Goal: Task Accomplishment & Management: Use online tool/utility

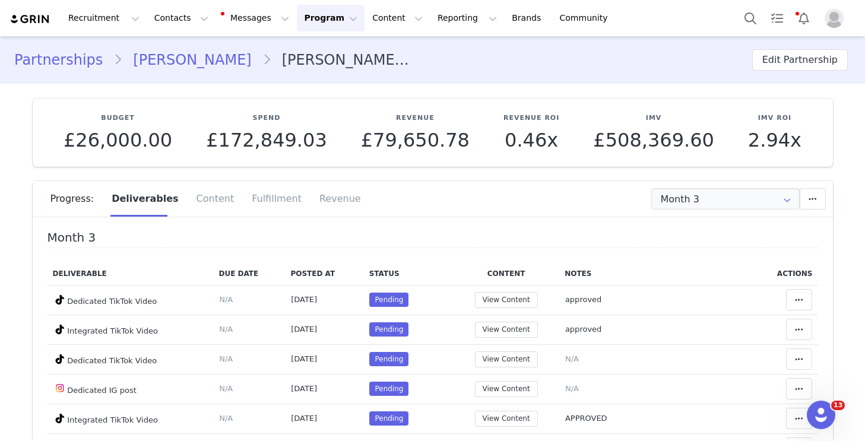
scroll to position [172, 0]
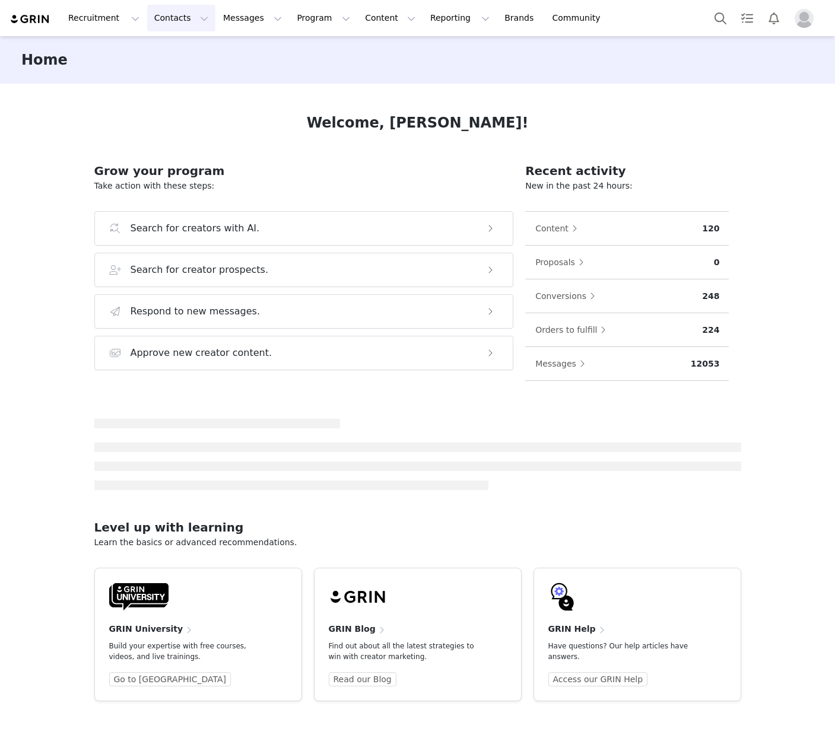
click at [161, 21] on button "Contacts Contacts" at bounding box center [181, 18] width 68 height 27
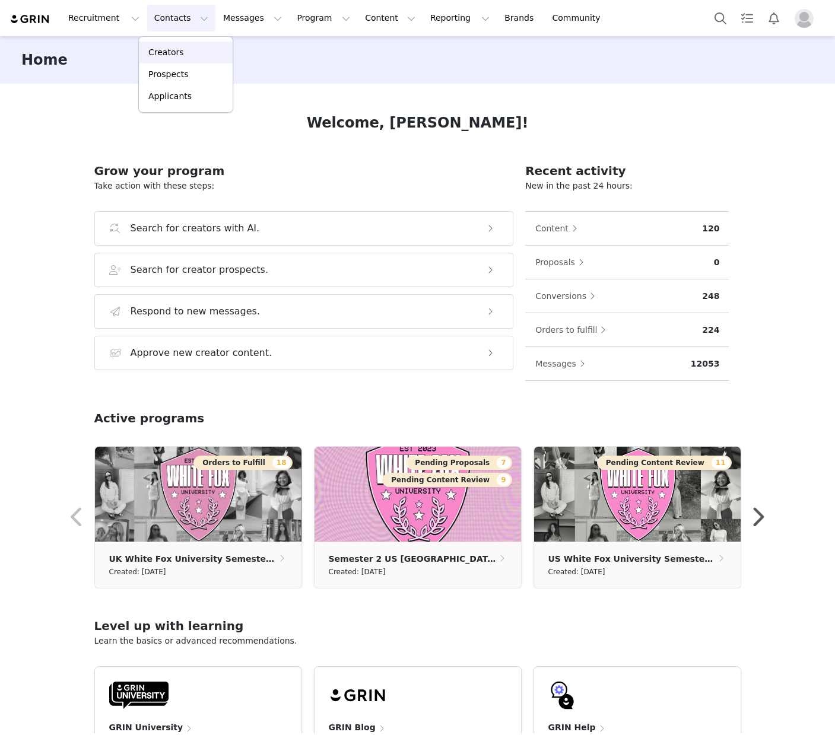
click at [190, 55] on div "Creators" at bounding box center [186, 52] width 80 height 12
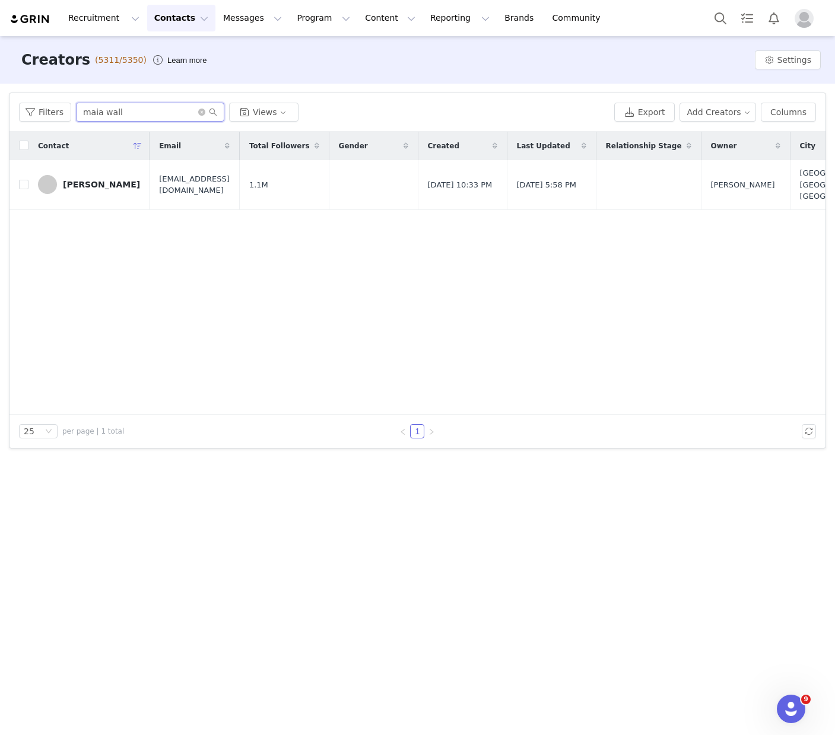
click at [165, 110] on input "maia wall" at bounding box center [150, 112] width 148 height 19
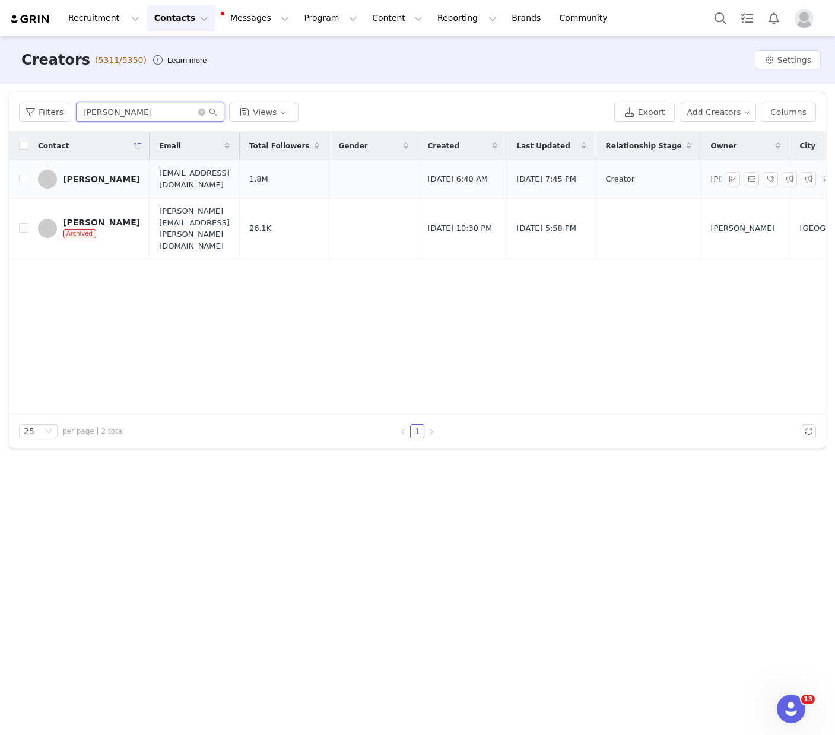
type input "[PERSON_NAME]"
click at [92, 176] on div "[PERSON_NAME]" at bounding box center [101, 178] width 77 height 9
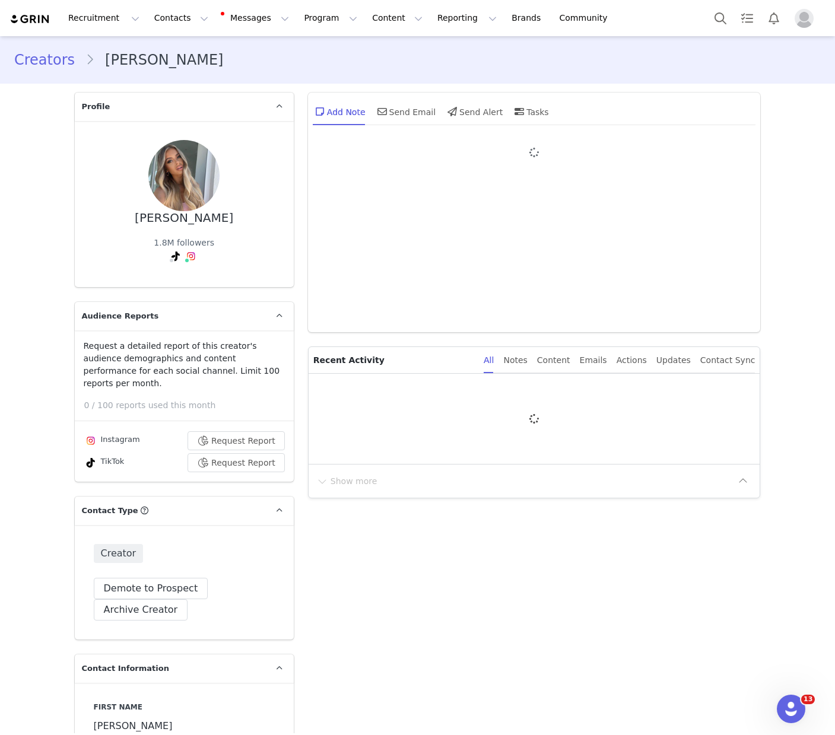
type input "+44 ([GEOGRAPHIC_DATA])"
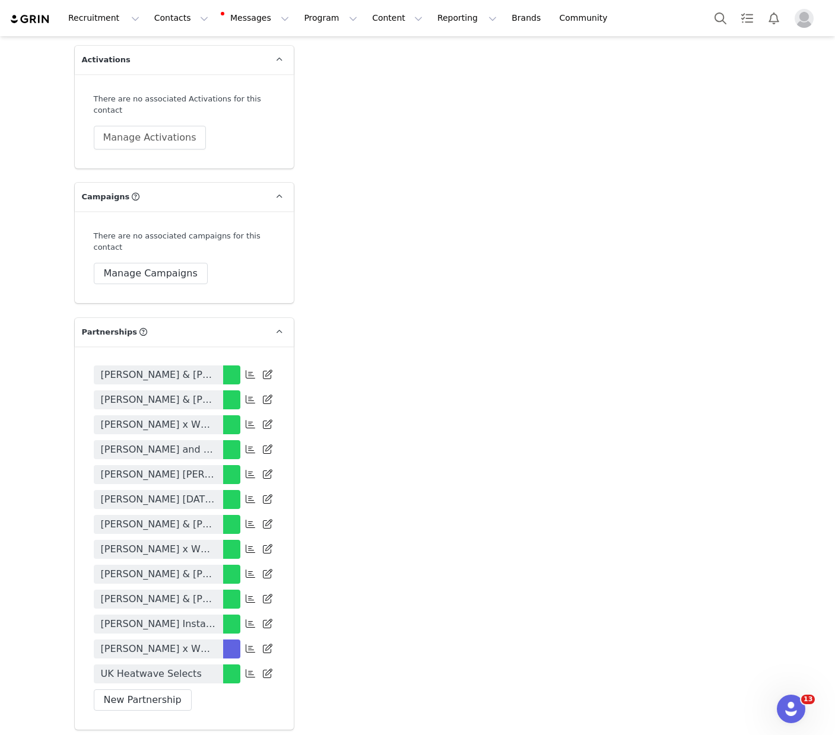
scroll to position [2544, 0]
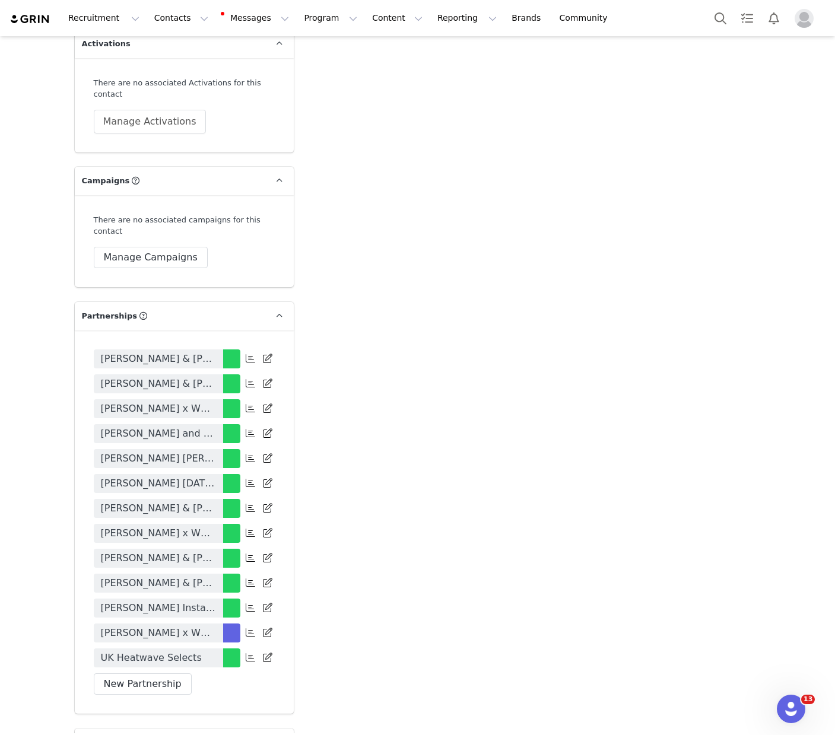
click at [189, 626] on span "[PERSON_NAME] x White Fox [DATE] - [DATE]" at bounding box center [158, 633] width 115 height 14
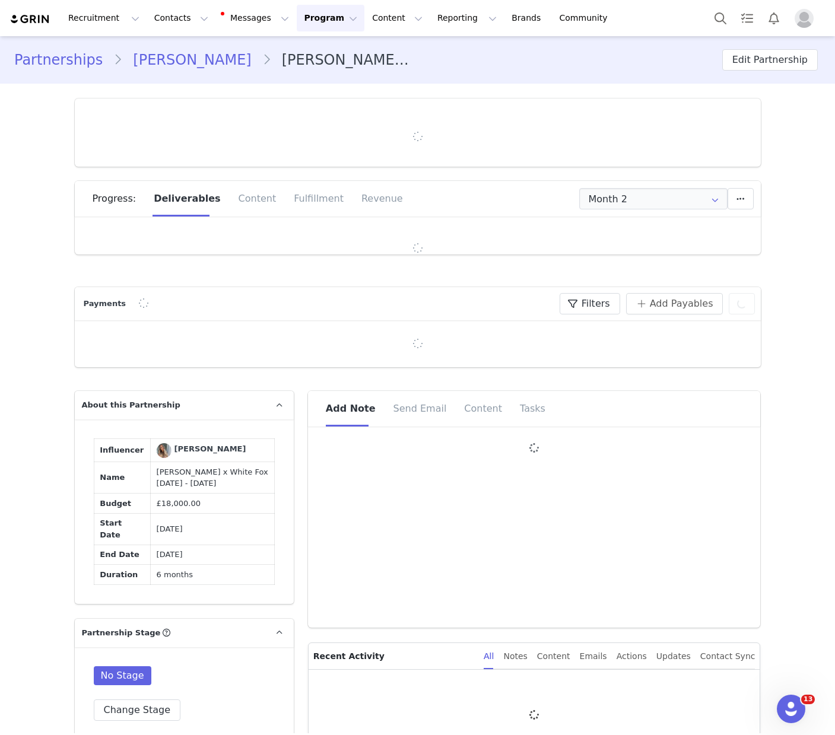
type input "+44 ([GEOGRAPHIC_DATA])"
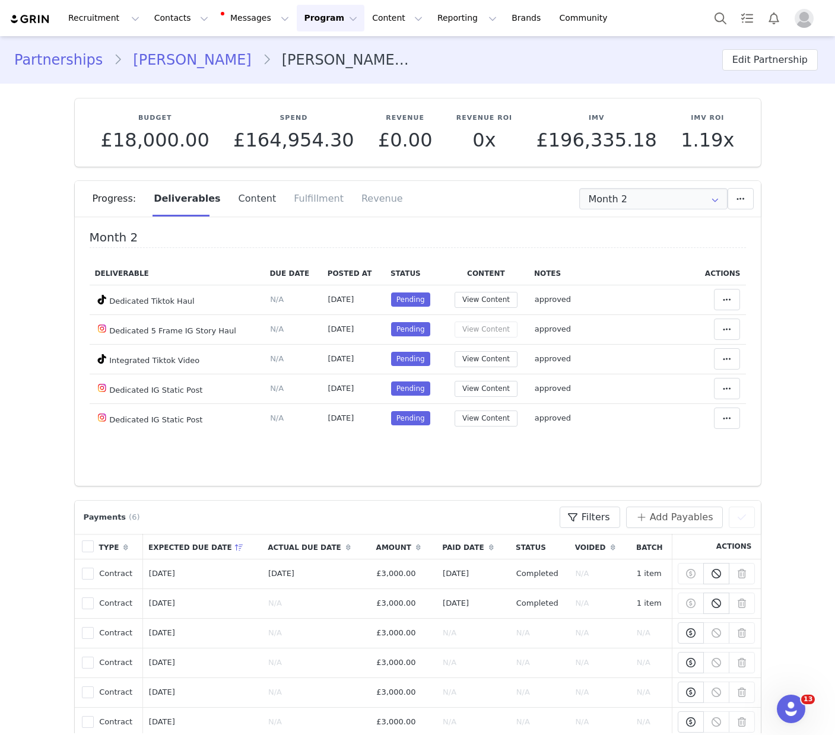
click at [268, 205] on div "Content" at bounding box center [258, 199] width 56 height 36
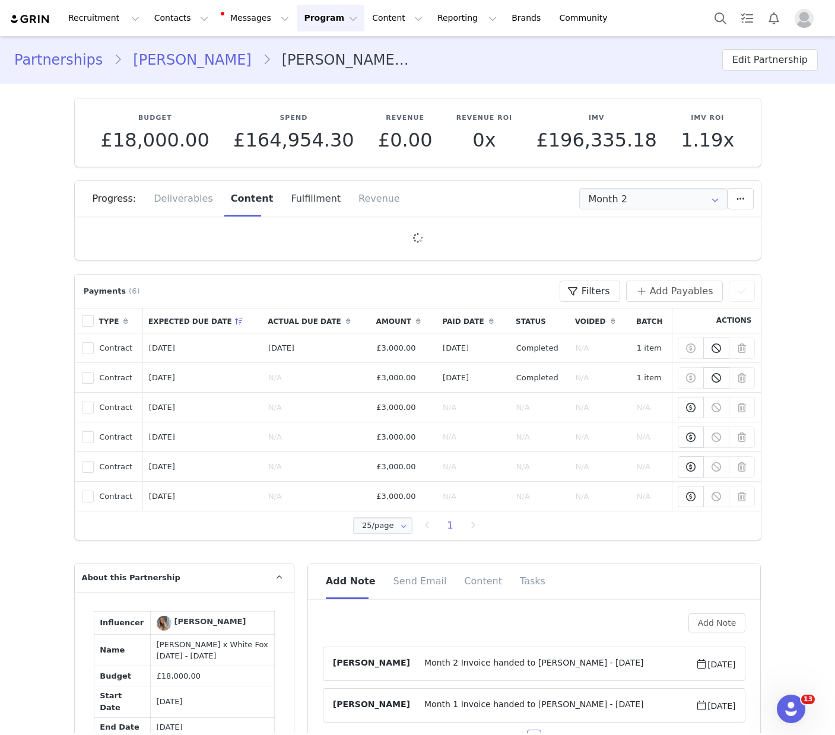
click at [297, 200] on div "Fulfillment" at bounding box center [316, 199] width 68 height 36
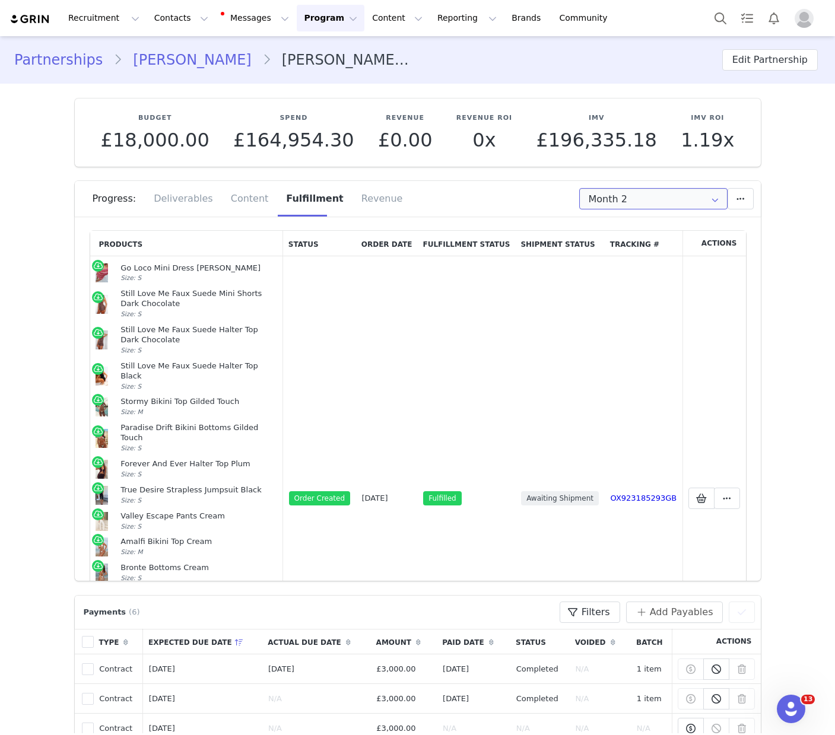
click at [658, 202] on input "Month 2" at bounding box center [653, 198] width 148 height 21
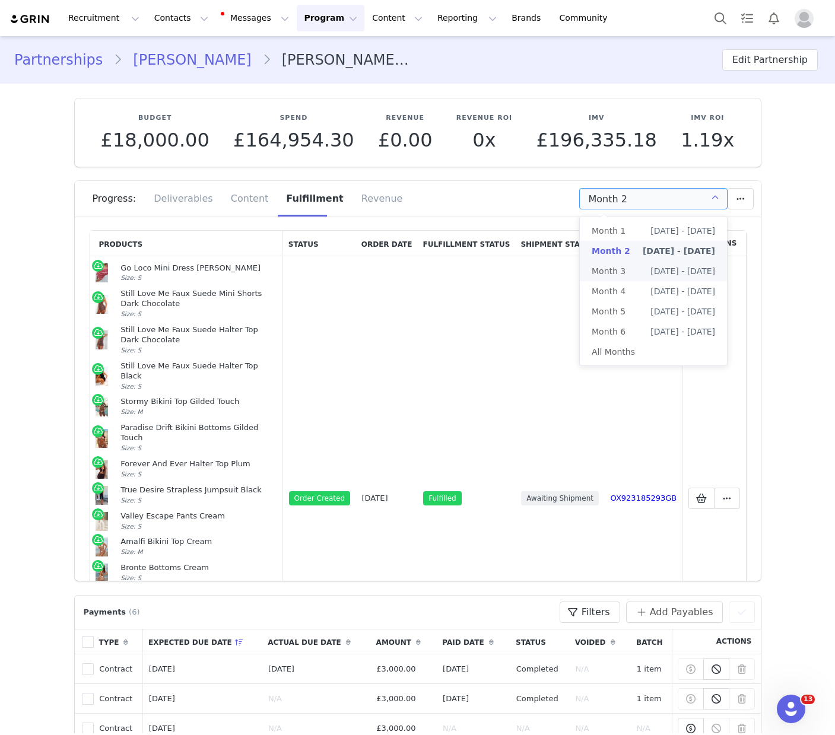
click at [651, 266] on span "[DATE] - [DATE]" at bounding box center [683, 271] width 65 height 20
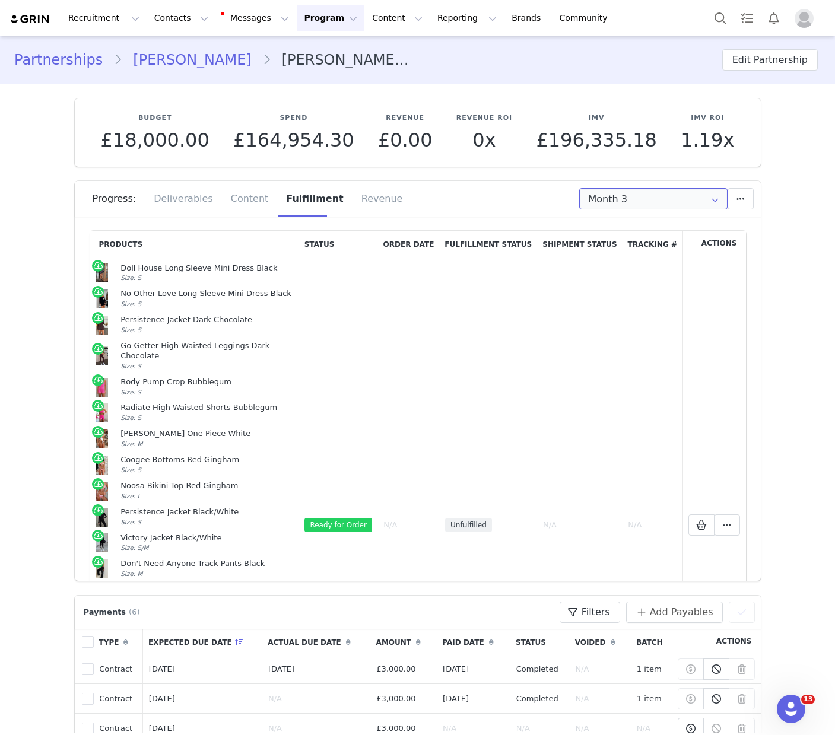
click at [660, 199] on input "Month 3" at bounding box center [653, 198] width 148 height 21
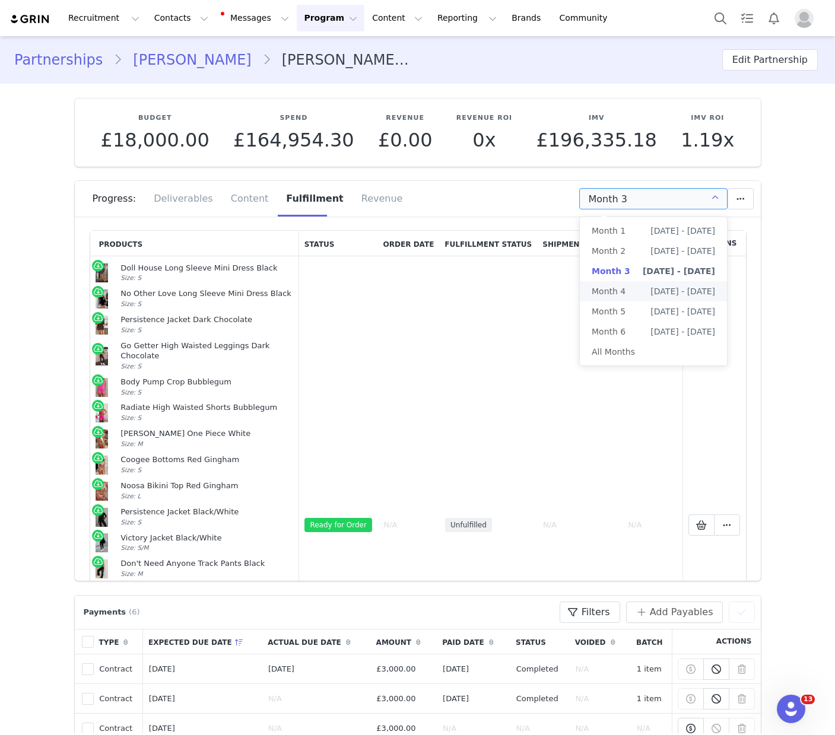
click at [629, 287] on li "Month 4 [DATE] - [DATE]" at bounding box center [653, 291] width 147 height 20
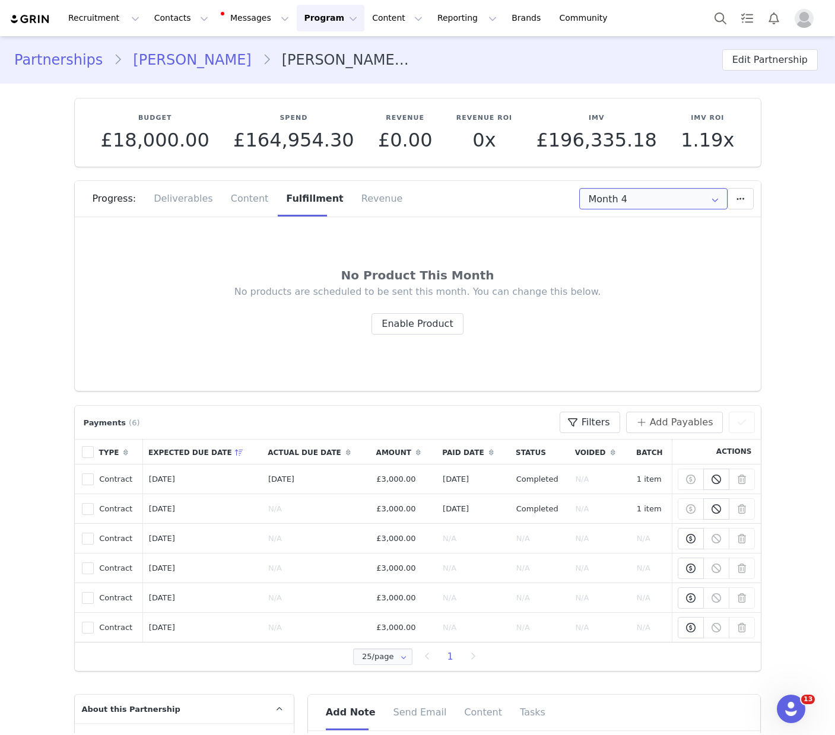
click at [632, 202] on input "Month 4" at bounding box center [653, 198] width 148 height 21
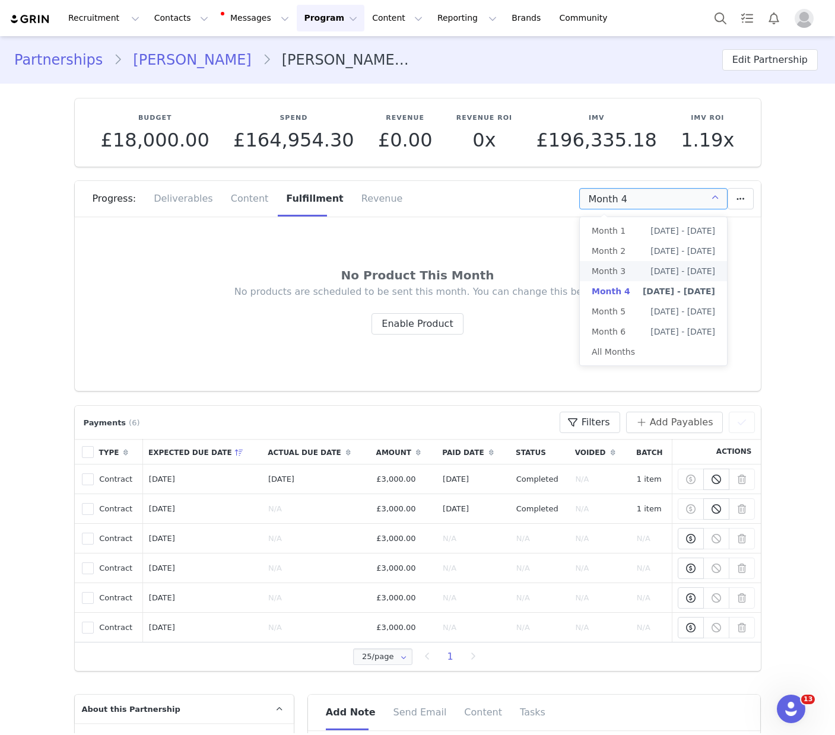
click at [651, 268] on span "[DATE] - [DATE]" at bounding box center [683, 271] width 65 height 20
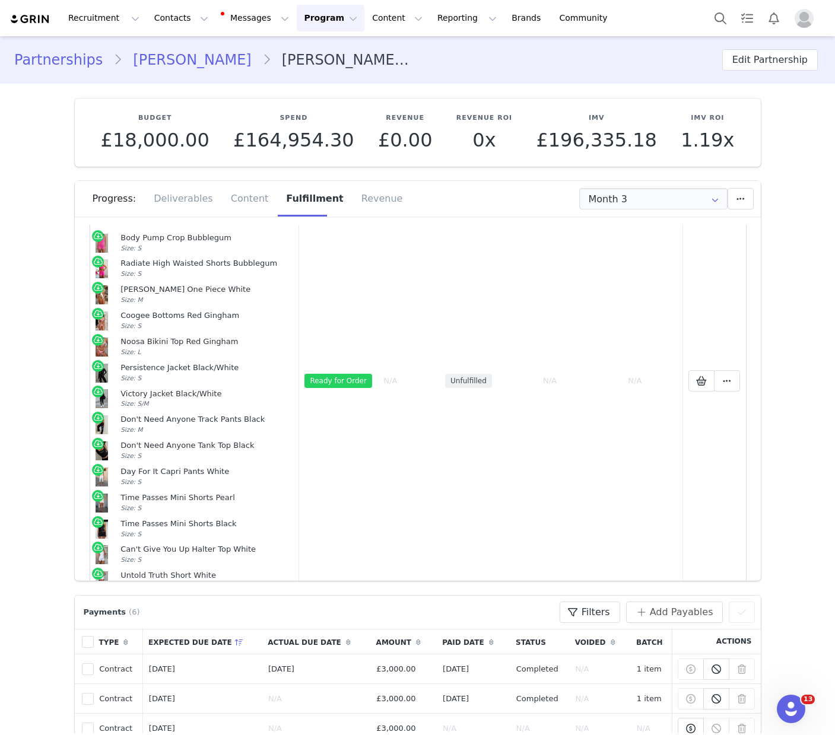
scroll to position [17, 0]
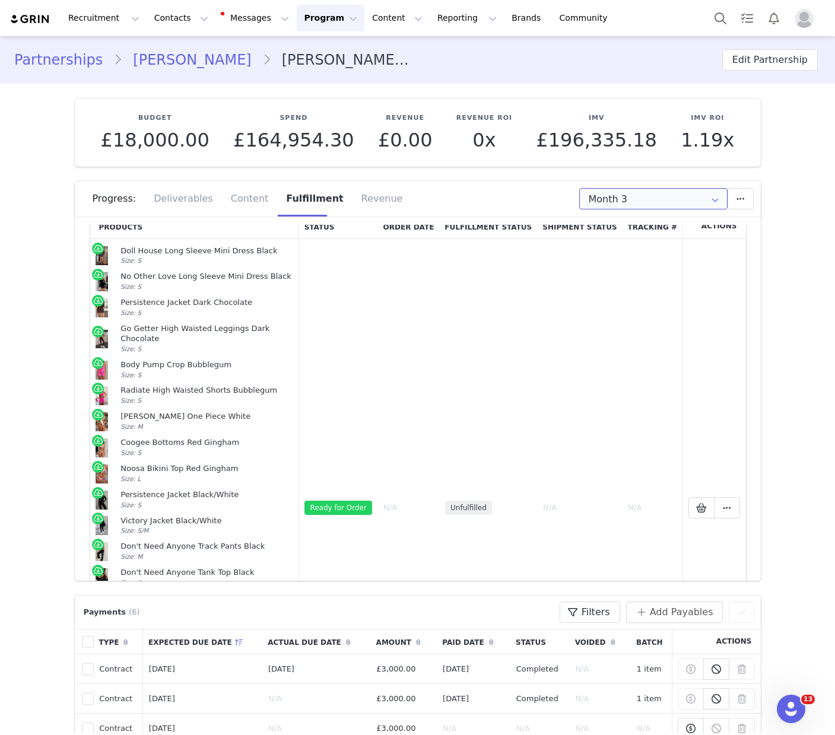
click at [647, 196] on input "Month 3" at bounding box center [653, 198] width 148 height 21
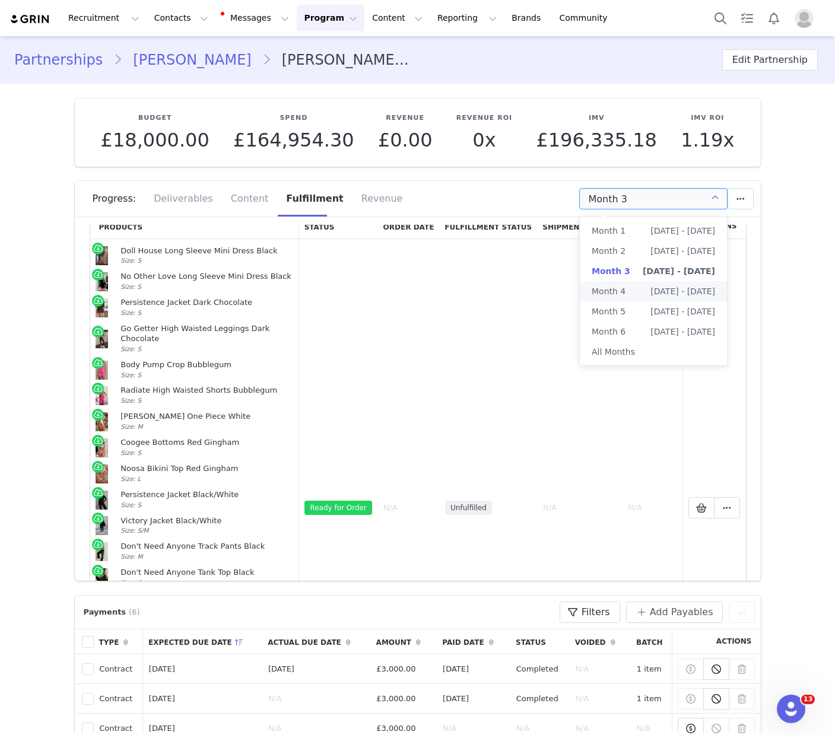
click at [634, 286] on li "Month 4 [DATE] - [DATE]" at bounding box center [653, 291] width 147 height 20
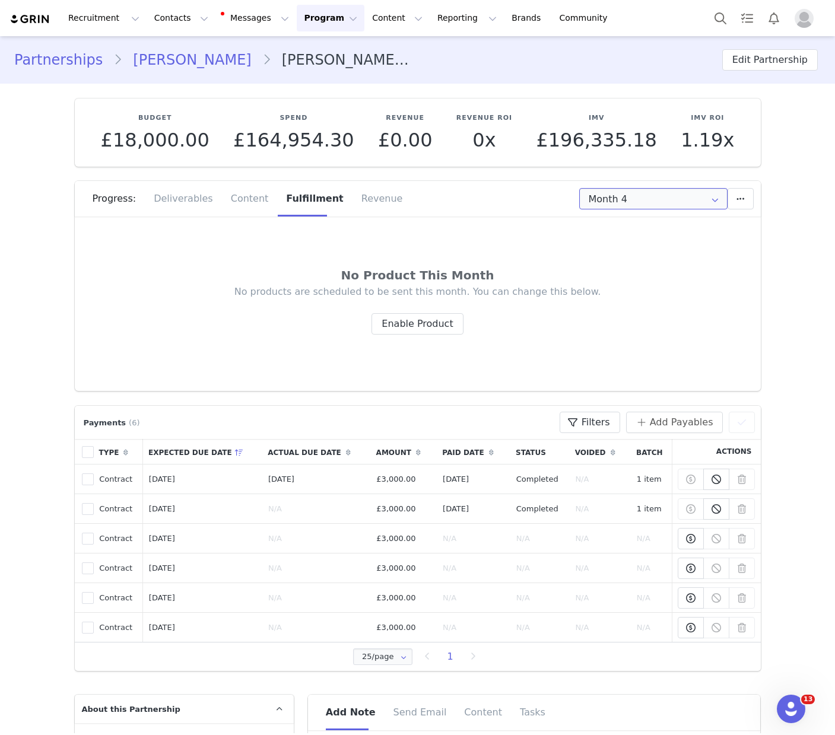
click at [635, 200] on input "Month 4" at bounding box center [653, 198] width 148 height 21
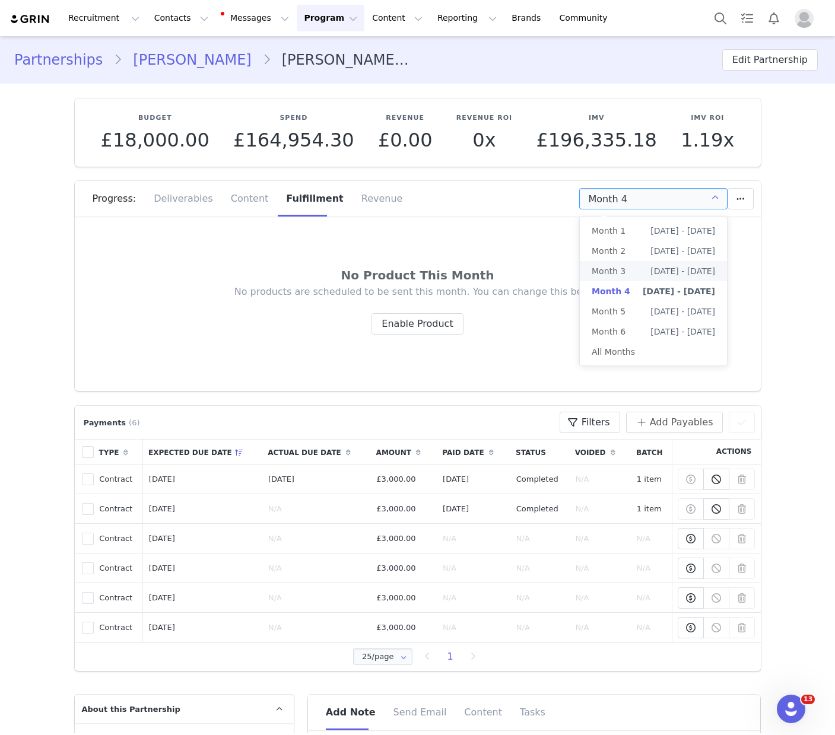
click at [630, 271] on li "Month 3 [DATE] - [DATE]" at bounding box center [653, 271] width 147 height 20
type input "Month 3"
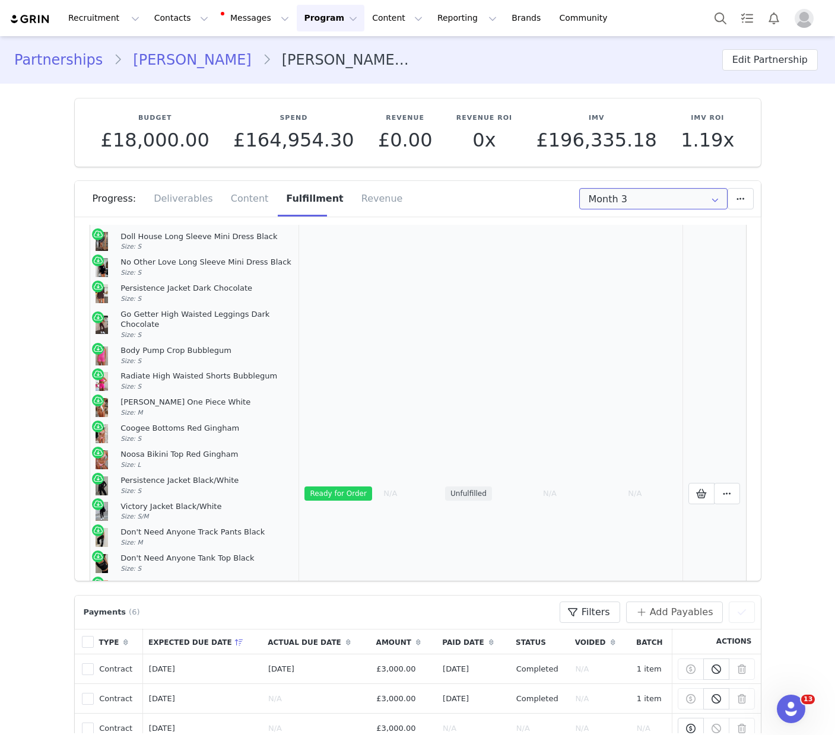
scroll to position [0, 0]
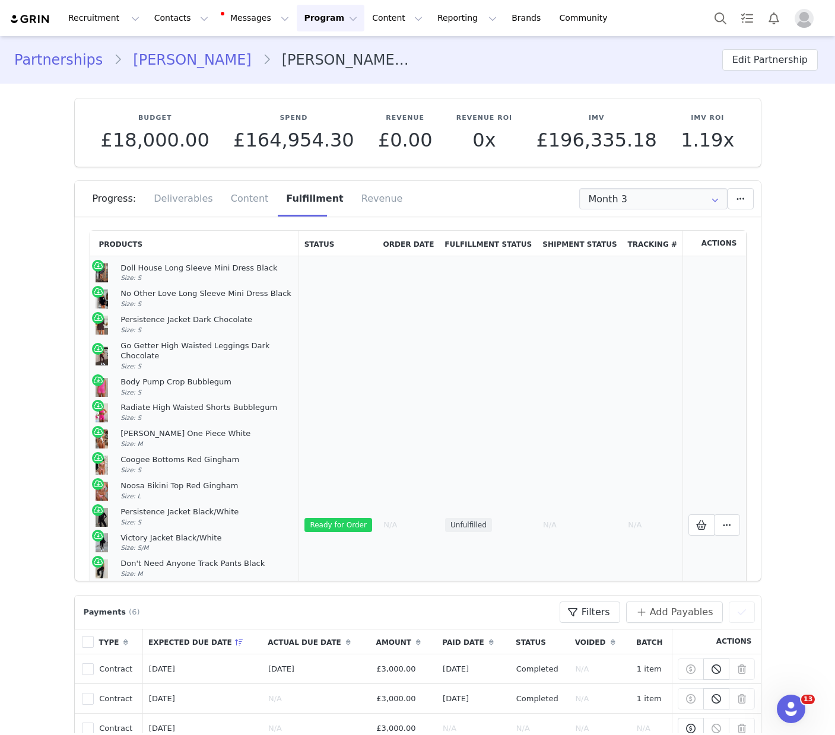
drag, startPoint x: 613, startPoint y: 437, endPoint x: 663, endPoint y: 475, distance: 63.2
click at [613, 437] on td "N/A" at bounding box center [579, 525] width 85 height 538
click at [730, 521] on icon at bounding box center [727, 525] width 8 height 9
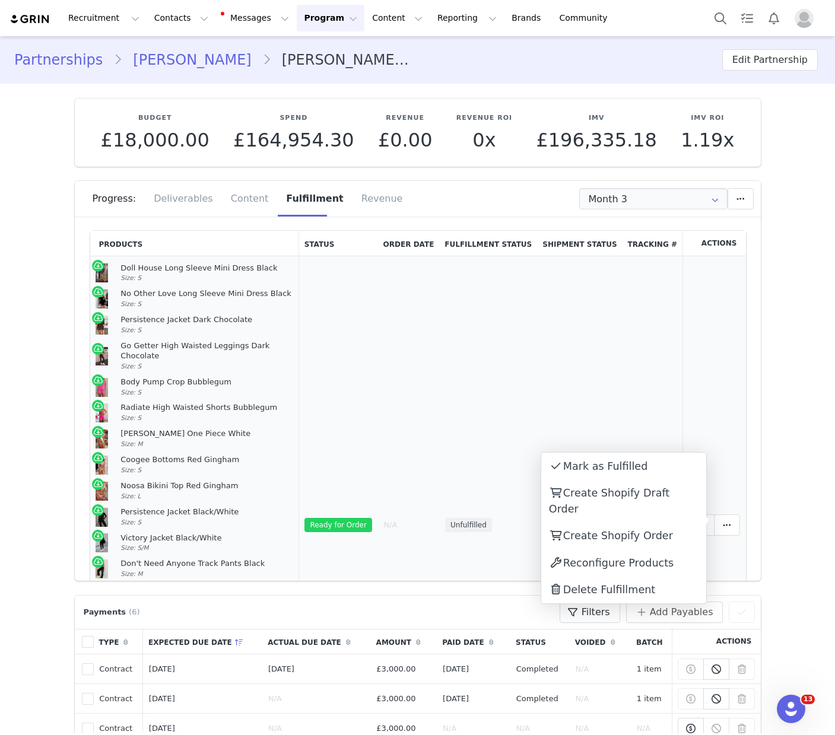
click at [721, 407] on td "Selected Products" at bounding box center [715, 525] width 64 height 538
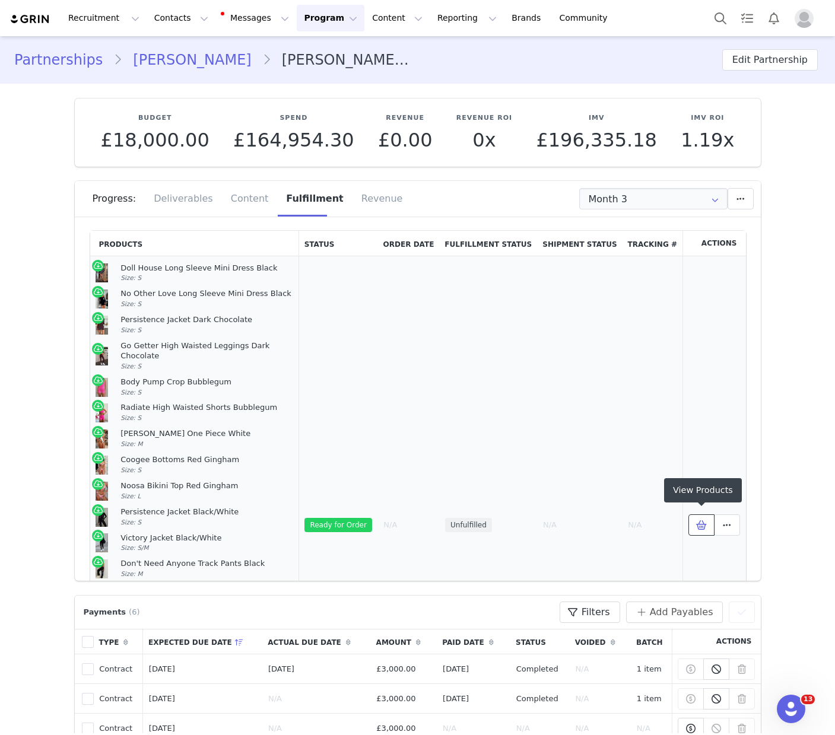
click at [707, 515] on button at bounding box center [701, 525] width 26 height 21
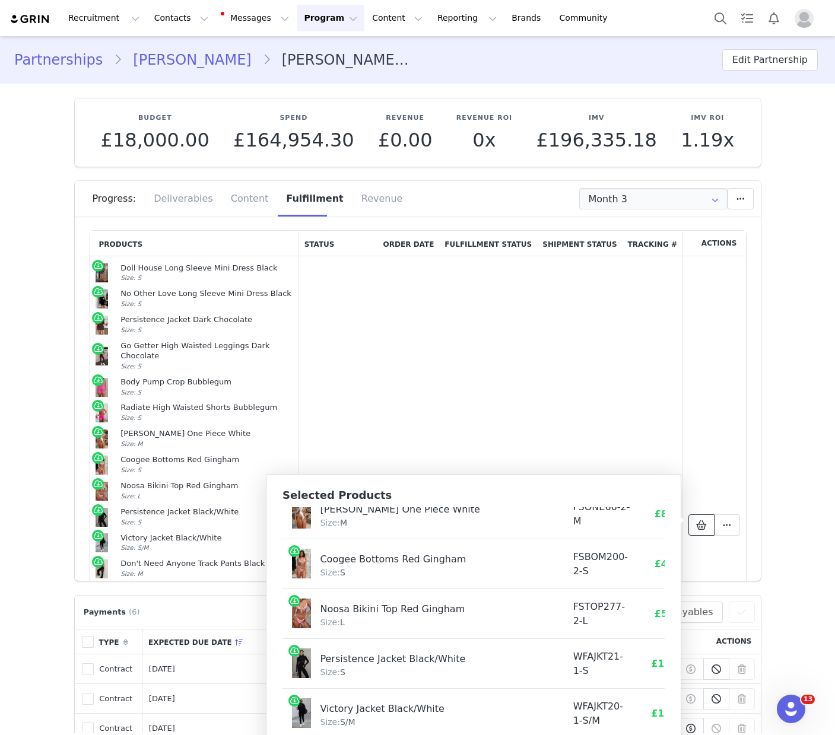
scroll to position [372, 0]
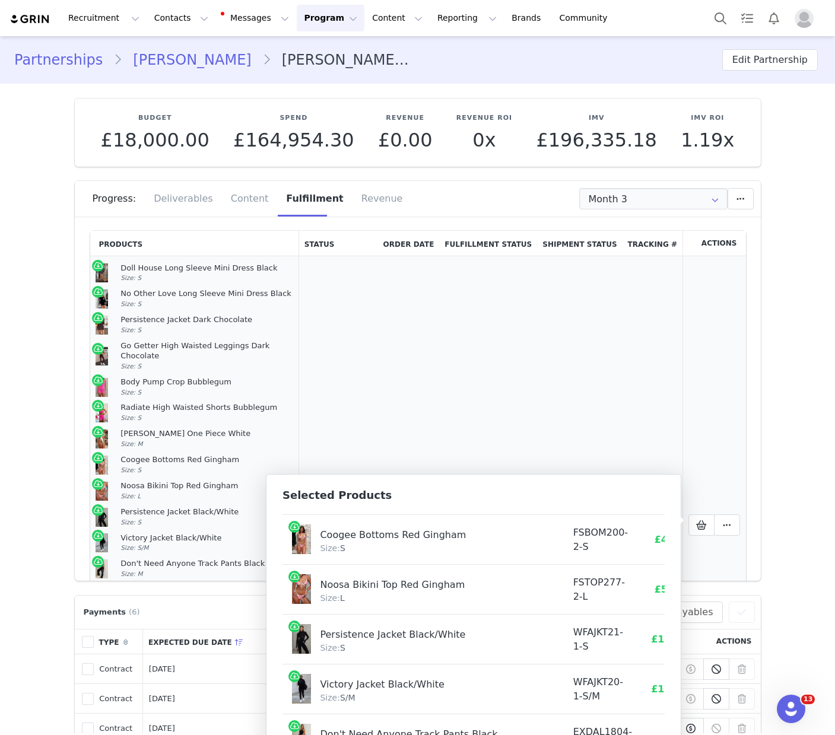
click at [719, 342] on td at bounding box center [715, 525] width 64 height 538
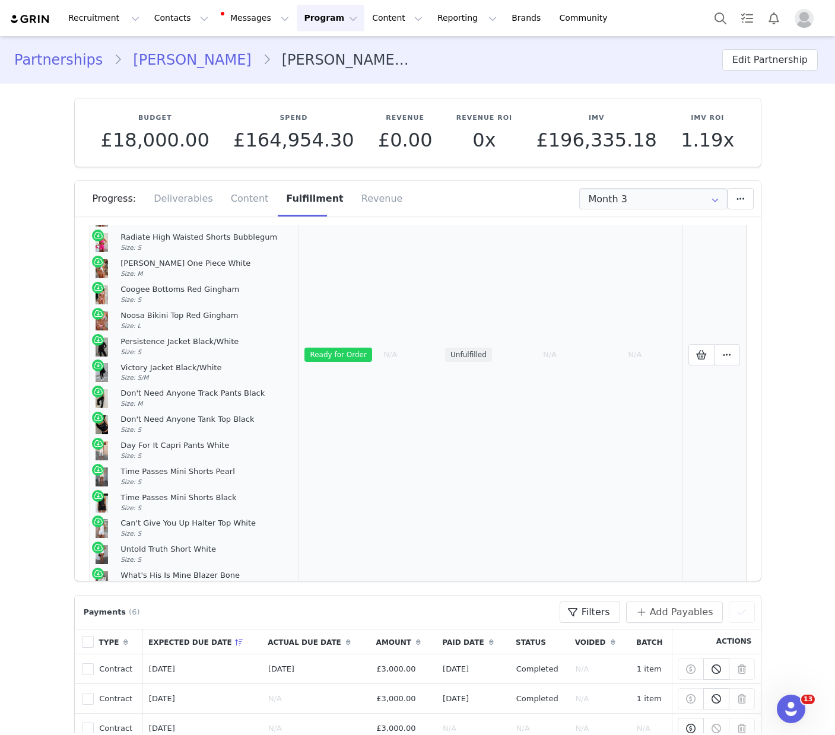
scroll to position [232, 0]
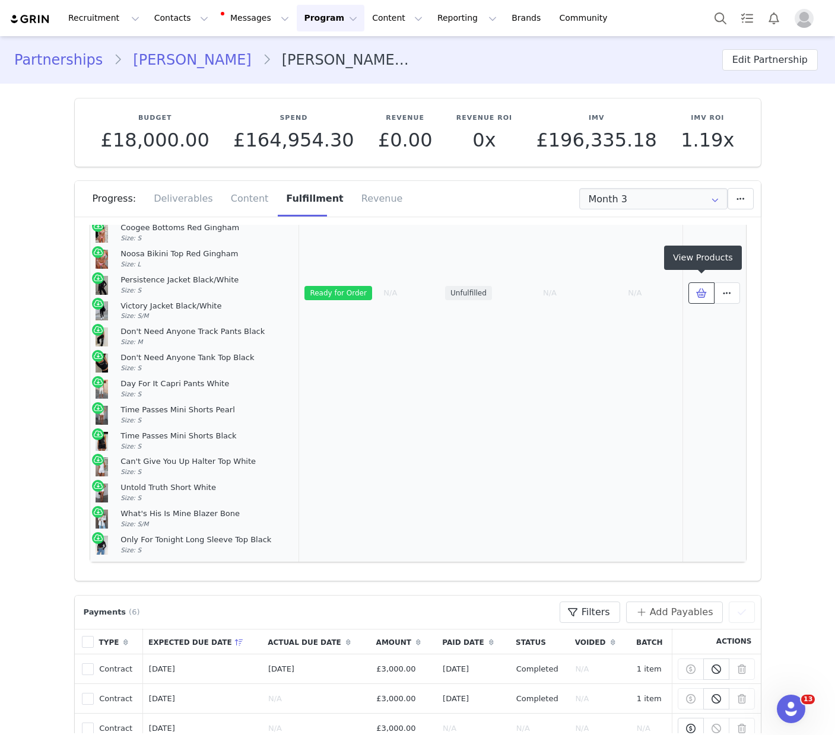
click at [704, 288] on icon at bounding box center [701, 292] width 11 height 9
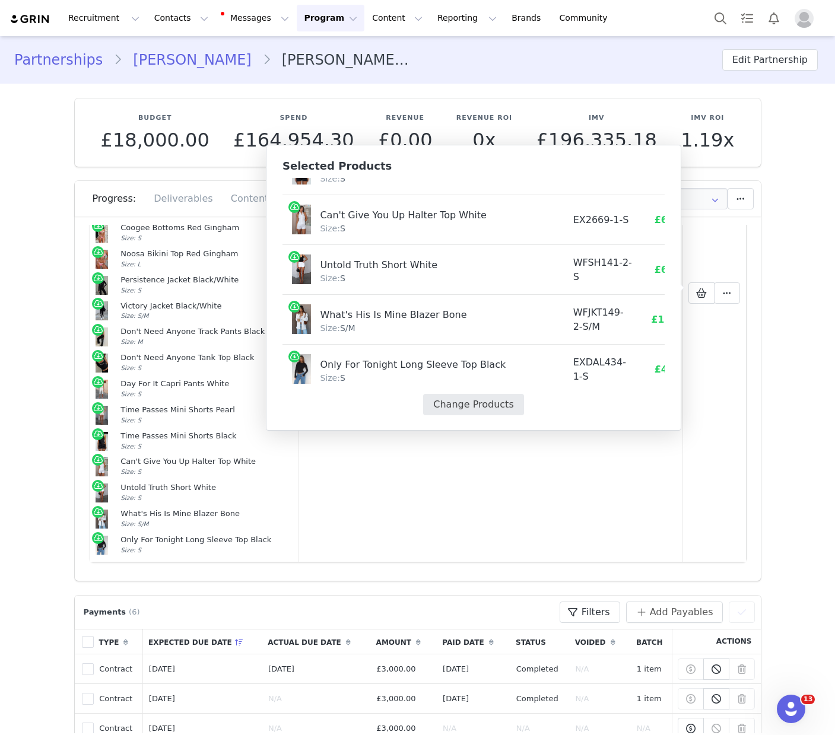
scroll to position [811, 1]
click at [474, 405] on button "Change Products" at bounding box center [472, 404] width 100 height 21
select select "28021654"
select select "25118459"
select select "27506491"
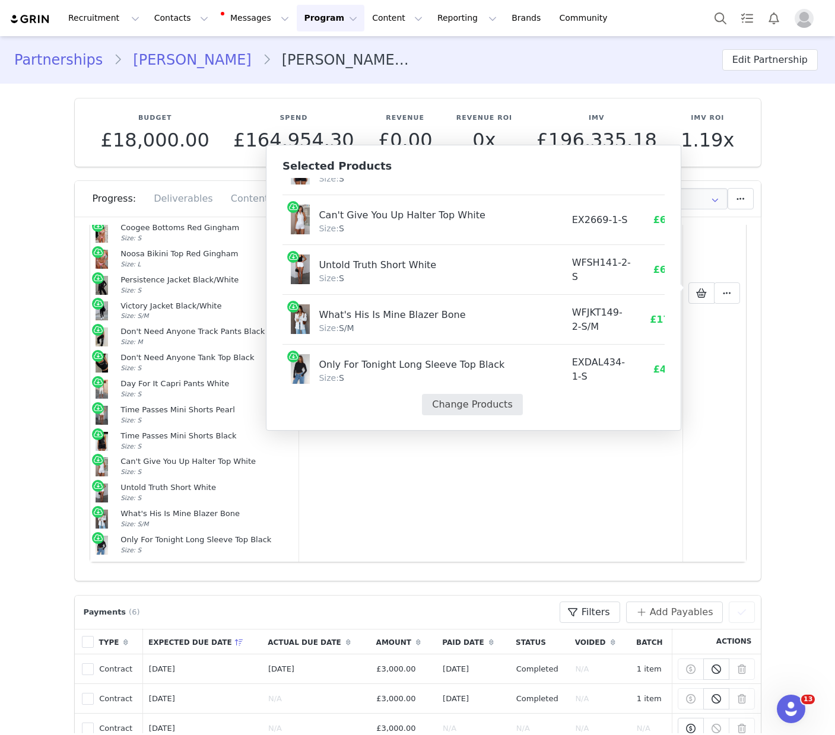
select select "27506418"
select select "27507025"
select select "27506888"
select select "27336981"
select select "26363542"
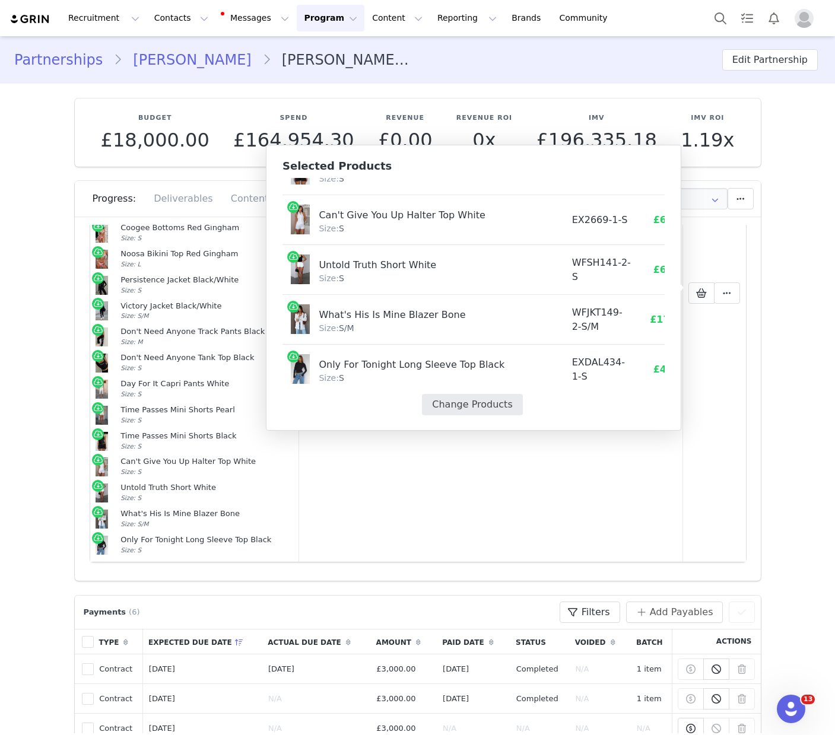
select select "26363271"
select select "27506900"
select select "27506817"
select select "27779264"
select select "27828823"
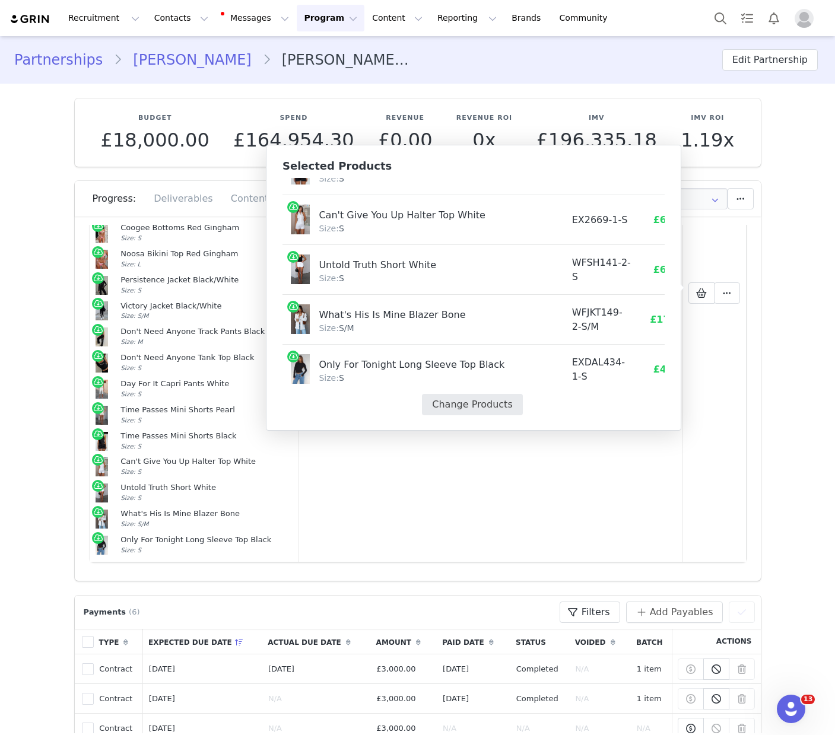
select select "26941049"
select select "28195577"
select select "28195999"
select select "27448324"
select select "27949300"
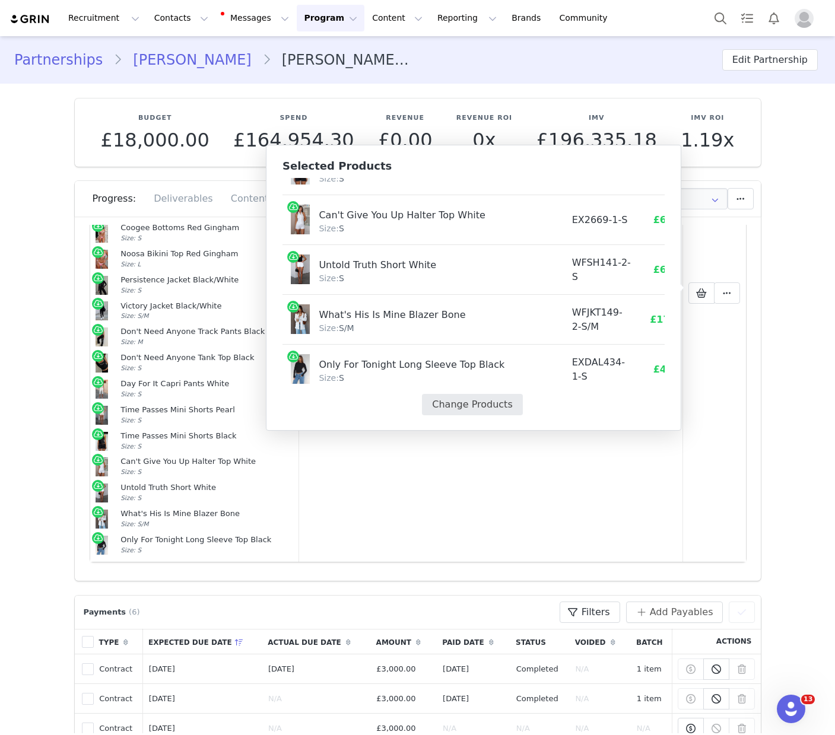
select select "27449399"
select select "25123566"
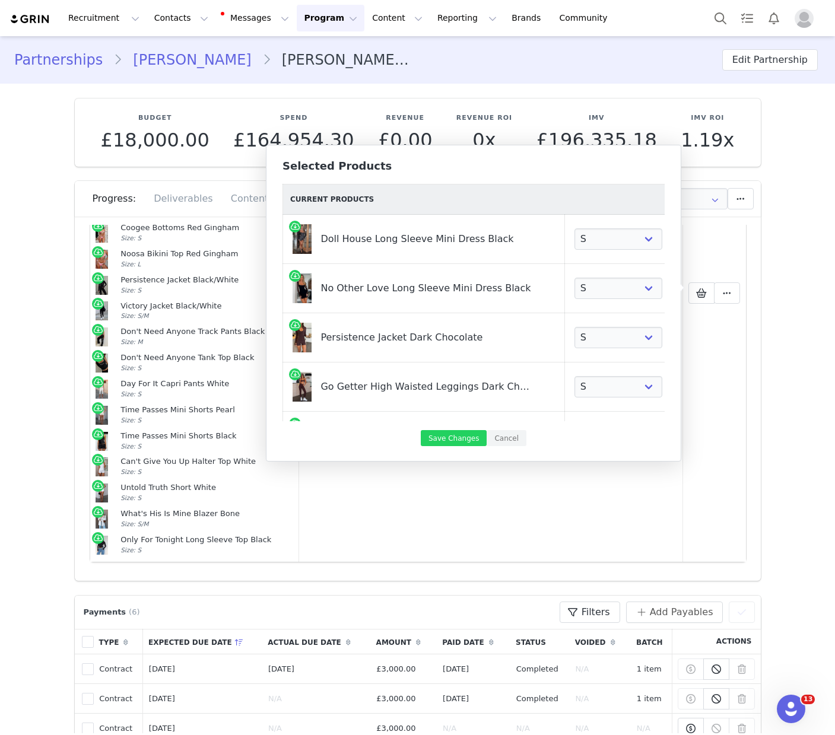
scroll to position [0, 66]
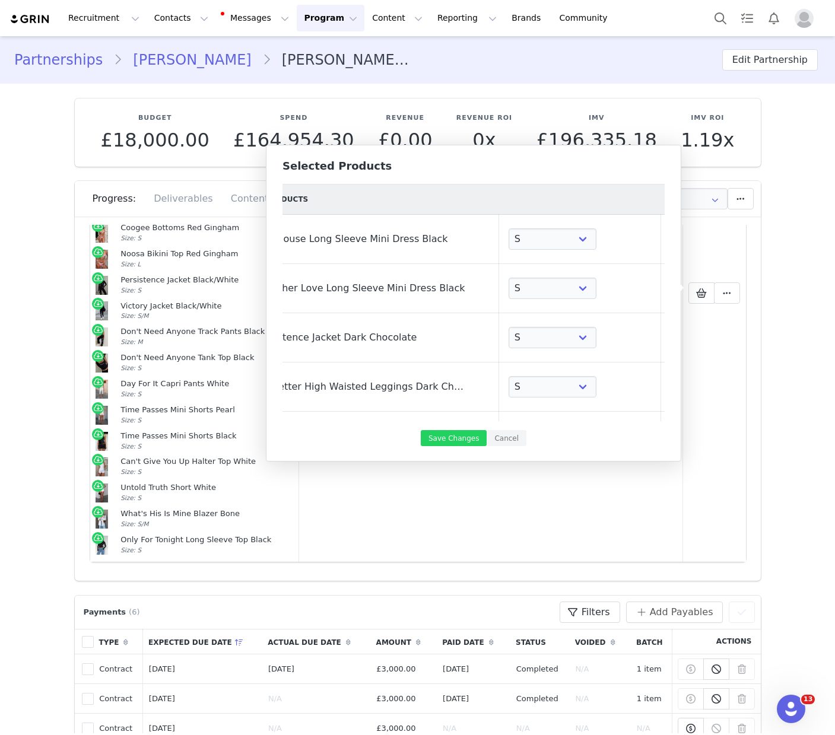
click at [671, 239] on link at bounding box center [677, 239] width 12 height 12
select select "27506888"
select select "27336981"
select select "26363542"
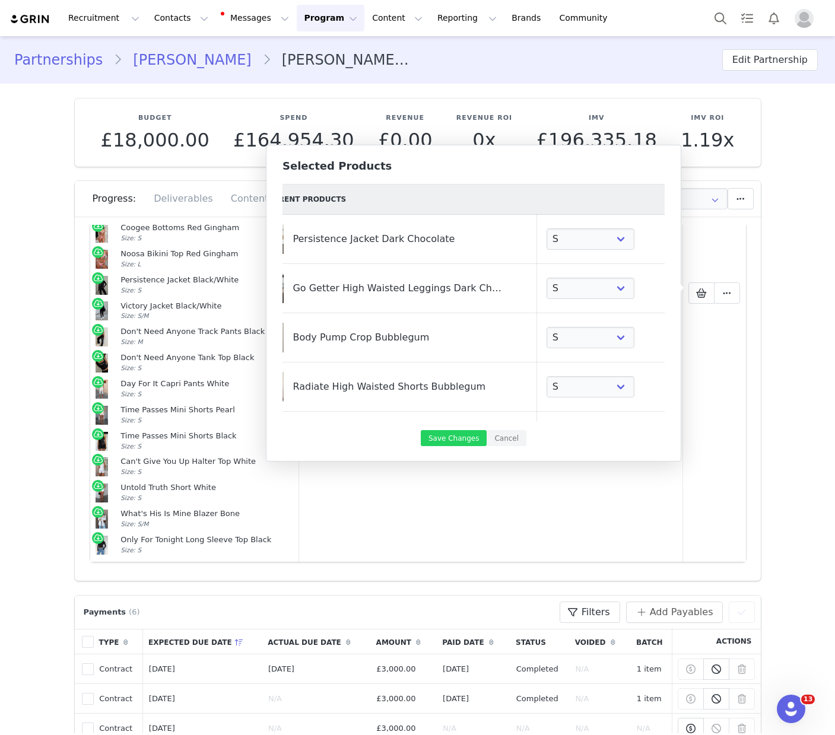
select select "26363271"
select select "27506900"
select select "27506817"
select select "27779264"
select select "27828823"
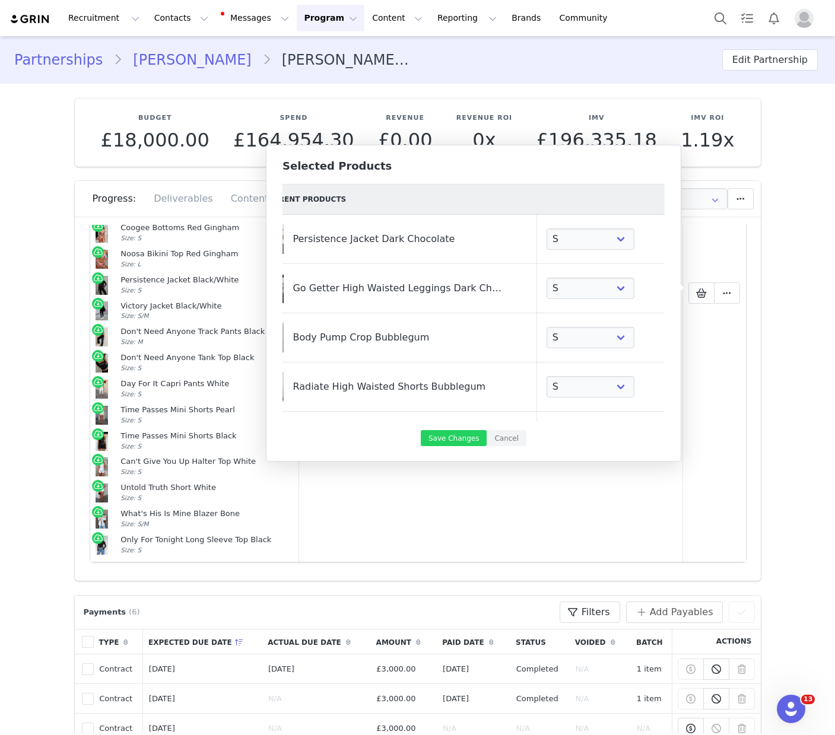
select select "26941049"
select select "28195577"
select select "28195999"
select select "27448324"
select select "27949300"
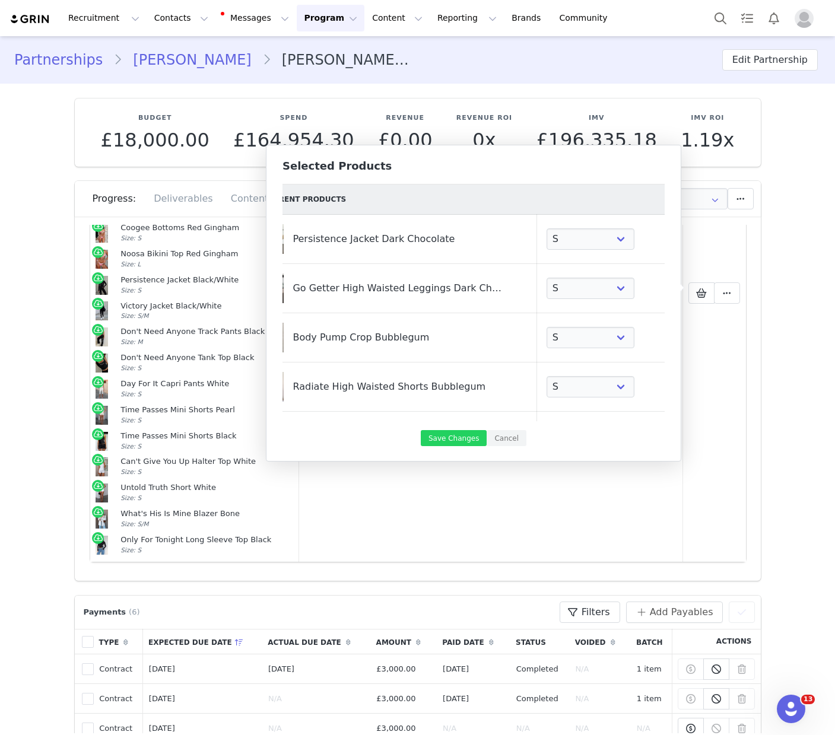
select select "27449399"
select select "25123566"
click at [667, 239] on link at bounding box center [673, 239] width 12 height 12
select select "26363542"
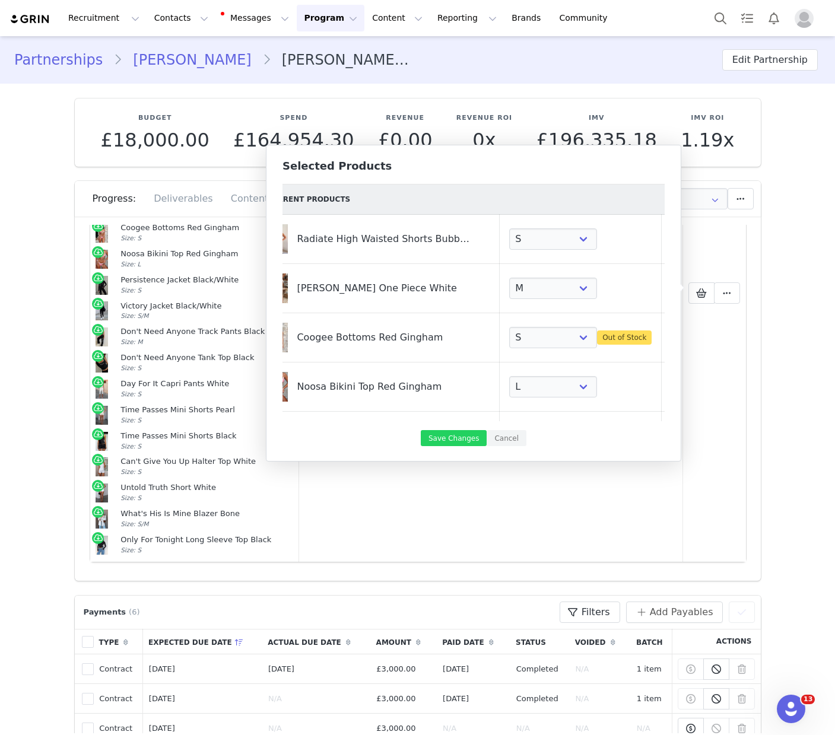
select select "26363271"
select select "27506900"
select select "27506817"
select select "27779264"
select select "27828823"
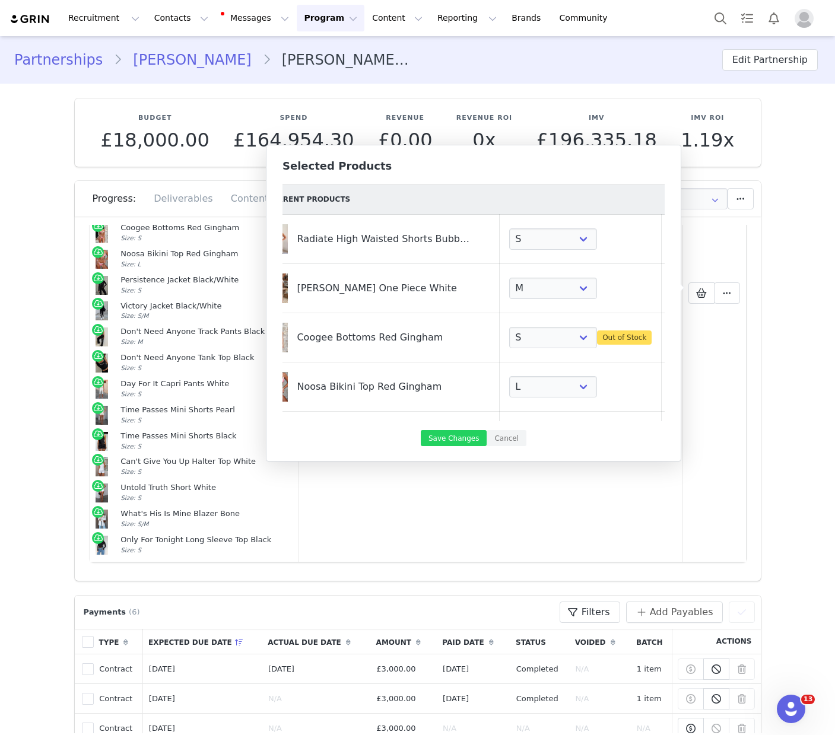
select select "26941049"
select select "28195577"
select select "28195999"
select select "27448324"
select select "27949300"
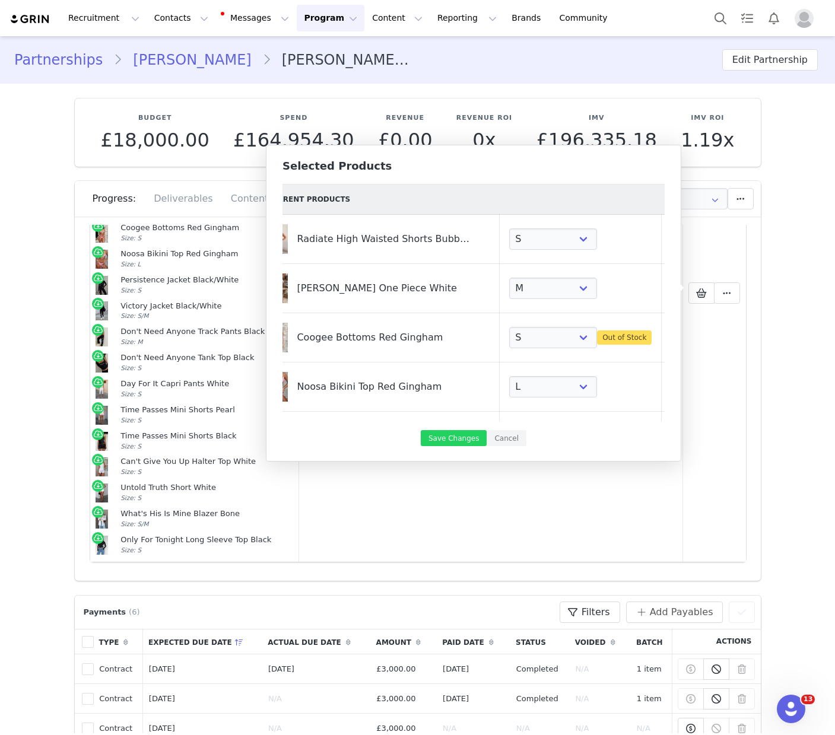
select select "27449399"
select select "25123566"
click at [664, 239] on link at bounding box center [670, 239] width 12 height 12
select select "27506900"
select select "27506817"
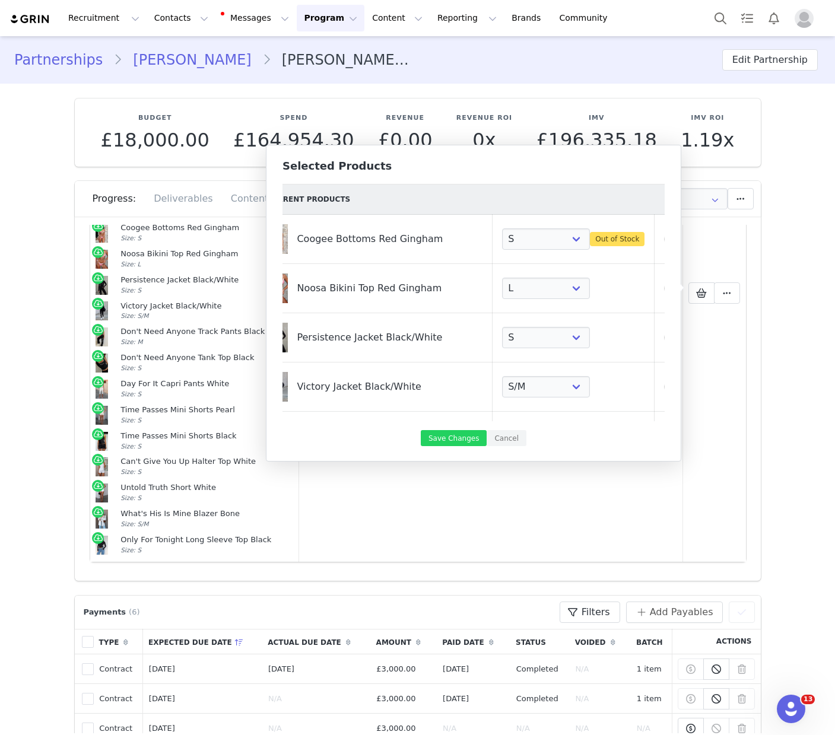
select select "27779264"
select select "27828823"
select select "26941049"
select select "28195577"
select select "28195999"
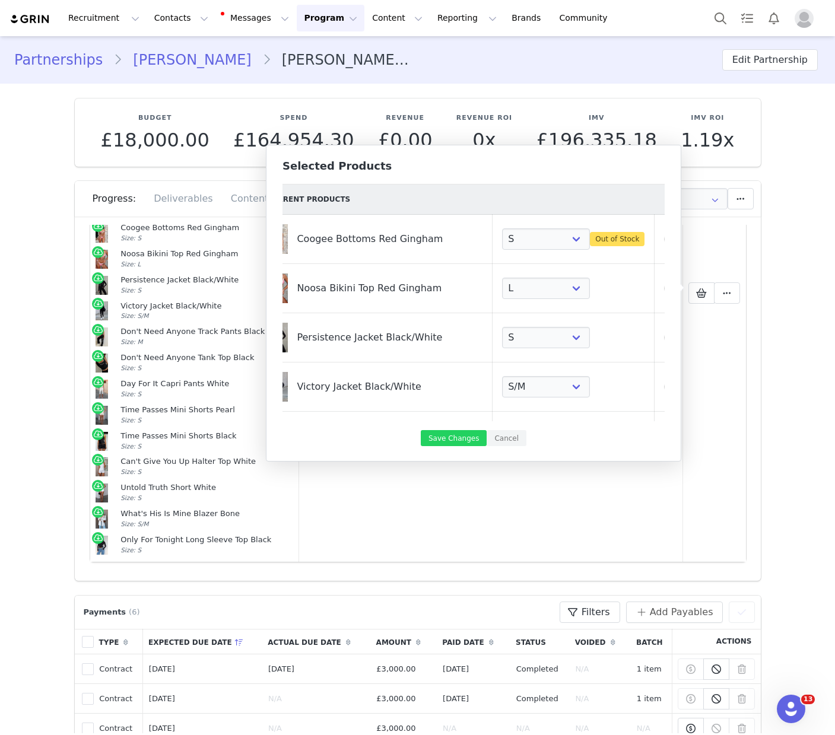
select select "27448324"
select select "27949300"
select select "27449399"
select select "25123566"
click at [664, 239] on link at bounding box center [670, 239] width 12 height 12
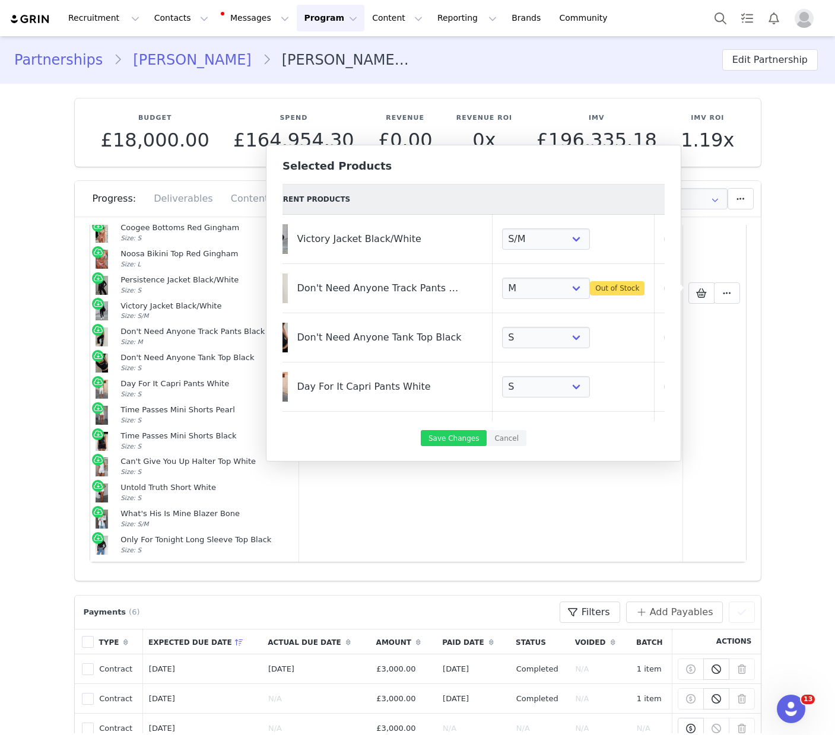
click at [664, 239] on link at bounding box center [670, 239] width 12 height 12
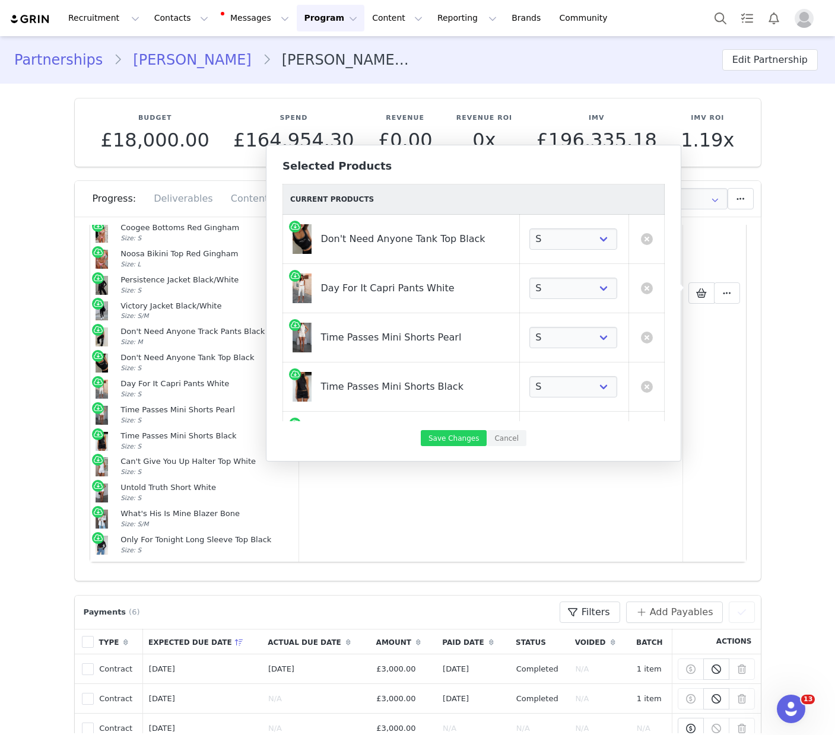
click at [648, 239] on link at bounding box center [647, 239] width 12 height 12
select select "28195577"
select select "28195999"
select select "27448324"
select select "27949300"
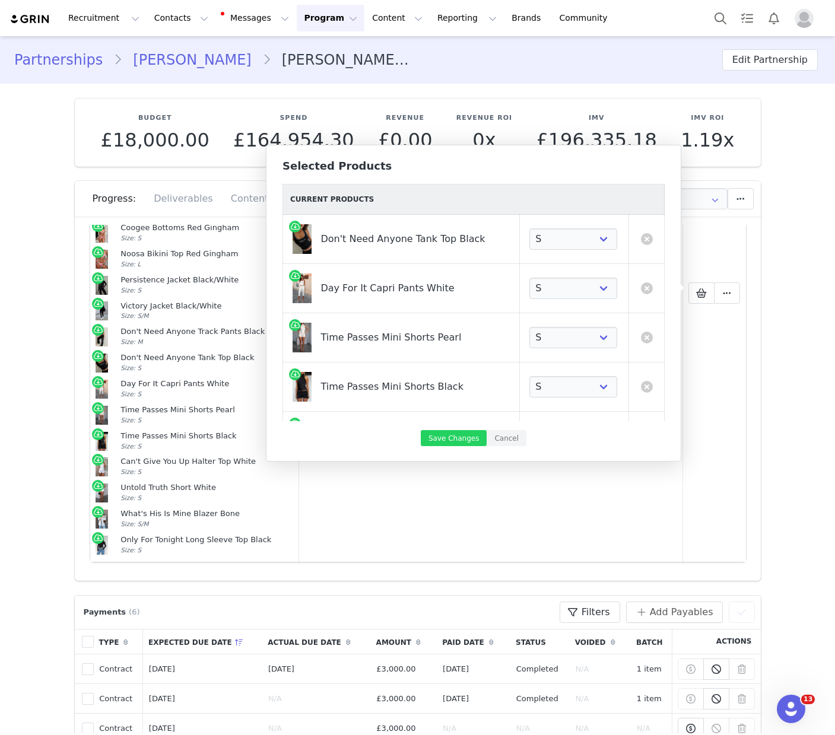
select select "27449399"
select select "25123566"
click at [648, 239] on link at bounding box center [647, 239] width 12 height 12
select select "27448324"
select select "27949300"
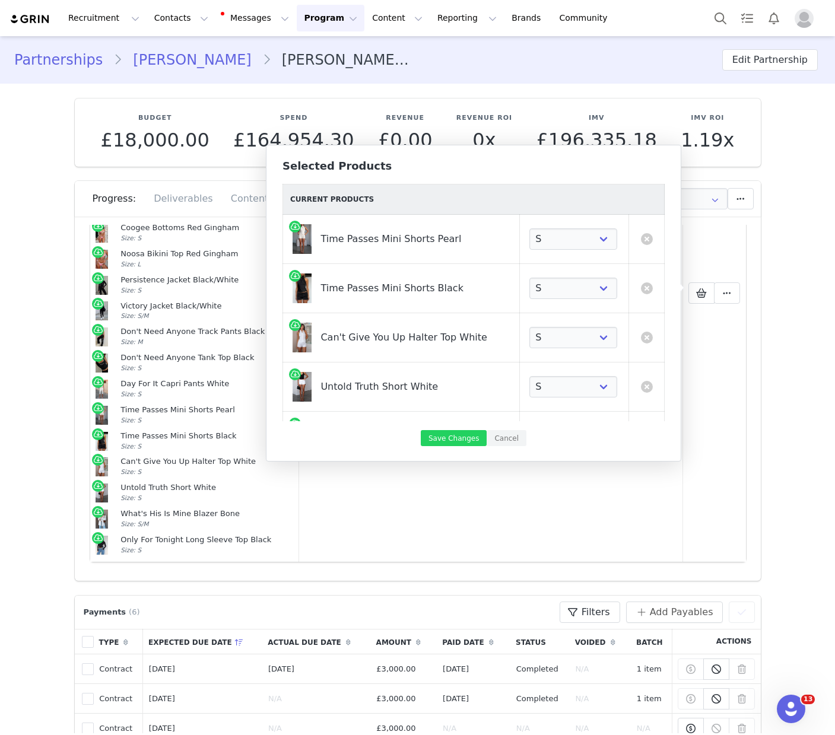
select select "27449399"
select select "25123566"
click at [648, 239] on link at bounding box center [647, 239] width 12 height 12
select select "27449399"
select select "25123566"
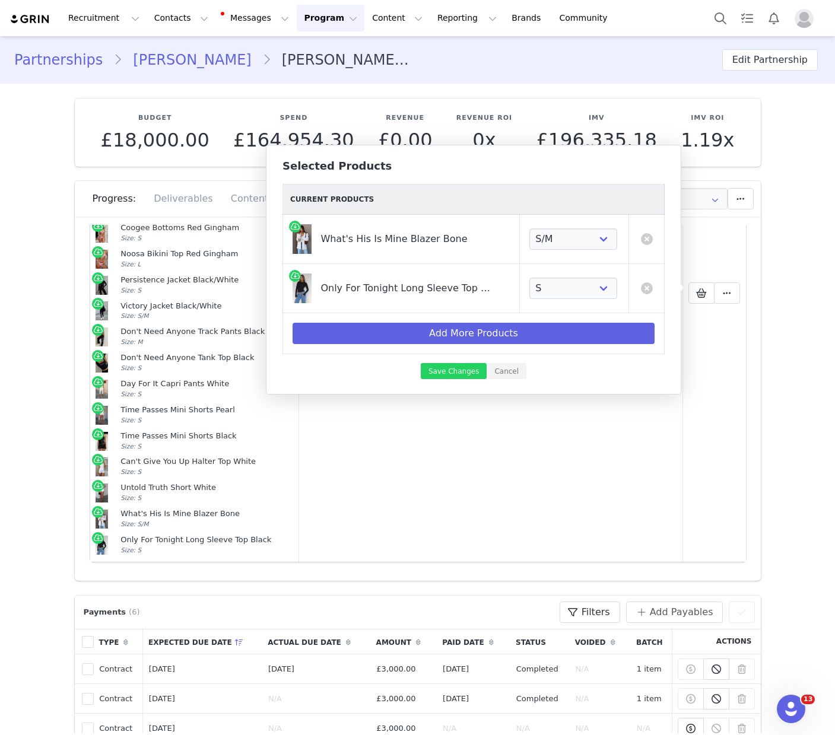
click at [648, 239] on link at bounding box center [647, 239] width 12 height 12
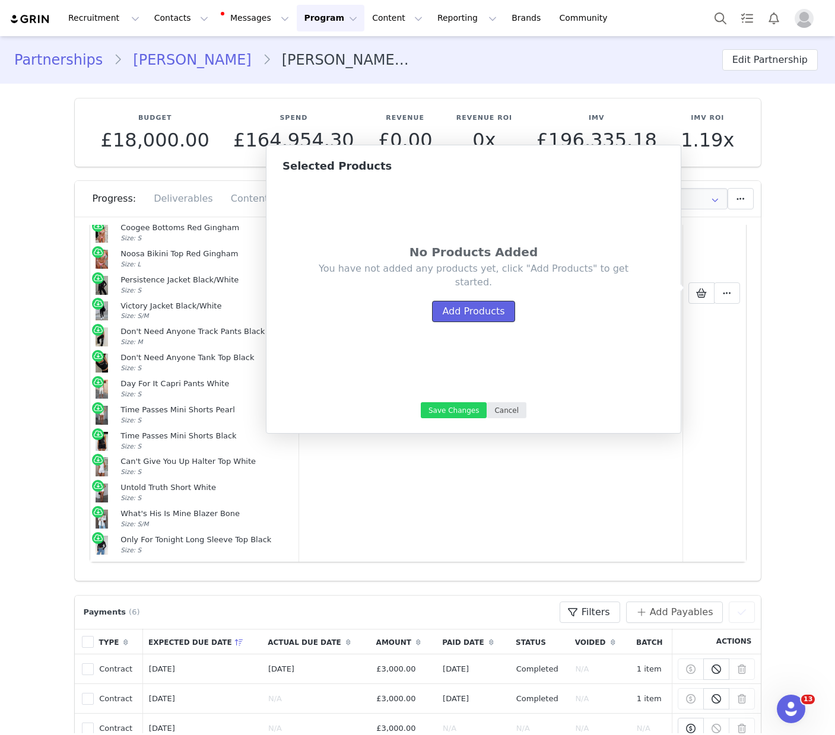
click at [488, 315] on button "Add Products" at bounding box center [473, 311] width 83 height 21
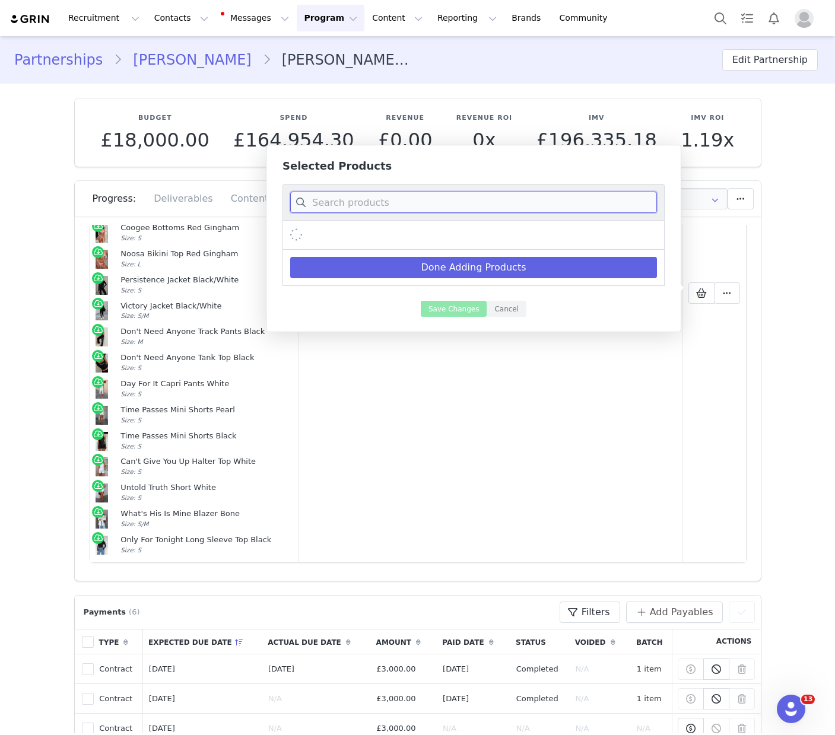
click at [396, 199] on input at bounding box center [473, 202] width 367 height 21
type input "b"
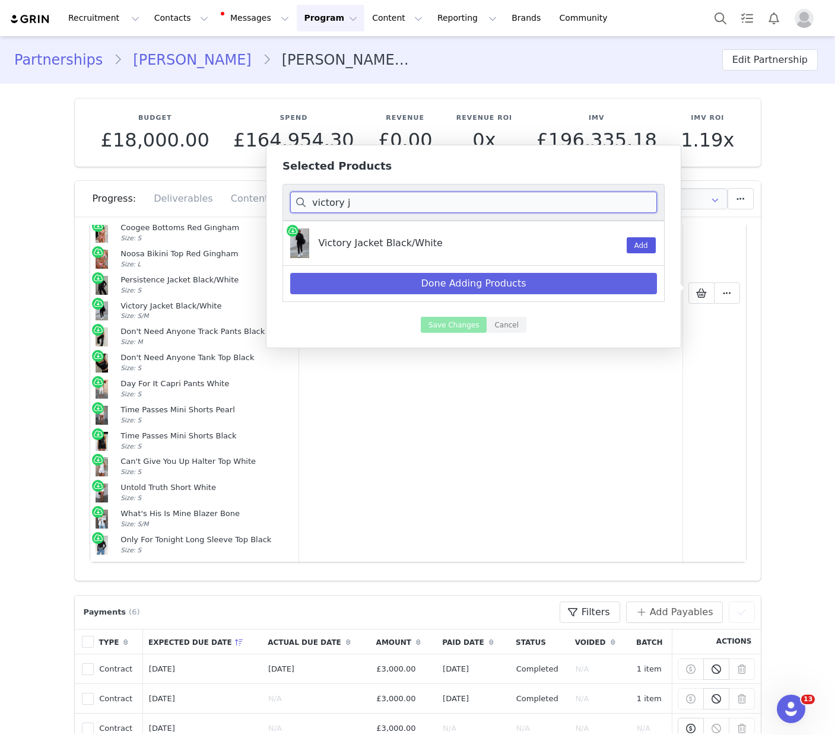
type input "victory j"
click at [640, 245] on button "Add" at bounding box center [641, 245] width 29 height 16
click at [548, 205] on input "victory j" at bounding box center [473, 202] width 367 height 21
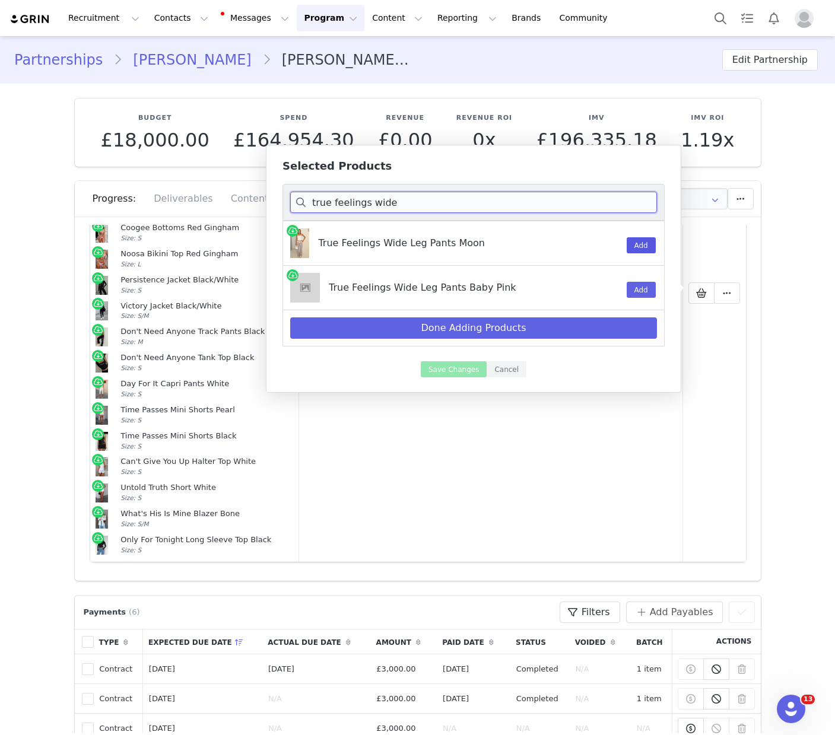
type input "true feelings wide"
click at [639, 245] on button "Add" at bounding box center [641, 245] width 29 height 16
click at [536, 204] on input "true feelings wide" at bounding box center [473, 202] width 367 height 21
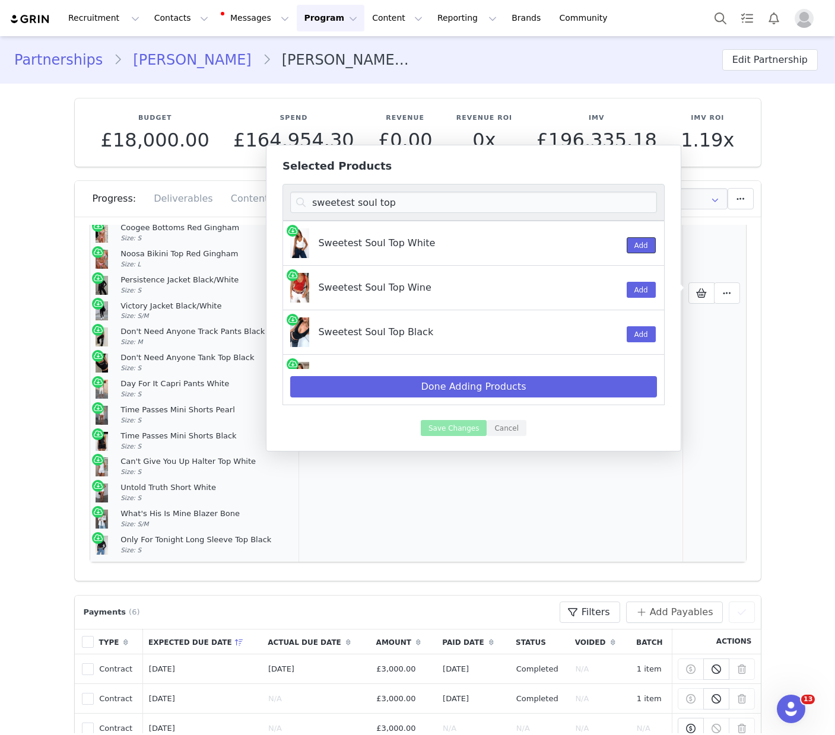
drag, startPoint x: 644, startPoint y: 243, endPoint x: 696, endPoint y: 246, distance: 51.7
click at [644, 243] on button "Add" at bounding box center [641, 245] width 29 height 16
click at [398, 197] on input "sweetest soul top" at bounding box center [473, 202] width 367 height 21
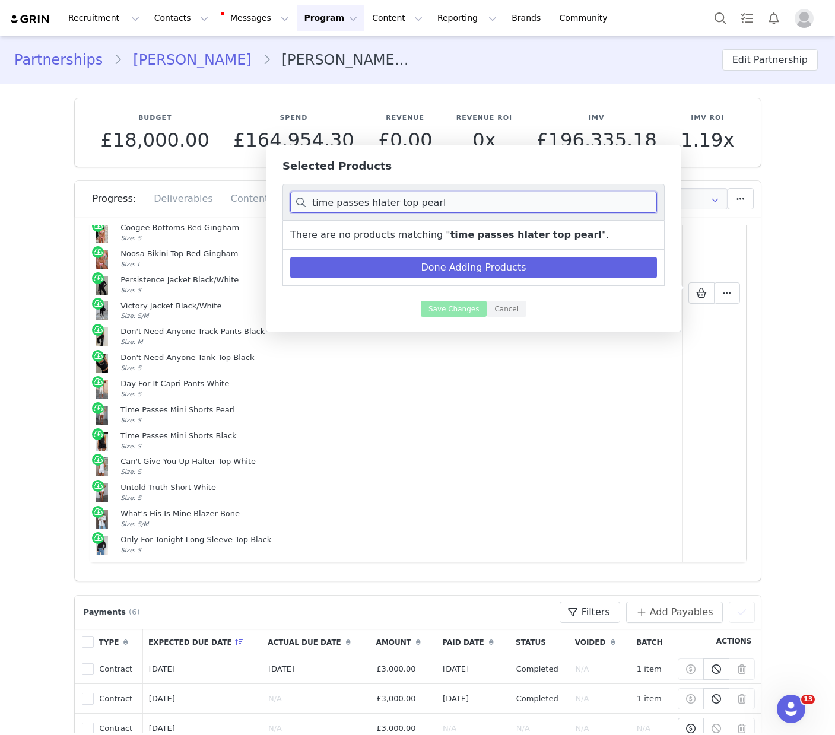
click at [385, 204] on input "time passes hlater top pearl" at bounding box center [473, 202] width 367 height 21
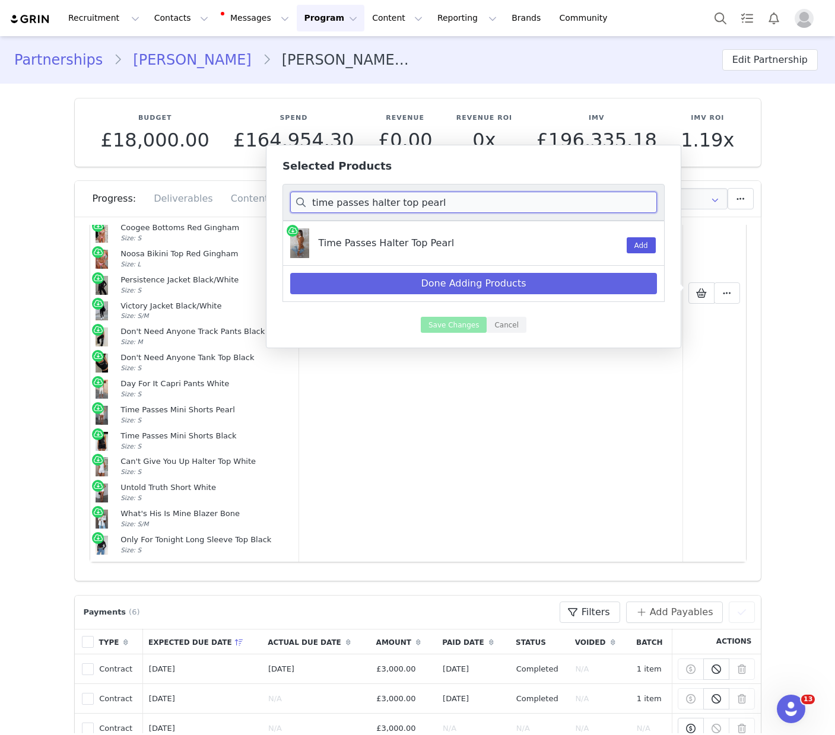
type input "time passes halter top pearl"
click at [640, 252] on button "Add" at bounding box center [641, 245] width 29 height 16
click at [556, 211] on input "time passes halter top pearl" at bounding box center [473, 202] width 367 height 21
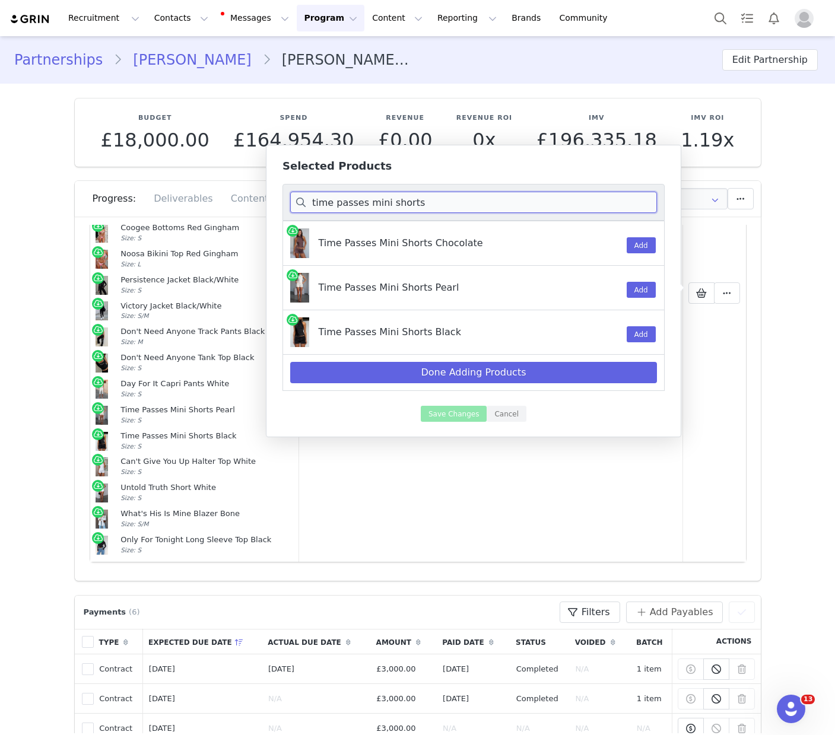
type input "time passes mini shorts"
click at [633, 278] on div "Add" at bounding box center [635, 288] width 31 height 44
click at [635, 284] on button "Add" at bounding box center [641, 290] width 29 height 16
click at [514, 204] on input "time passes mini shorts" at bounding box center [473, 202] width 367 height 21
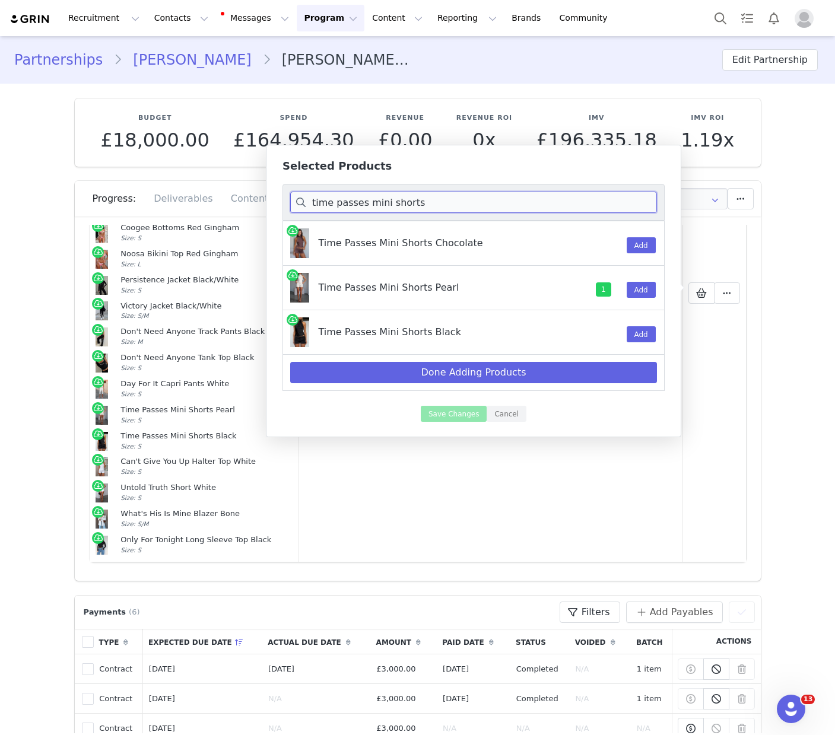
click at [514, 204] on input "time passes mini shorts" at bounding box center [473, 202] width 367 height 21
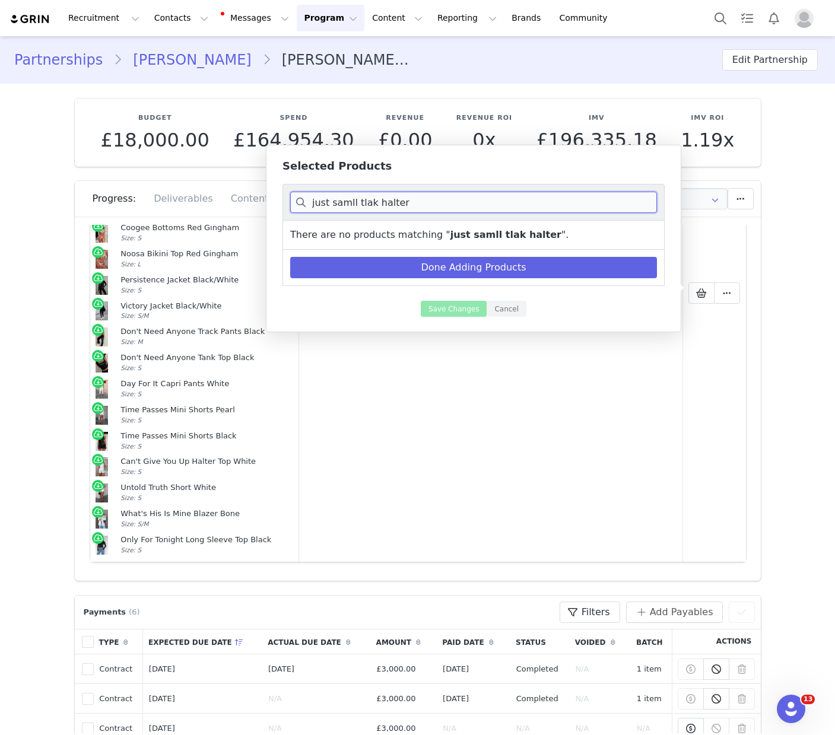
click at [344, 206] on input "just samll tlak halter" at bounding box center [473, 202] width 367 height 21
click at [363, 200] on input "just small tlak halter" at bounding box center [473, 202] width 367 height 21
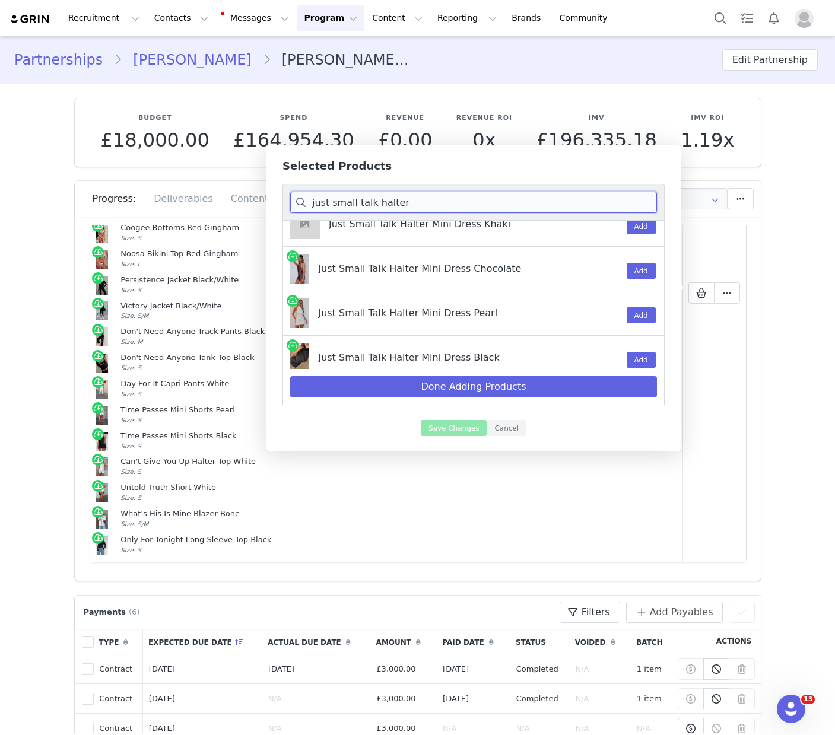
scroll to position [81, 0]
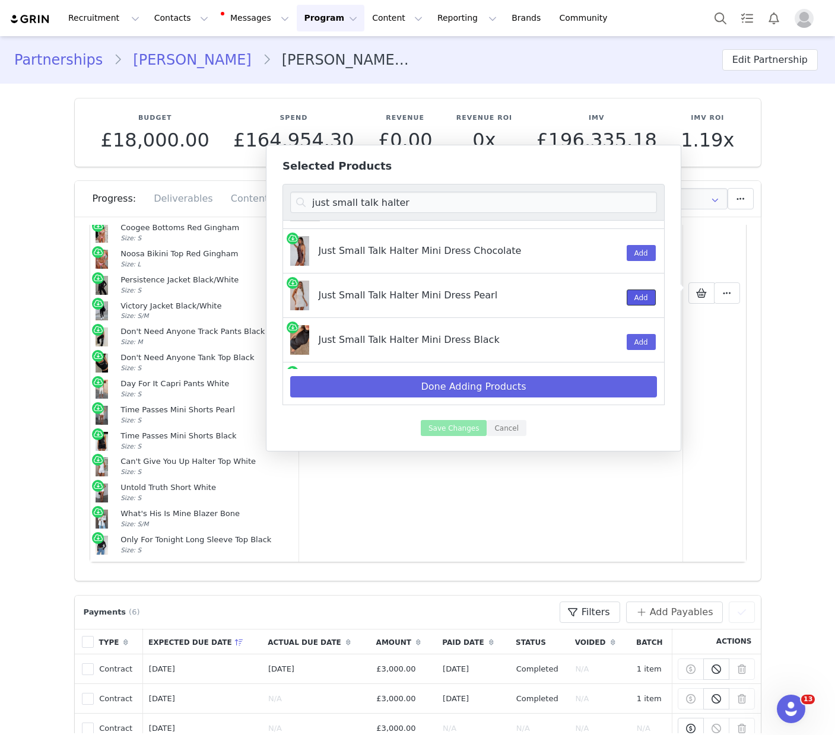
click at [639, 299] on button "Add" at bounding box center [641, 298] width 29 height 16
click at [639, 341] on button "Add" at bounding box center [641, 342] width 29 height 16
click at [427, 214] on div "just small talk halter" at bounding box center [474, 202] width 382 height 37
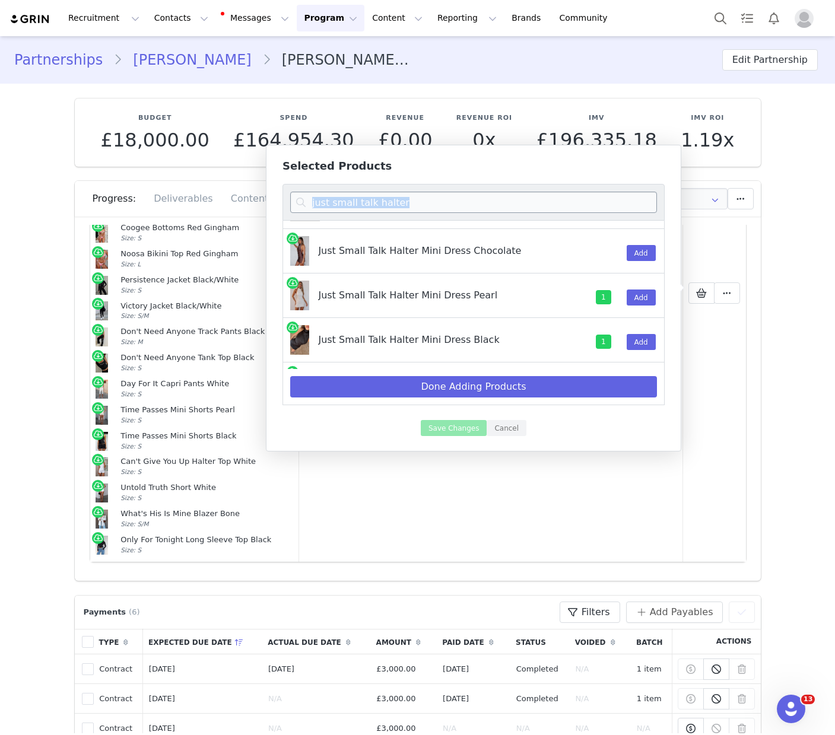
click at [431, 199] on input "just small talk halter" at bounding box center [473, 202] width 367 height 21
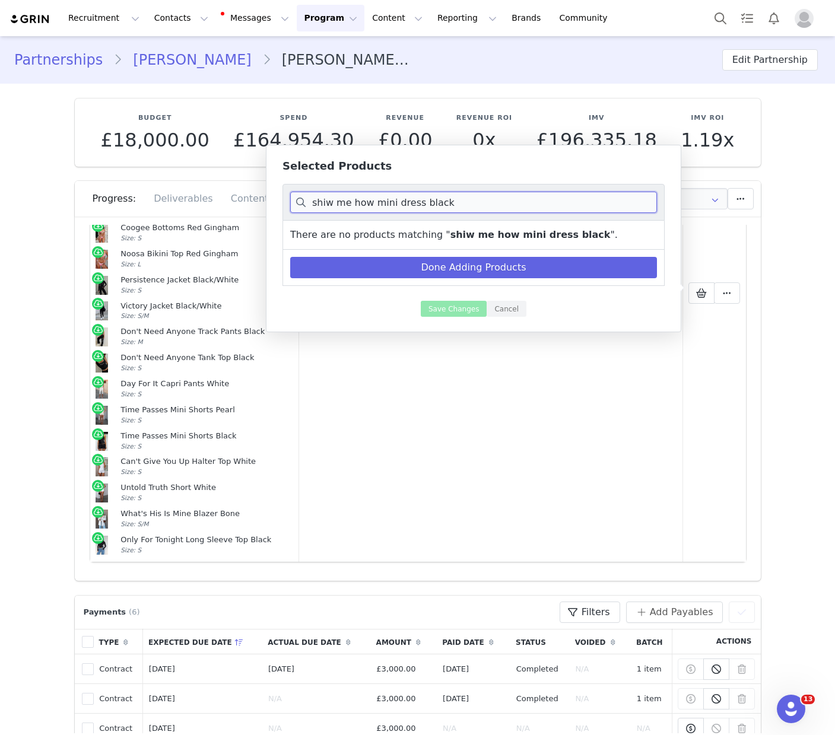
click at [328, 206] on input "shiw me how mini dress black" at bounding box center [473, 202] width 367 height 21
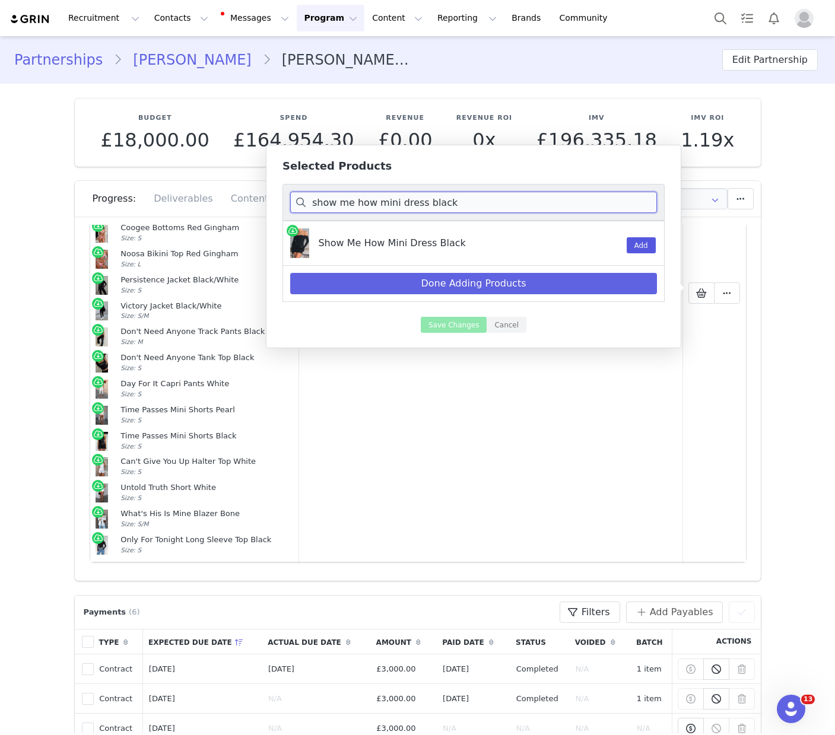
type input "show me how mini dress black"
click at [635, 244] on button "Add" at bounding box center [641, 245] width 29 height 16
click at [535, 202] on input "show me how mini dress black" at bounding box center [473, 202] width 367 height 21
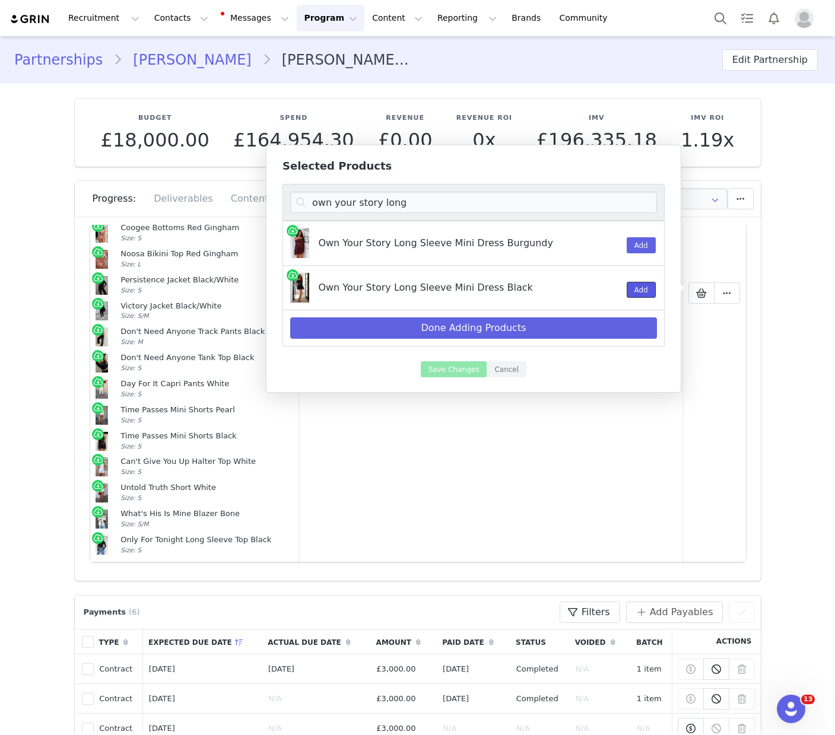
click at [646, 290] on button "Add" at bounding box center [641, 290] width 29 height 16
click at [408, 200] on input "own your story long" at bounding box center [473, 202] width 367 height 21
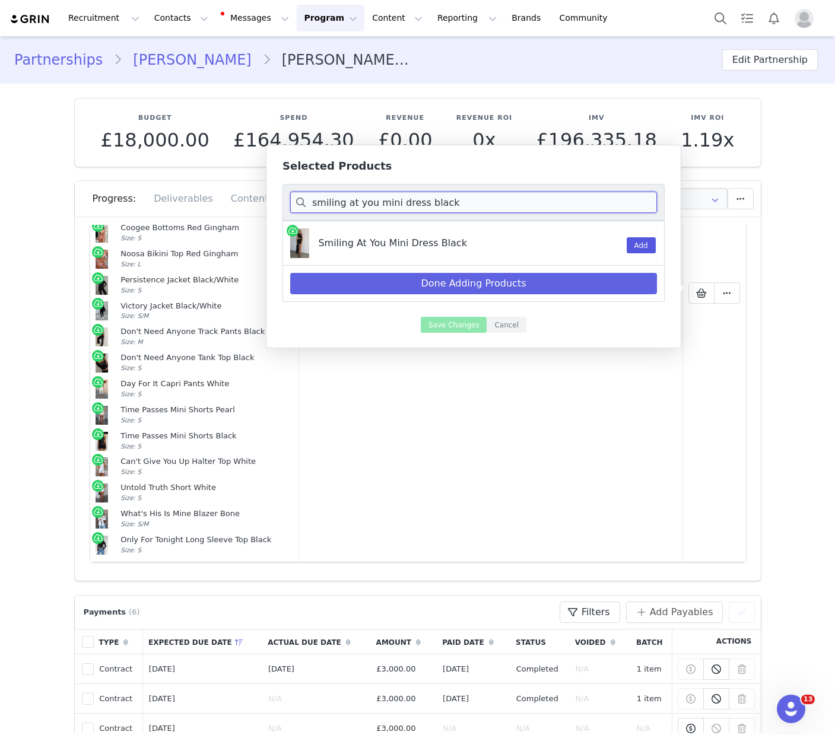
type input "smiling at you mini dress black"
click at [638, 241] on button "Add" at bounding box center [641, 245] width 29 height 16
click at [580, 195] on input "smiling at you mini dress black" at bounding box center [473, 202] width 367 height 21
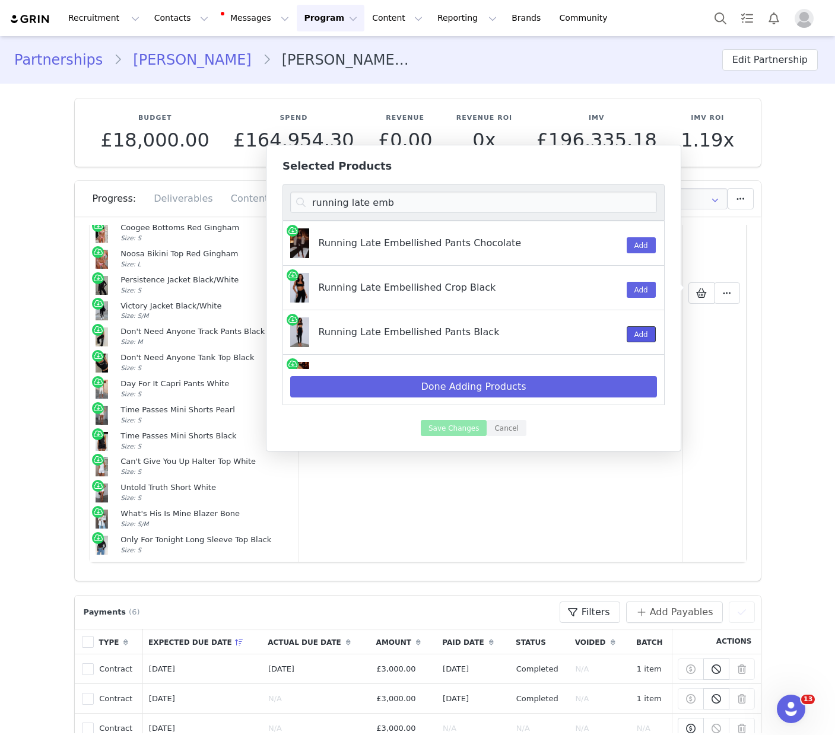
click at [636, 332] on button "Add" at bounding box center [641, 334] width 29 height 16
click at [642, 287] on button "Add" at bounding box center [641, 290] width 29 height 16
click at [405, 202] on input "running late emb" at bounding box center [473, 202] width 367 height 21
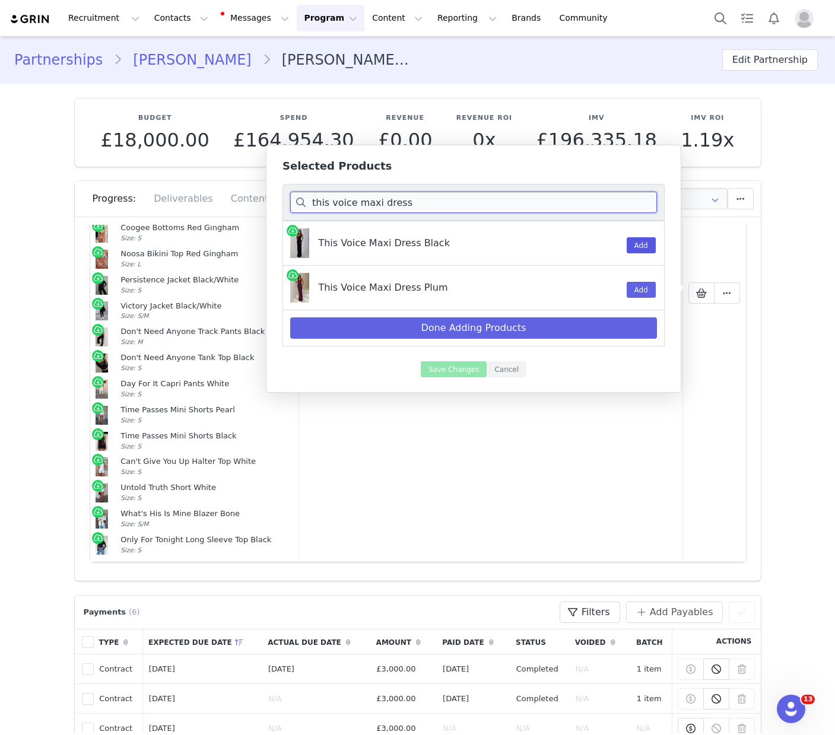
type input "this voice maxi dress"
click at [643, 249] on button "Add" at bounding box center [641, 245] width 29 height 16
click at [590, 205] on input "this voice maxi dress" at bounding box center [473, 202] width 367 height 21
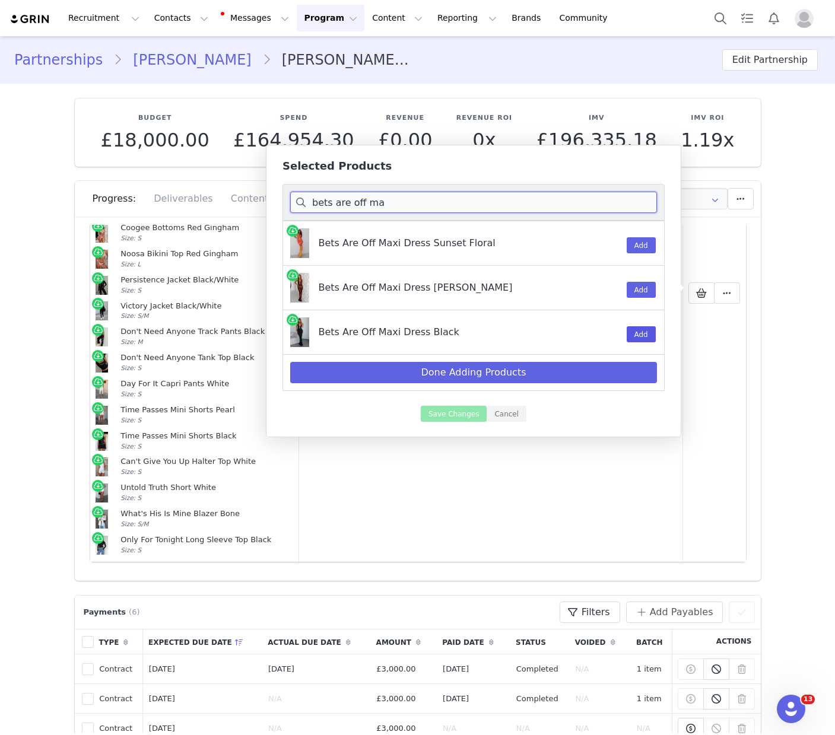
type input "bets are off ma"
click at [632, 337] on button "Add" at bounding box center [641, 334] width 29 height 16
click at [439, 203] on input "bets are off ma" at bounding box center [473, 202] width 367 height 21
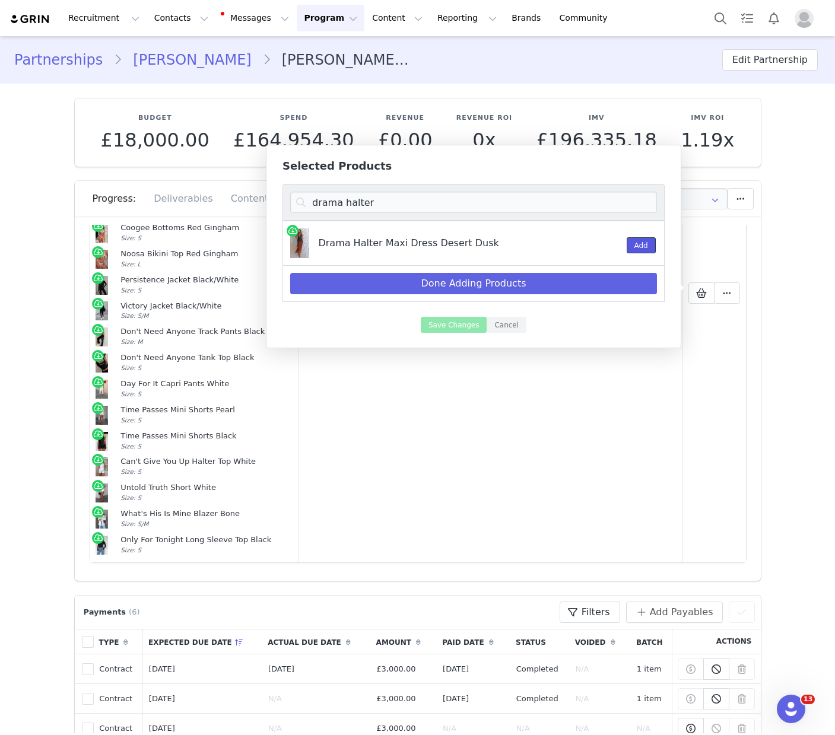
click at [652, 241] on button "Add" at bounding box center [641, 245] width 29 height 16
click at [544, 205] on input "drama halter" at bounding box center [473, 202] width 367 height 21
click at [380, 206] on input "drama halter" at bounding box center [473, 202] width 367 height 21
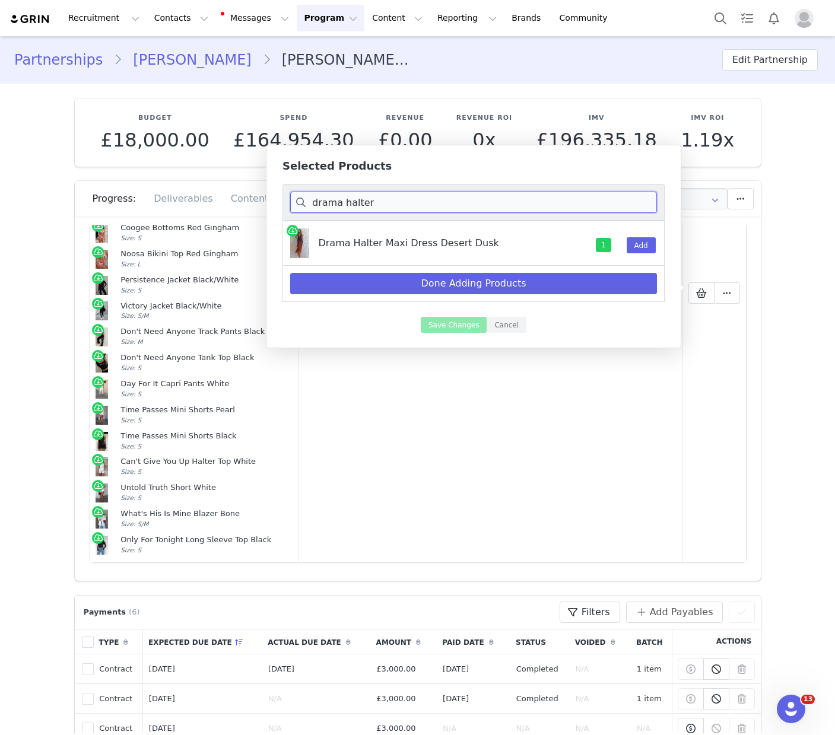
click at [380, 206] on input "drama halter" at bounding box center [473, 202] width 367 height 21
type input "ace high waisted leggings"
click at [648, 247] on button "Add" at bounding box center [641, 245] width 29 height 16
click at [537, 207] on input "ace high waisted leggings" at bounding box center [473, 202] width 367 height 21
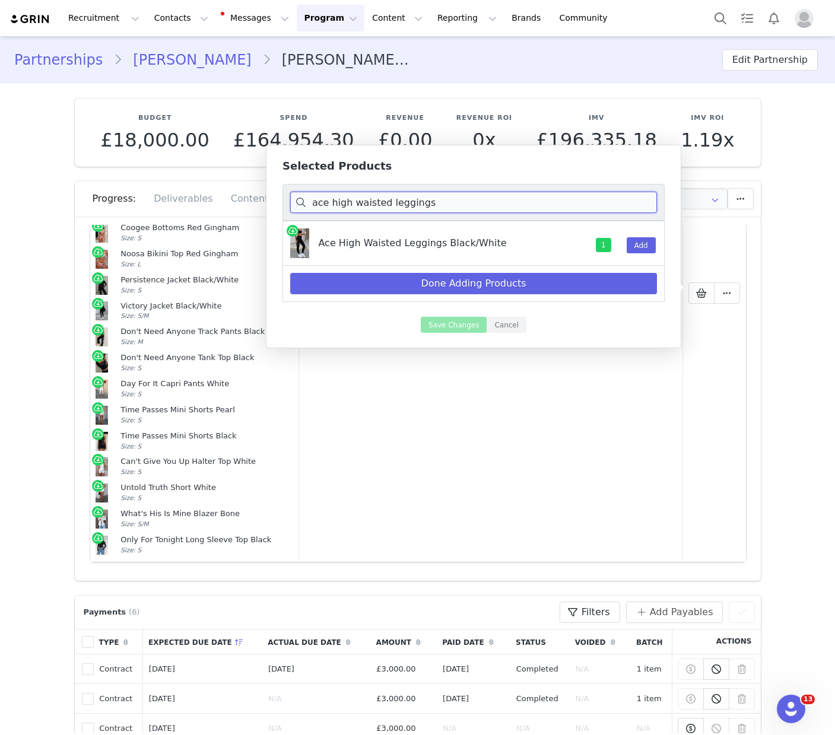
click at [537, 207] on input "ace high waisted leggings" at bounding box center [473, 202] width 367 height 21
type input "strive sports bra"
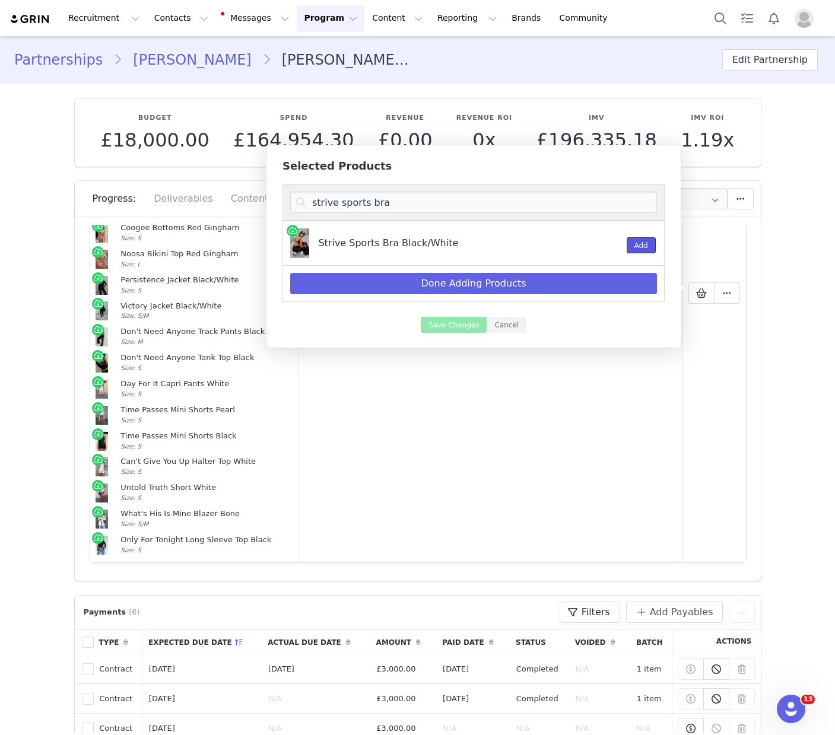
click at [632, 246] on button "Add" at bounding box center [641, 245] width 29 height 16
click at [572, 208] on input "strive sports bra" at bounding box center [473, 202] width 367 height 21
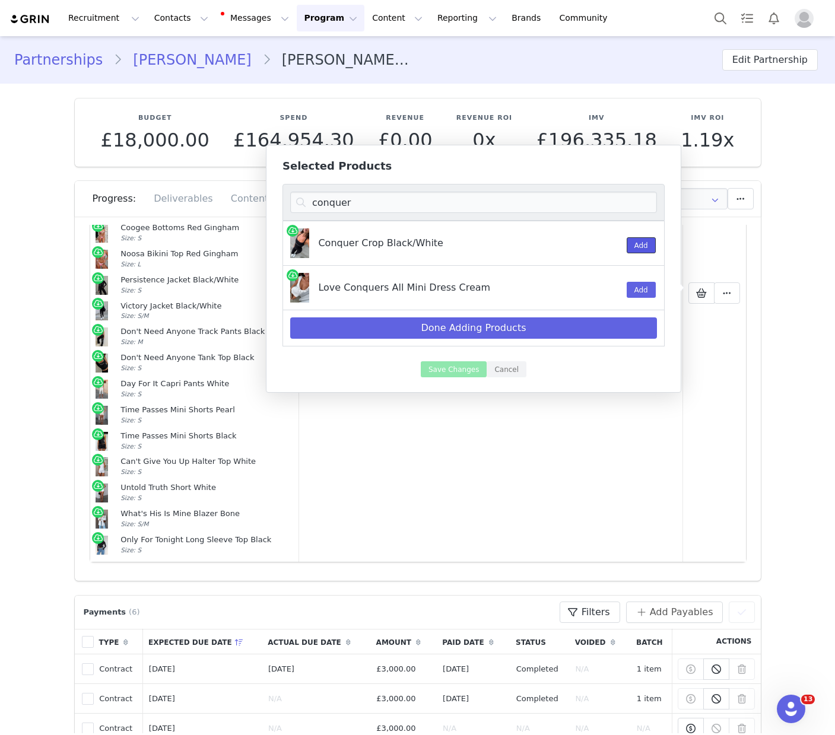
click at [633, 245] on button "Add" at bounding box center [641, 245] width 29 height 16
click at [554, 211] on input "conquer" at bounding box center [473, 202] width 367 height 21
click at [356, 206] on input "conquer" at bounding box center [473, 202] width 367 height 21
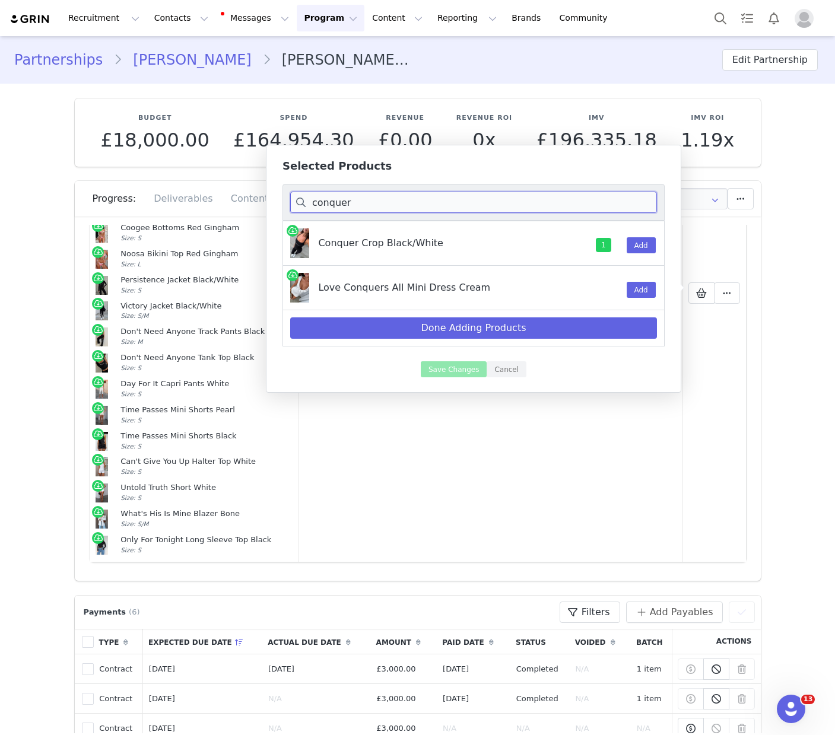
click at [356, 206] on input "conquer" at bounding box center [473, 202] width 367 height 21
type input "persist"
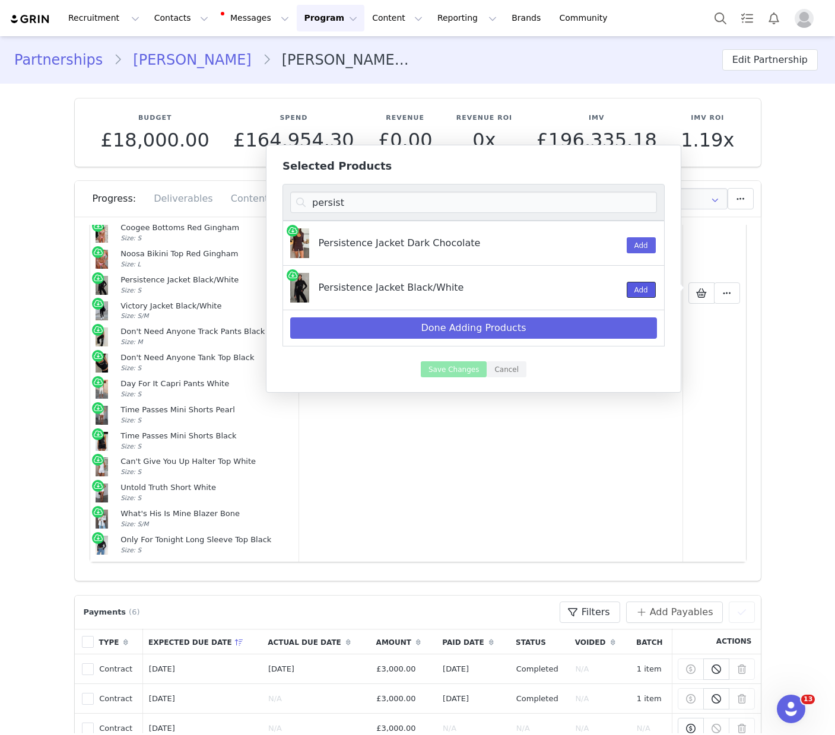
click at [641, 289] on button "Add" at bounding box center [641, 290] width 29 height 16
click at [477, 191] on div "persist" at bounding box center [474, 202] width 382 height 37
click at [475, 195] on input "persist" at bounding box center [473, 202] width 367 height 21
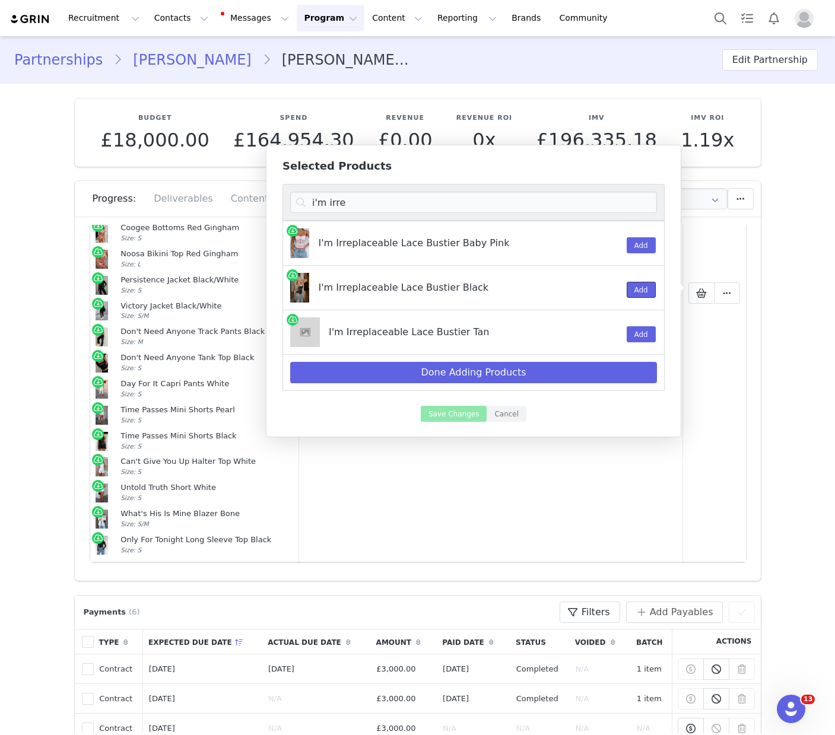
drag, startPoint x: 634, startPoint y: 289, endPoint x: 513, endPoint y: 220, distance: 139.3
click at [634, 289] on button "Add" at bounding box center [641, 290] width 29 height 16
click at [477, 205] on input "i'm irre" at bounding box center [473, 202] width 367 height 21
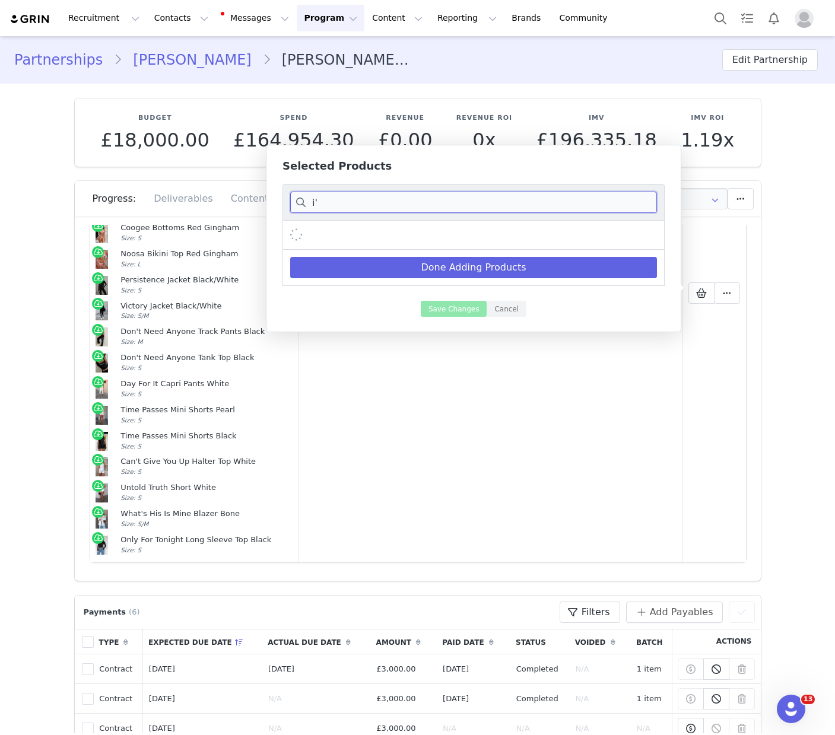
type input "i"
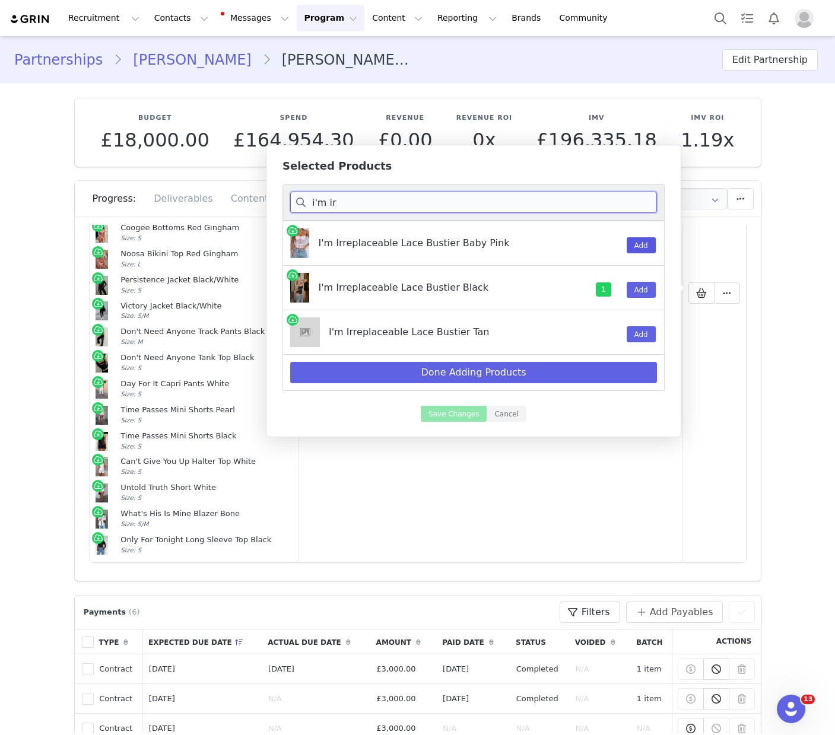
type input "i'm ir"
click at [647, 244] on button "Add" at bounding box center [641, 245] width 29 height 16
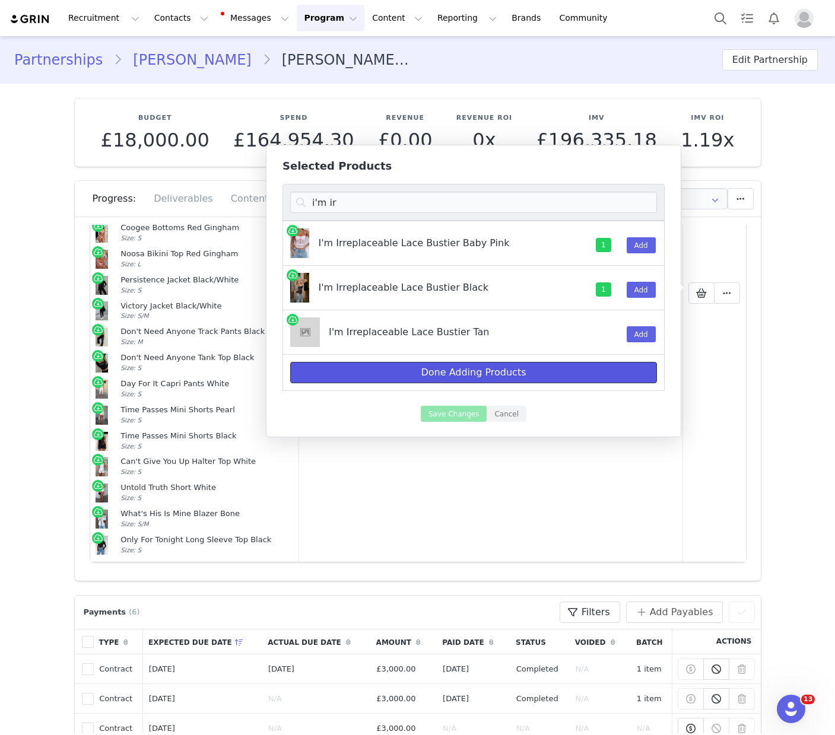
click at [497, 374] on button "Done Adding Products" at bounding box center [473, 372] width 367 height 21
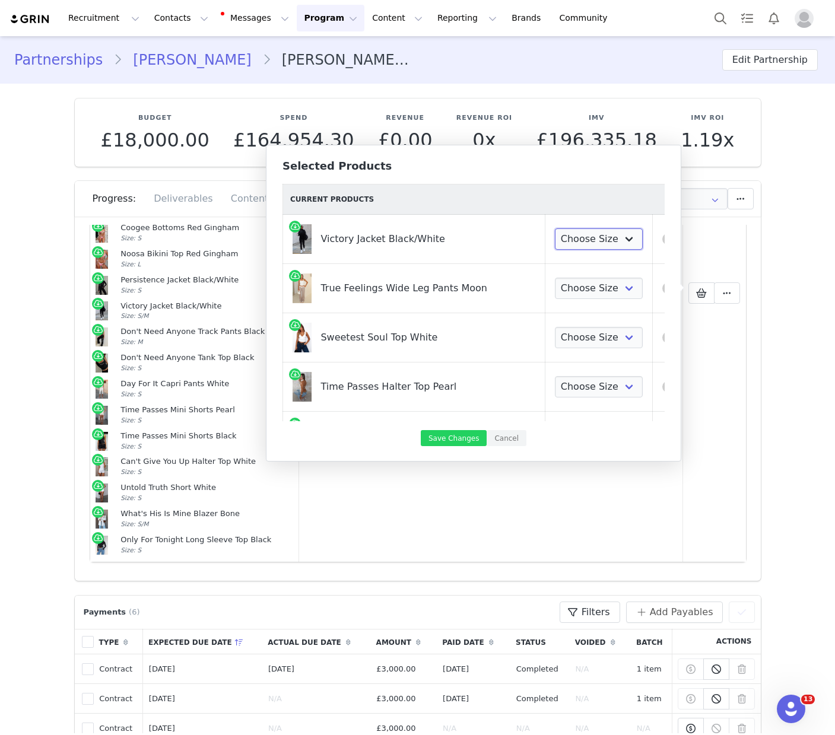
click at [583, 242] on select "Choose Size XS/S S/M M/L L/XL" at bounding box center [599, 239] width 88 height 21
select select "27506817"
click at [555, 229] on select "Choose Size XS/S S/M M/L L/XL" at bounding box center [599, 239] width 88 height 21
click at [591, 295] on select "Choose Size XXS XS S M L XL" at bounding box center [599, 288] width 88 height 21
select select "27829274"
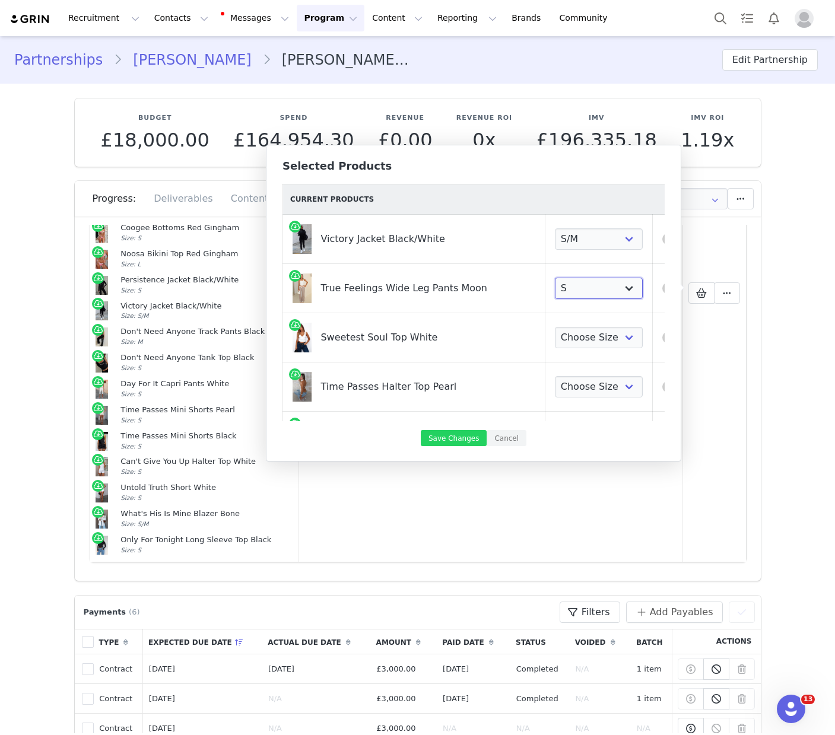
click at [555, 278] on select "Choose Size XXS XS S M L XL" at bounding box center [599, 288] width 88 height 21
click at [597, 338] on select "Choose Size XXS XS S M L XL" at bounding box center [599, 337] width 88 height 21
select select "26146485"
click at [555, 327] on select "Choose Size XXS XS S M L XL" at bounding box center [599, 337] width 88 height 21
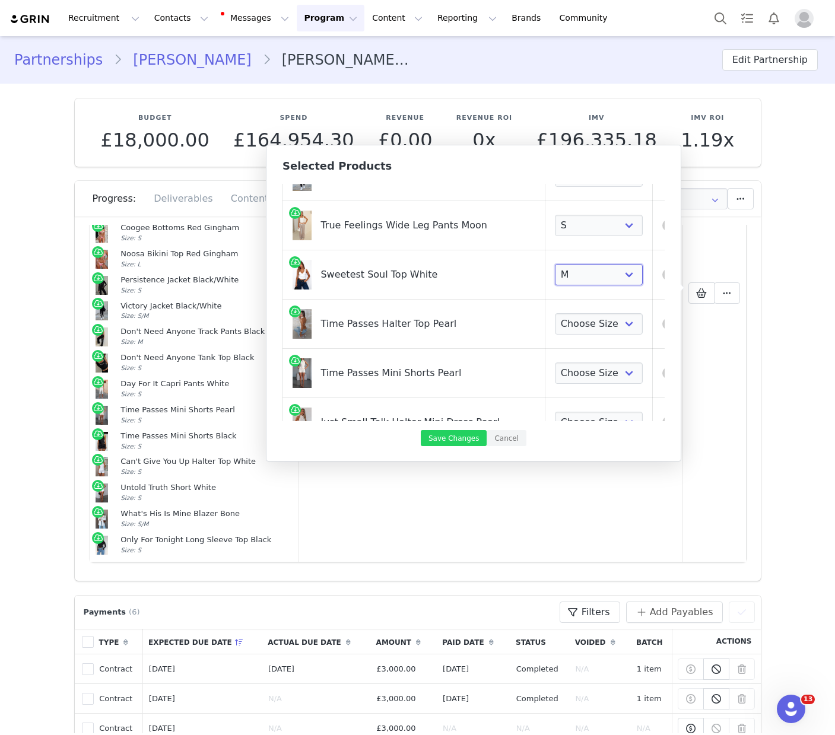
scroll to position [72, 0]
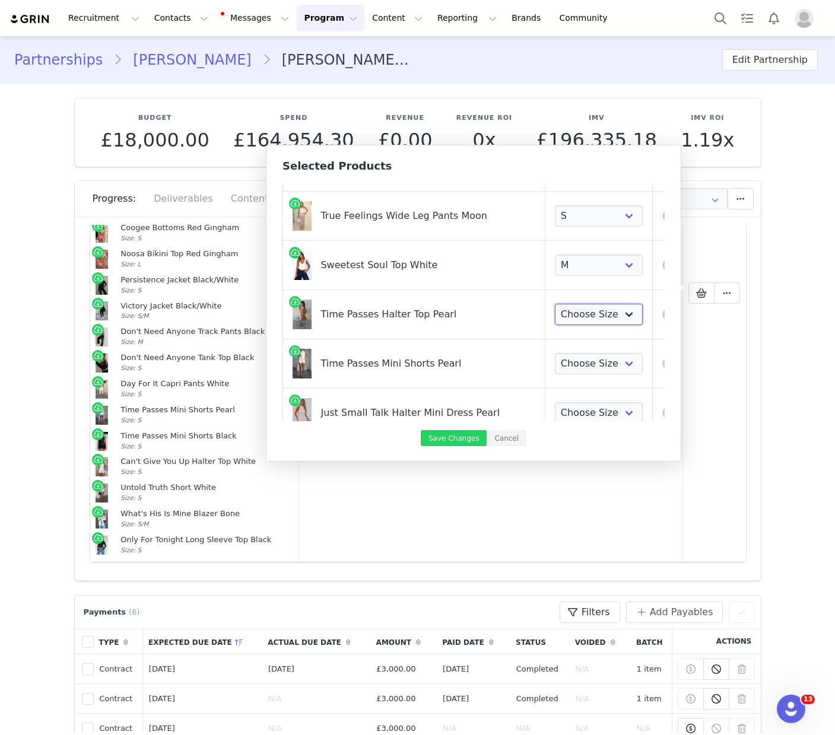
click at [603, 315] on select "Choose Size XXS XS S M L XL" at bounding box center [599, 314] width 88 height 21
select select "26223813"
click at [555, 304] on select "Choose Size XXS XS S M L XL" at bounding box center [599, 314] width 88 height 21
click at [581, 366] on select "Choose Size XXS XS S M L XL" at bounding box center [599, 363] width 88 height 21
select select "28195577"
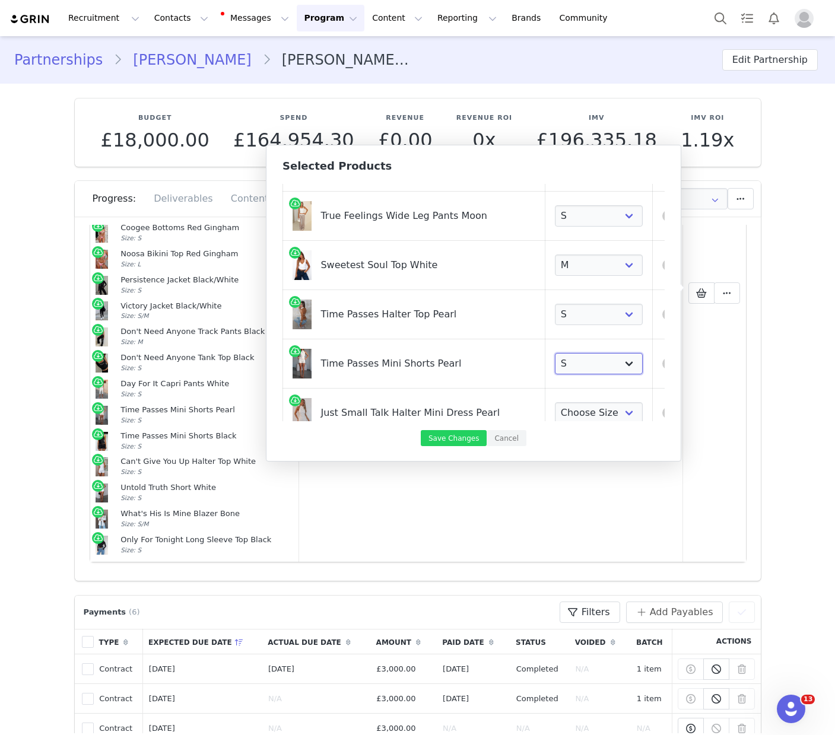
click at [555, 353] on select "Choose Size XXS XS S M L XL" at bounding box center [599, 363] width 88 height 21
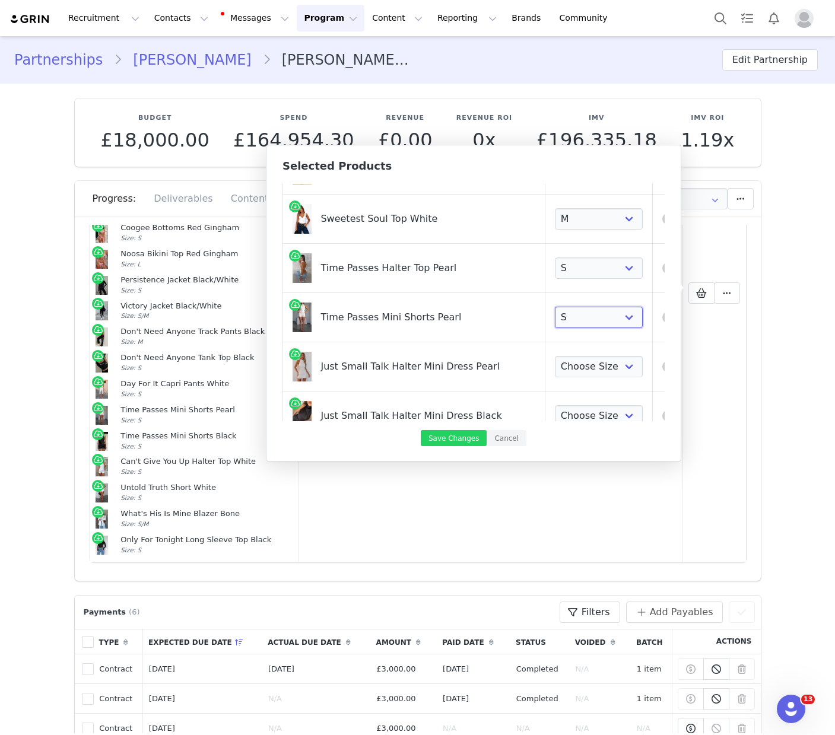
scroll to position [144, 0]
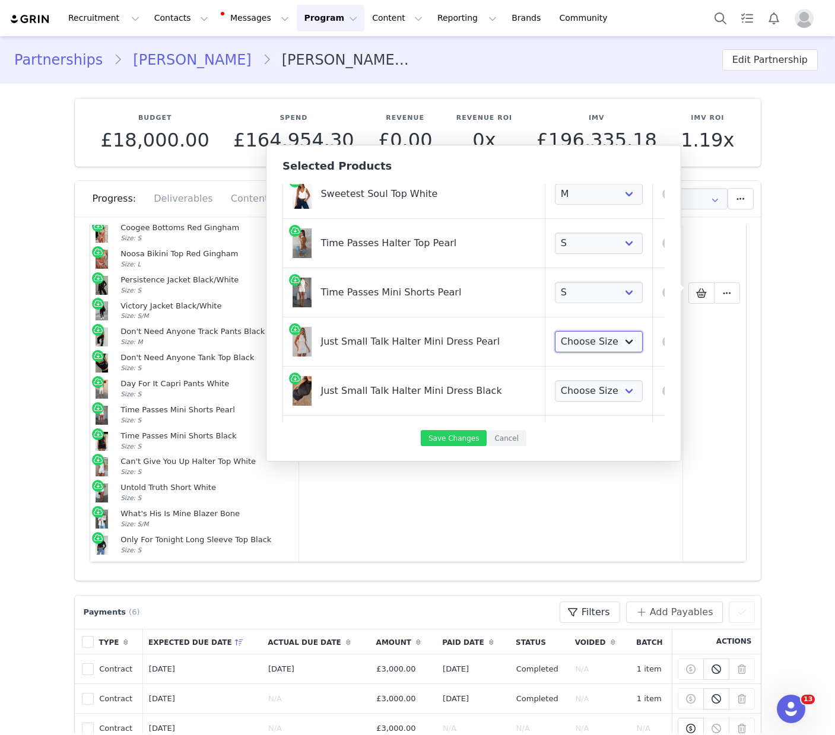
click at [582, 342] on select "Choose Size XXS XS S M L XL" at bounding box center [599, 341] width 88 height 21
select select "26799242"
click at [555, 331] on select "Choose Size XXS XS S M L XL" at bounding box center [599, 341] width 88 height 21
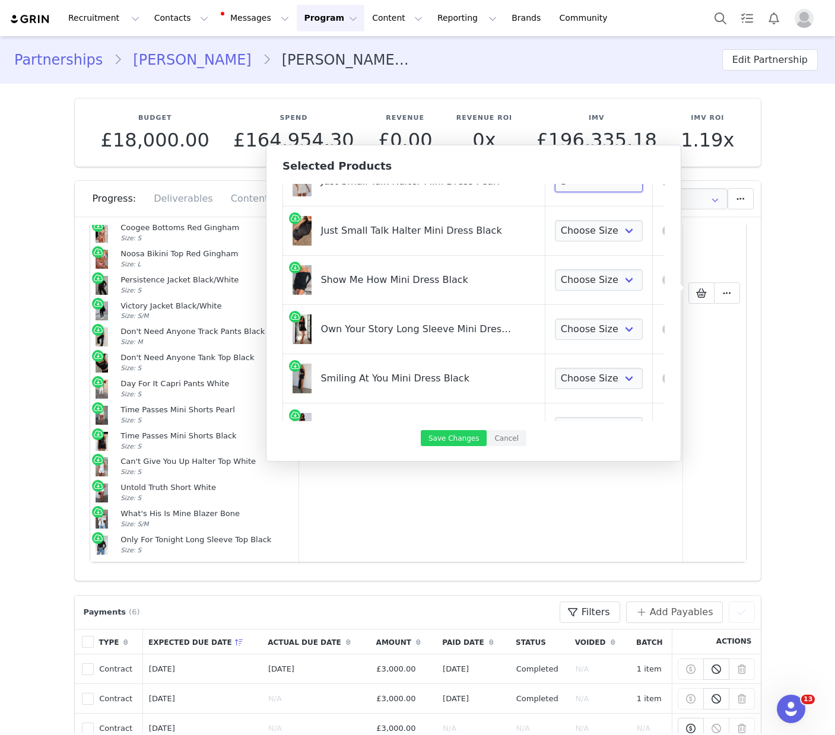
scroll to position [304, 0]
click at [578, 236] on select "Choose Size XXS XS S M L XL" at bounding box center [599, 230] width 88 height 21
select select "26799602"
click at [555, 220] on select "Choose Size XXS XS S M L XL" at bounding box center [599, 230] width 88 height 21
click at [568, 284] on select "Choose Size XXS XS S M L XL" at bounding box center [599, 279] width 88 height 21
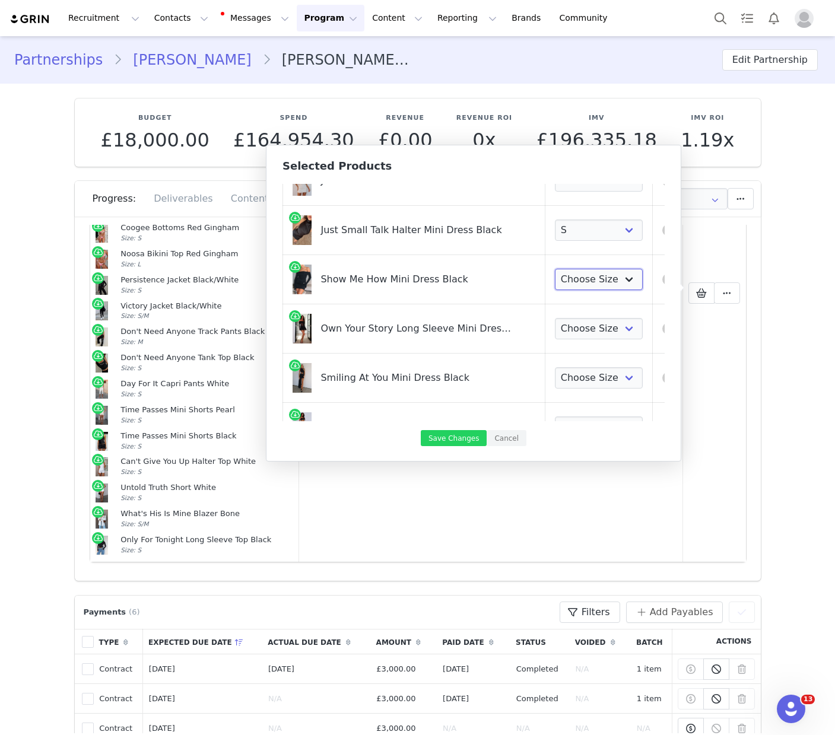
select select "28021845"
click at [555, 269] on select "Choose Size XXS XS S M L XL" at bounding box center [599, 279] width 88 height 21
click at [583, 324] on select "Choose Size XXS XS S M L XL" at bounding box center [599, 328] width 88 height 21
select select "26296048"
click at [555, 318] on select "Choose Size XXS XS S M L XL" at bounding box center [599, 328] width 88 height 21
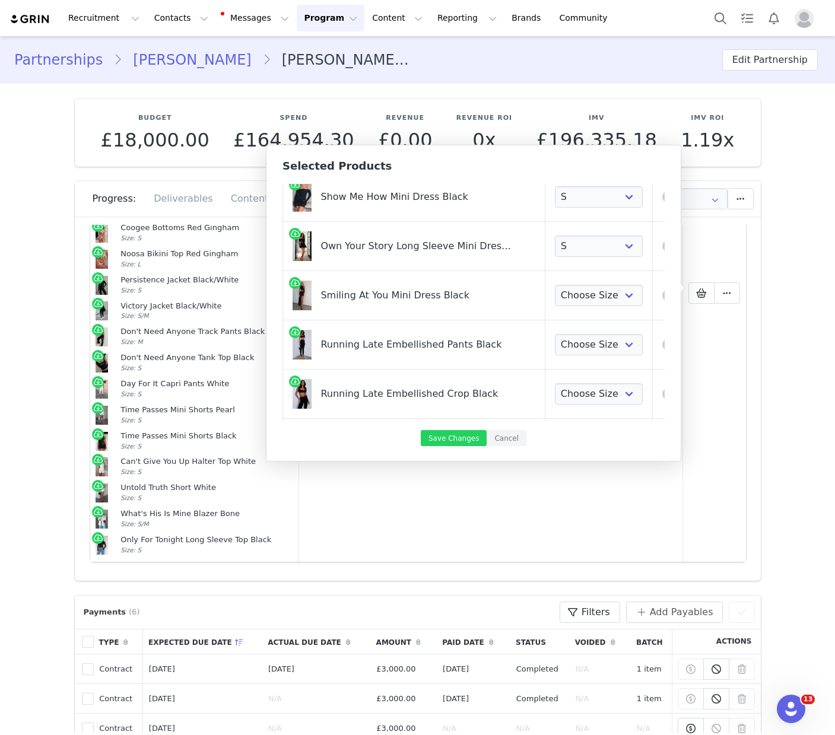
scroll to position [411, 0]
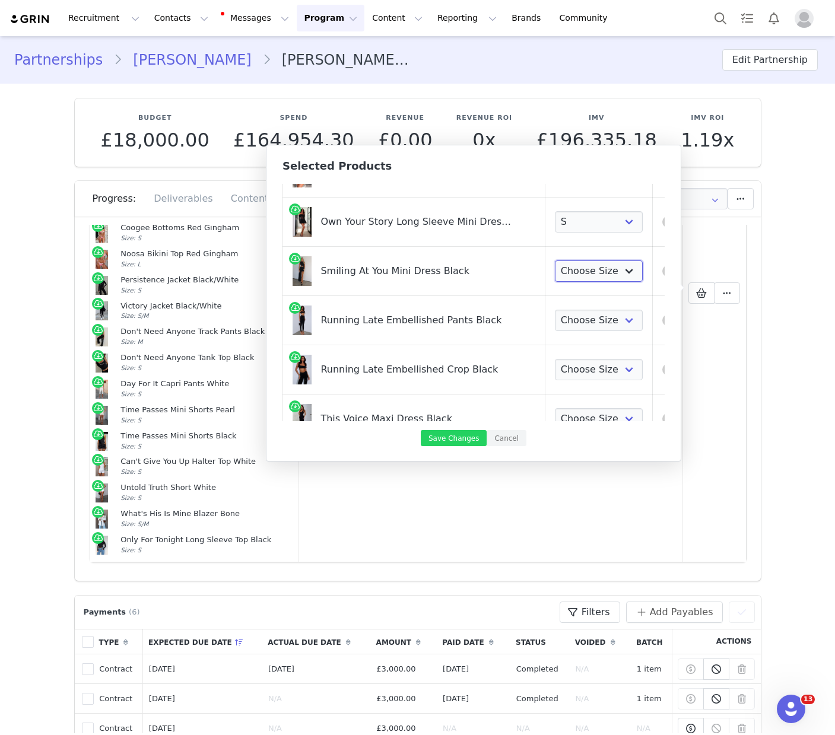
click at [597, 274] on select "Choose Size XXS XS S M L XL" at bounding box center [599, 271] width 88 height 21
select select "27629663"
click at [555, 261] on select "Choose Size XXS XS S M L XL" at bounding box center [599, 271] width 88 height 21
click at [575, 326] on select "Choose Size XXS XS S M L XL" at bounding box center [599, 320] width 88 height 21
select select "25131595"
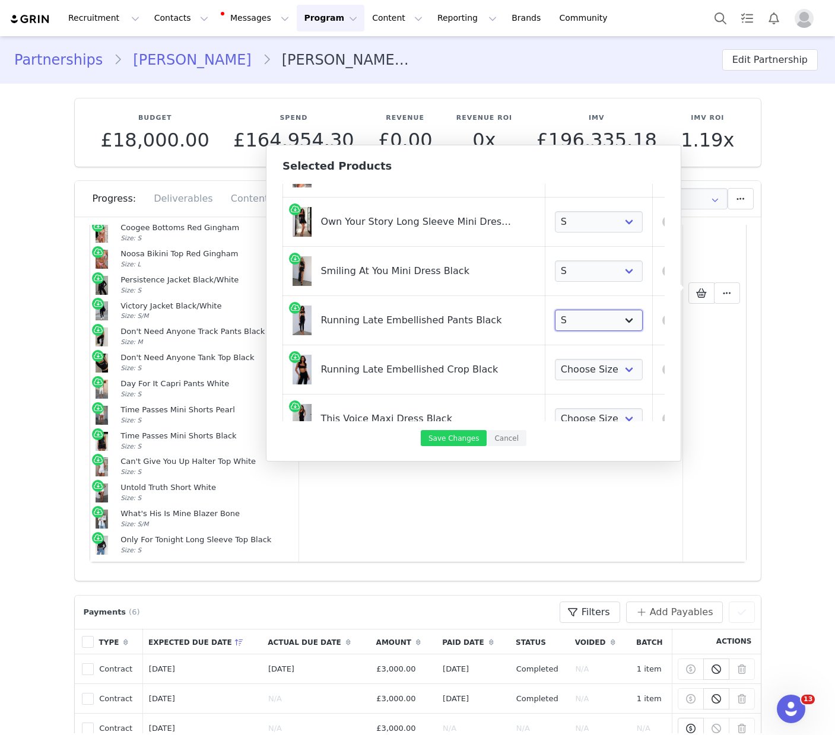
click at [555, 310] on select "Choose Size XXS XS S M L XL" at bounding box center [599, 320] width 88 height 21
click at [570, 376] on select "Choose Size XXS XS S M L XL" at bounding box center [599, 369] width 88 height 21
select select "25131583"
click at [555, 359] on select "Choose Size XXS XS S M L XL" at bounding box center [599, 369] width 88 height 21
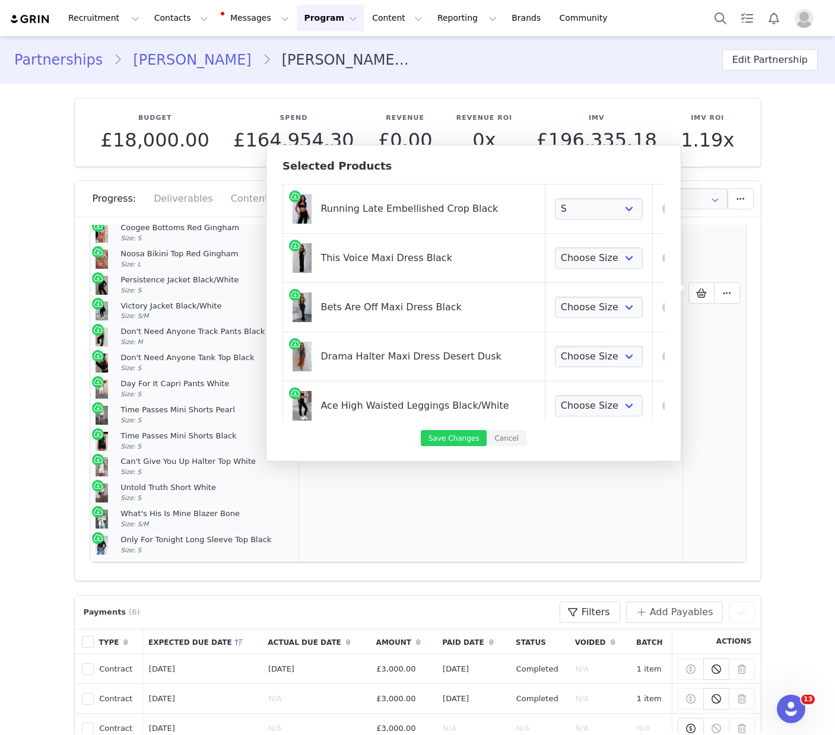
scroll to position [581, 0]
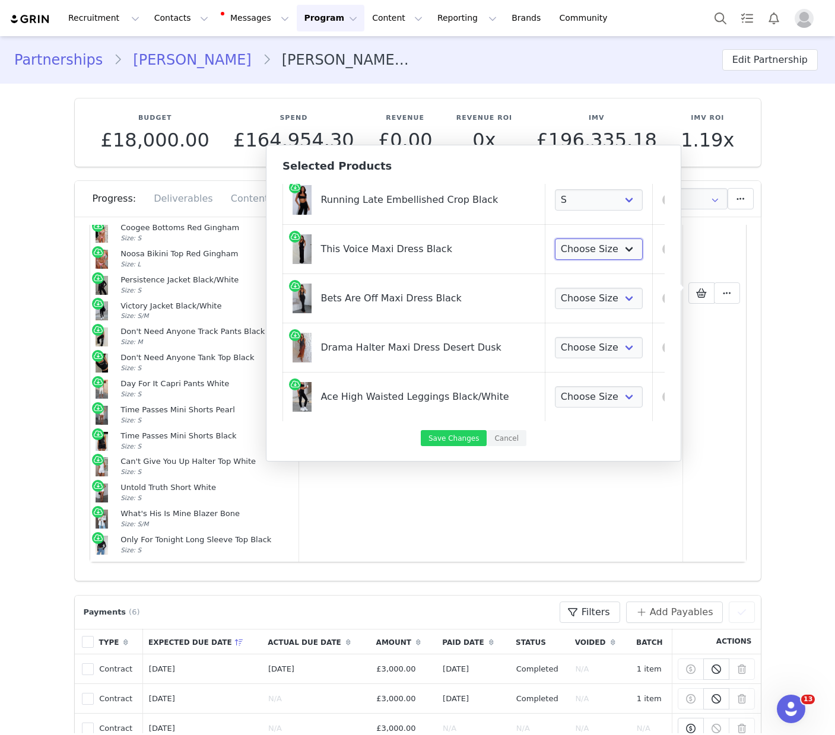
click at [592, 256] on select "Choose Size XXS XS S M L XL" at bounding box center [599, 249] width 88 height 21
select select "27506244"
click at [555, 239] on select "Choose Size XXS XS S M L XL" at bounding box center [599, 249] width 88 height 21
click at [589, 299] on select "Choose Size XXS XS S M L XL" at bounding box center [599, 298] width 88 height 21
select select "27949836"
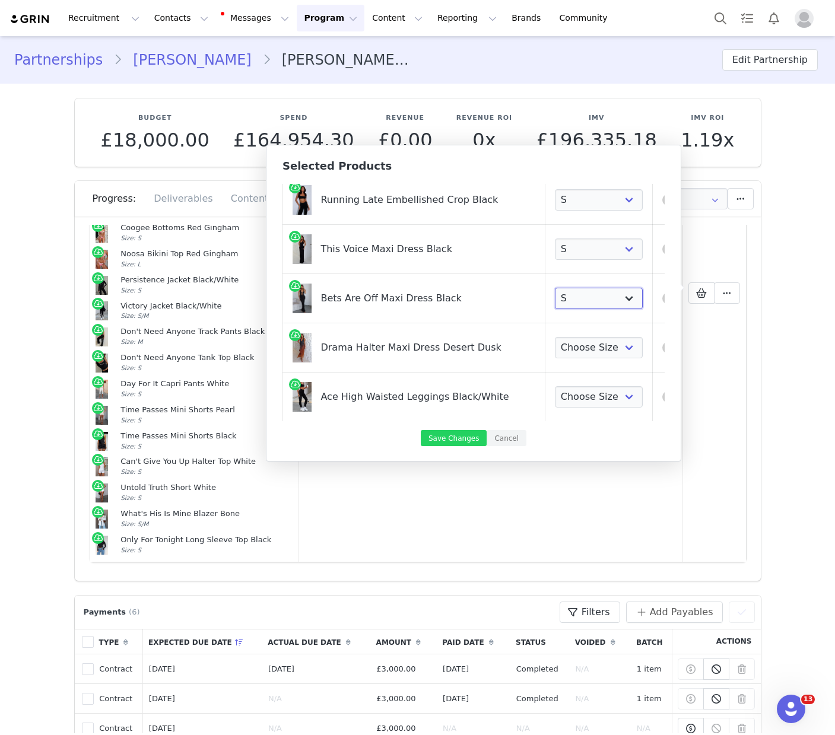
click at [555, 288] on select "Choose Size XXS XS S M L XL" at bounding box center [599, 298] width 88 height 21
click at [597, 343] on select "Choose Size XXS XS S M L XL" at bounding box center [599, 347] width 88 height 21
select select "27506082"
click at [555, 337] on select "Choose Size XXS XS S M L XL" at bounding box center [599, 347] width 88 height 21
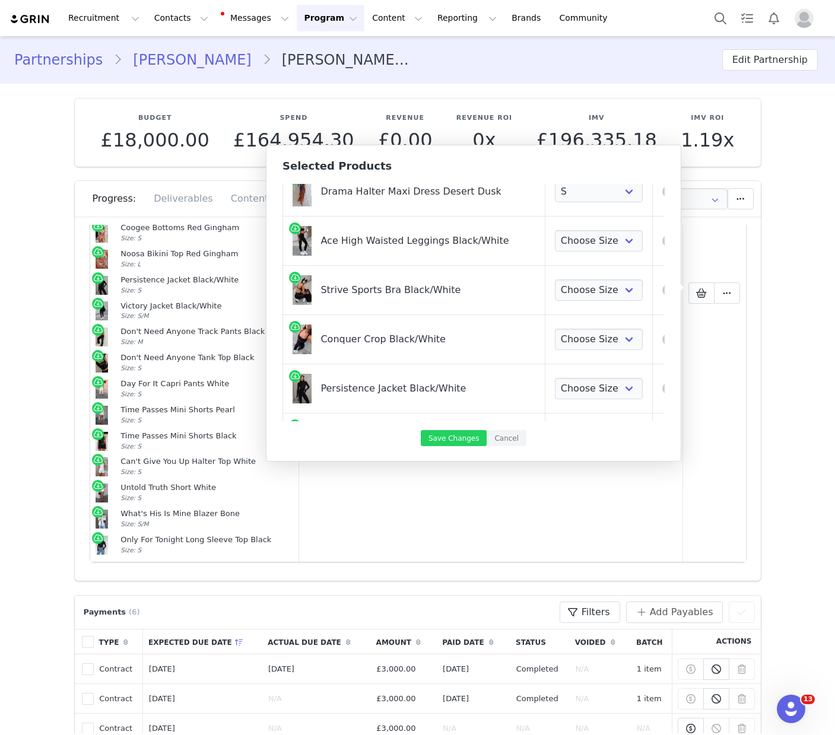
scroll to position [752, 0]
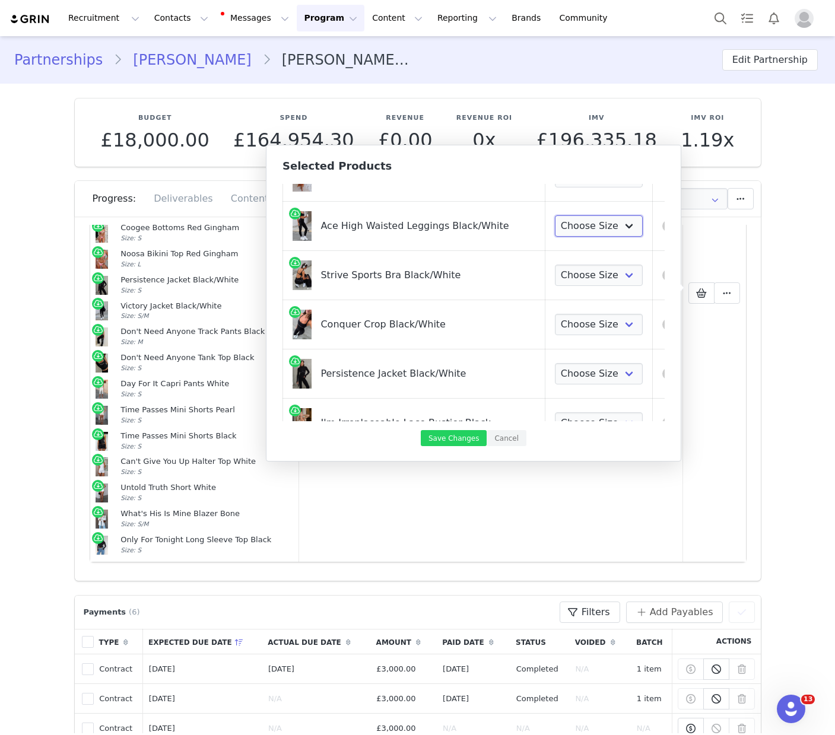
click at [582, 227] on select "Choose Size XXS XS S M L XL" at bounding box center [599, 225] width 88 height 21
select select "27506449"
click at [555, 215] on select "Choose Size XXS XS S M L XL" at bounding box center [599, 225] width 88 height 21
click at [583, 276] on select "Choose Size XXS XS S M L XL" at bounding box center [599, 275] width 88 height 21
select select "27506585"
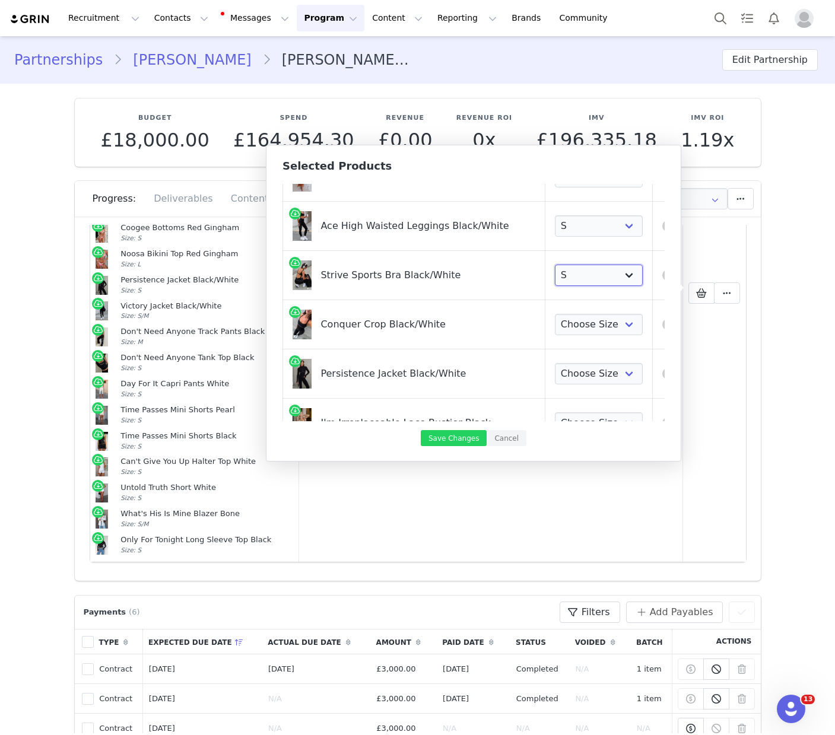
click at [555, 265] on select "Choose Size XXS XS S M L XL" at bounding box center [599, 275] width 88 height 21
click at [589, 323] on select "Choose Size XXS XS S M L XL" at bounding box center [599, 324] width 88 height 21
select select "27506846"
click at [555, 314] on select "Choose Size XXS XS S M L XL" at bounding box center [599, 324] width 88 height 21
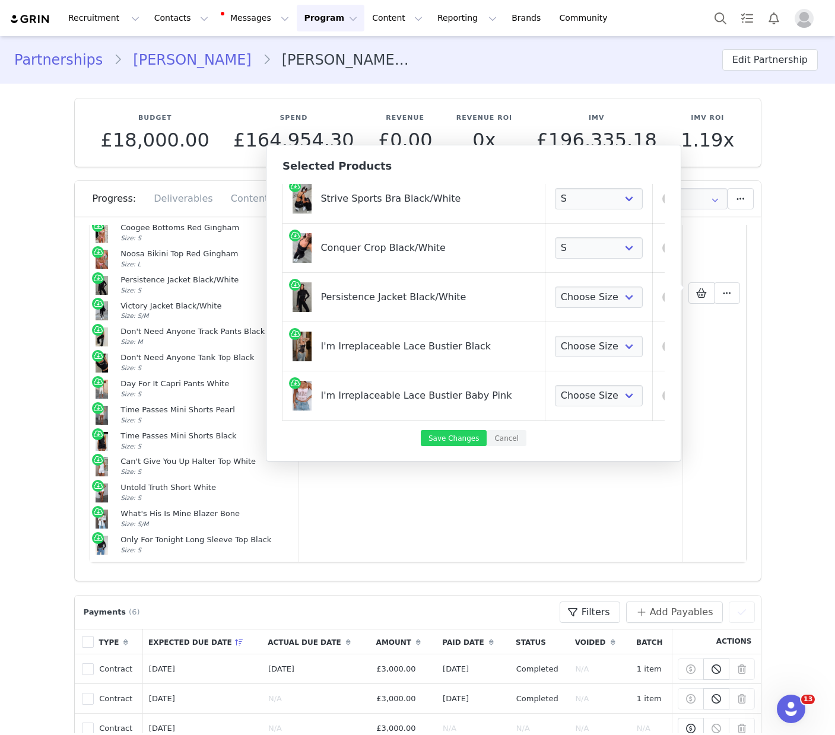
scroll to position [854, 0]
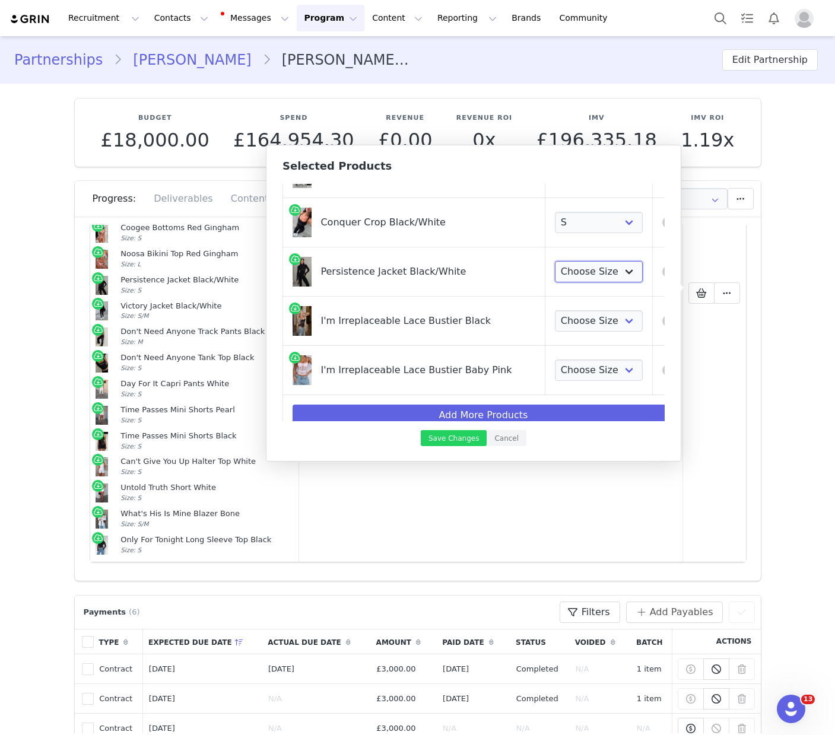
click at [580, 275] on select "Choose Size XXS XS S M L XL" at bounding box center [599, 271] width 88 height 21
select select "27506900"
click at [555, 261] on select "Choose Size XXS XS S M L XL" at bounding box center [599, 271] width 88 height 21
click at [568, 326] on select "Choose Size XXS XS S M L XL" at bounding box center [599, 320] width 88 height 21
select select "26799225"
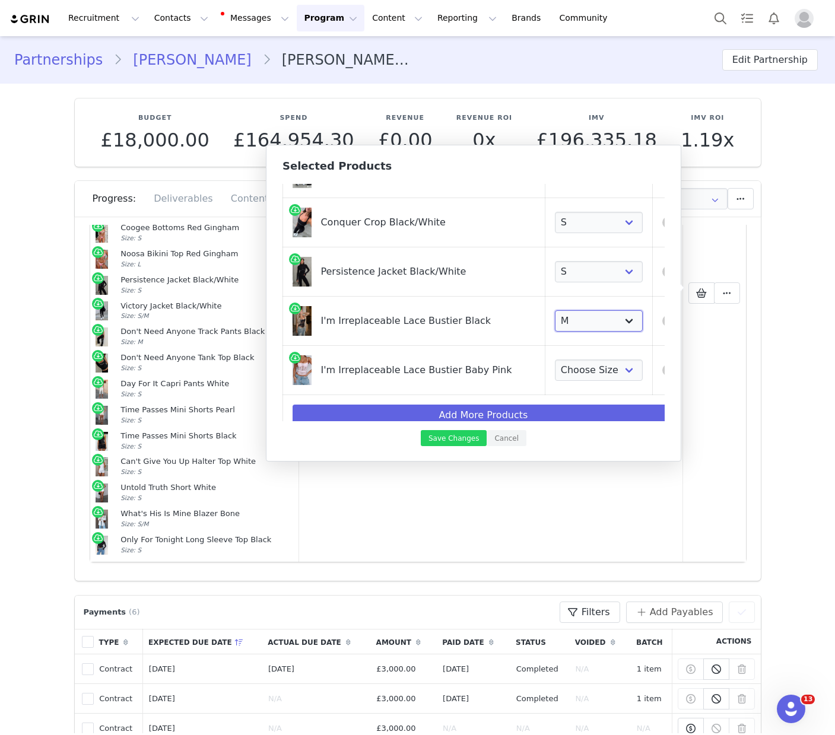
click at [555, 310] on select "Choose Size XXS XS S M L XL" at bounding box center [599, 320] width 88 height 21
click at [589, 377] on select "Choose Size XXS XS S M L XL" at bounding box center [599, 370] width 88 height 21
select select "27334191"
click at [555, 360] on select "Choose Size XXS XS S M L XL" at bounding box center [599, 370] width 88 height 21
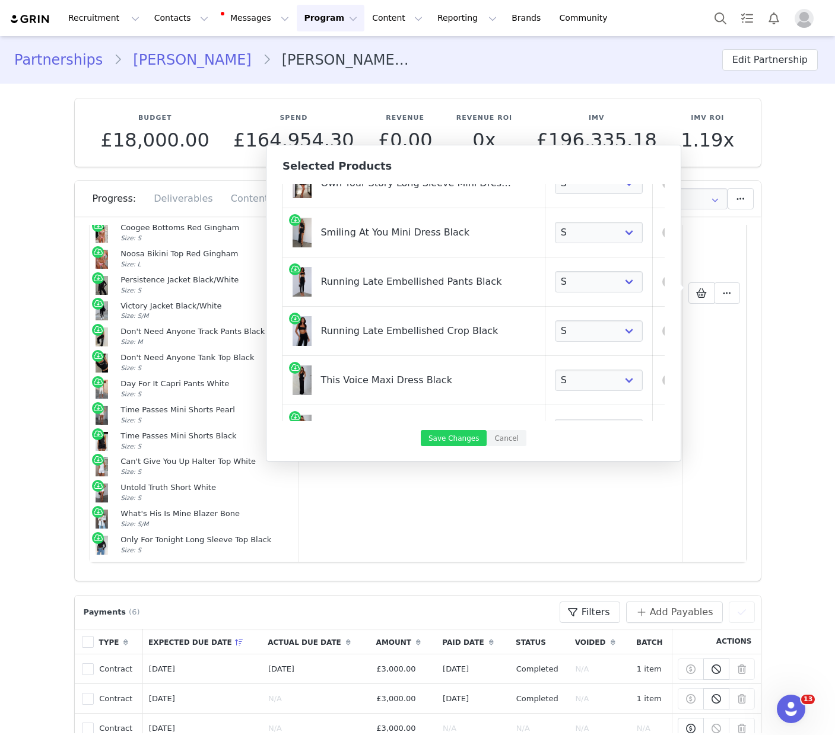
scroll to position [442, 0]
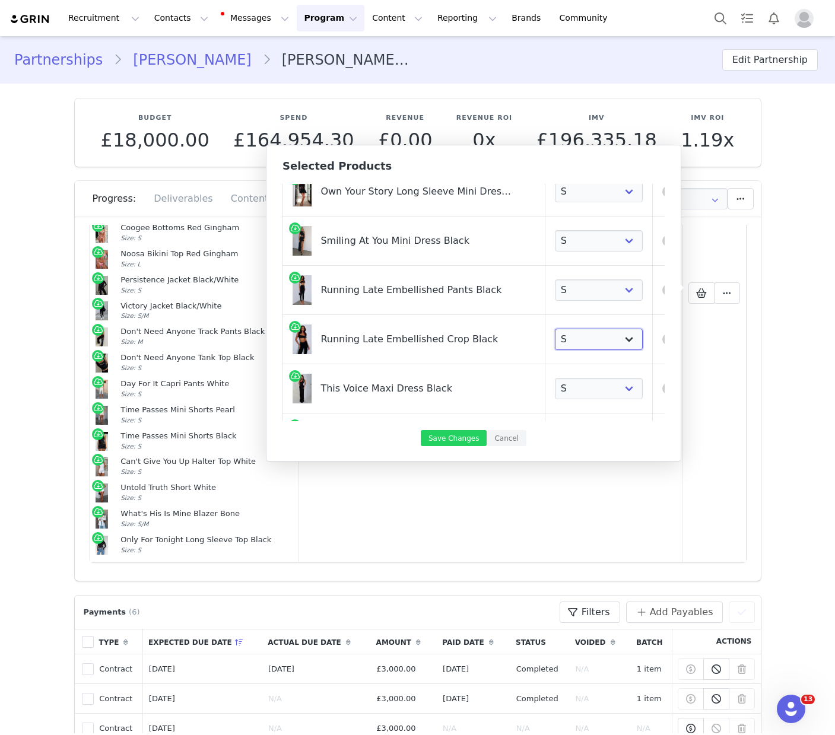
click at [582, 339] on select "Choose Size XXS XS S M L XL" at bounding box center [599, 339] width 88 height 21
select select "25131584"
click at [555, 329] on select "Choose Size XXS XS S M L XL" at bounding box center [599, 339] width 88 height 21
click at [453, 441] on button "Save Changes" at bounding box center [454, 438] width 66 height 16
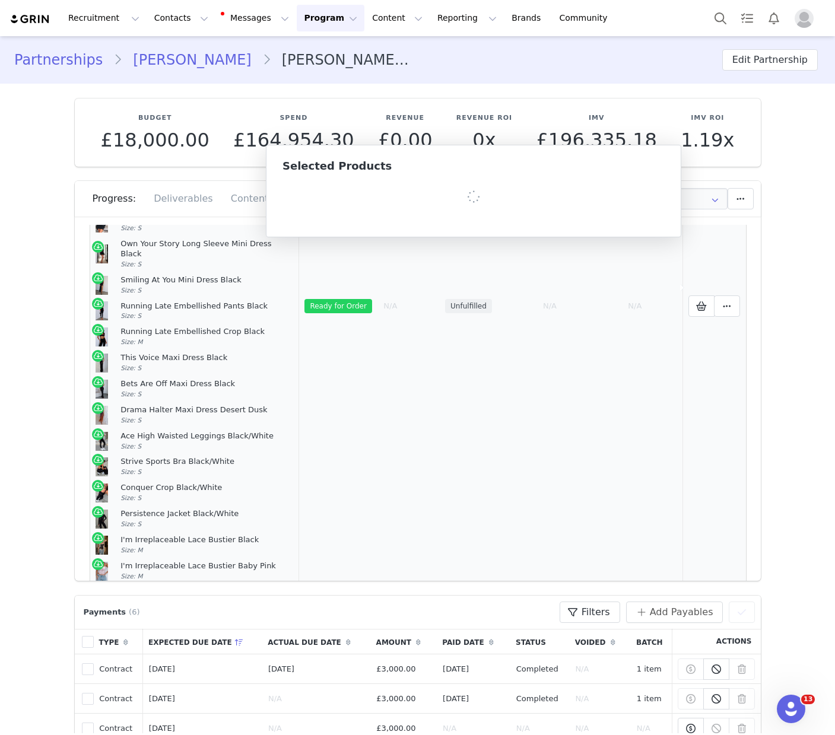
scroll to position [245, 0]
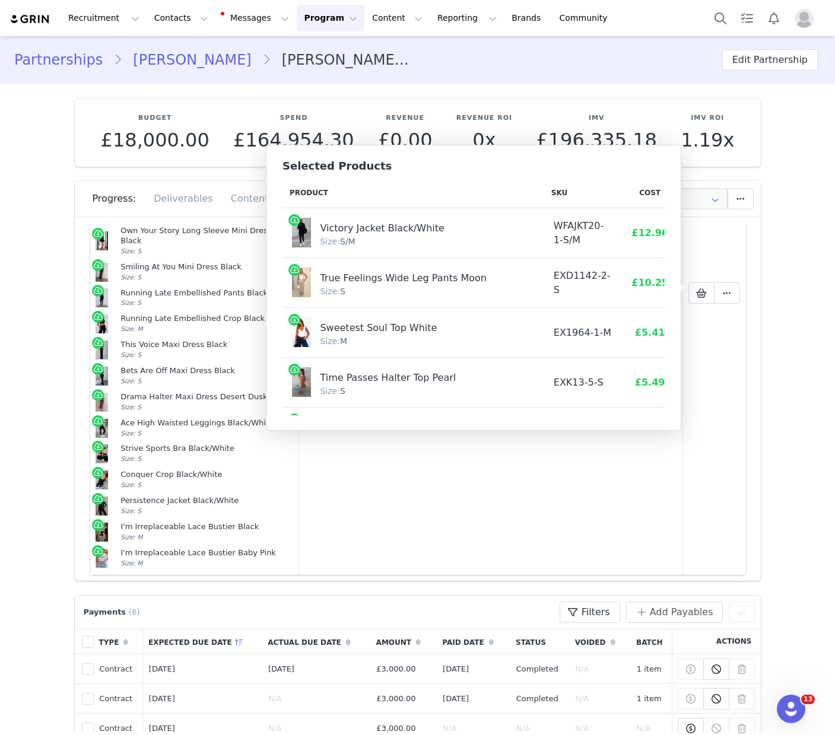
click at [763, 418] on section "Budget £18,000.00 Spend £164,954.30 Revenue £0.00 Revenue ROI 0x IMV £196,335.1…" at bounding box center [418, 332] width 704 height 497
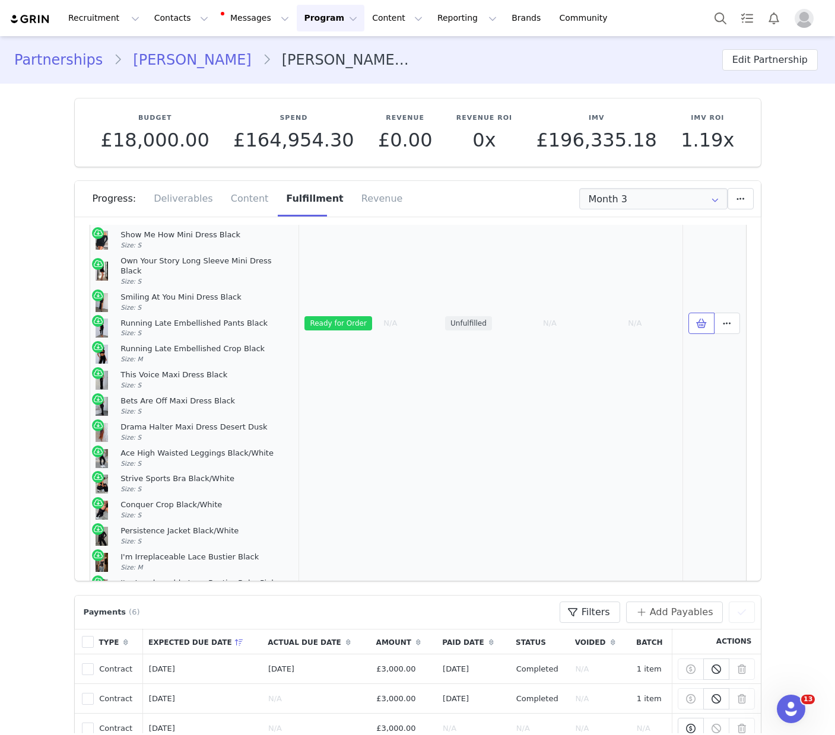
scroll to position [186, 0]
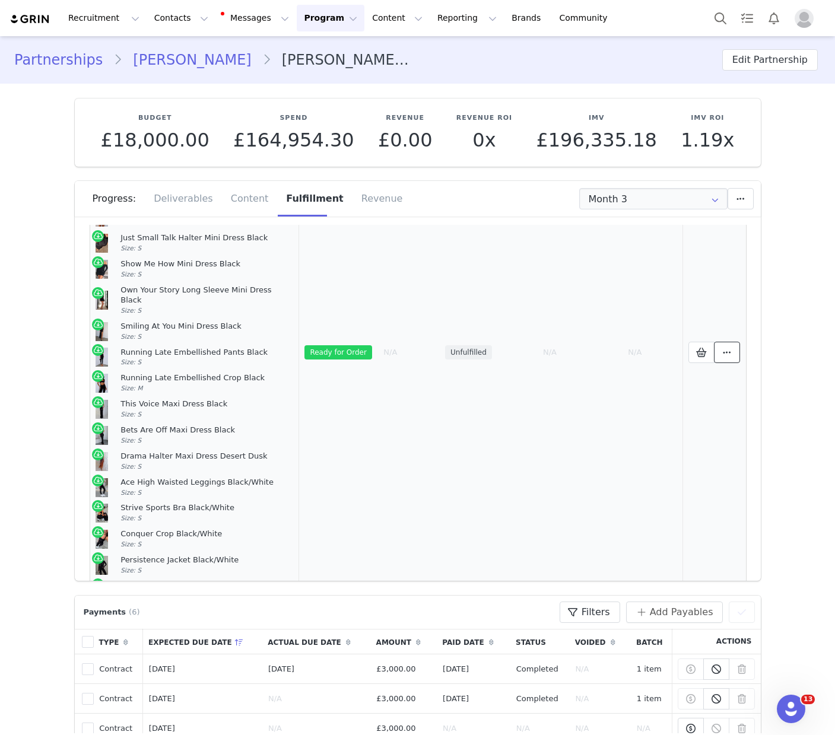
click at [737, 348] on button at bounding box center [727, 352] width 26 height 21
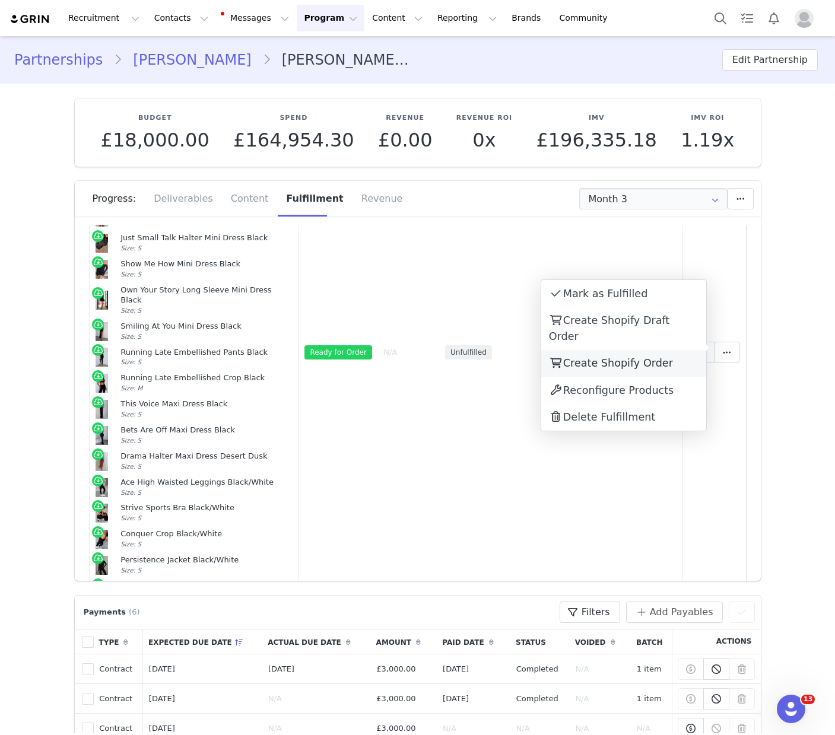
click at [659, 357] on span "Create Shopify Order" at bounding box center [618, 363] width 110 height 12
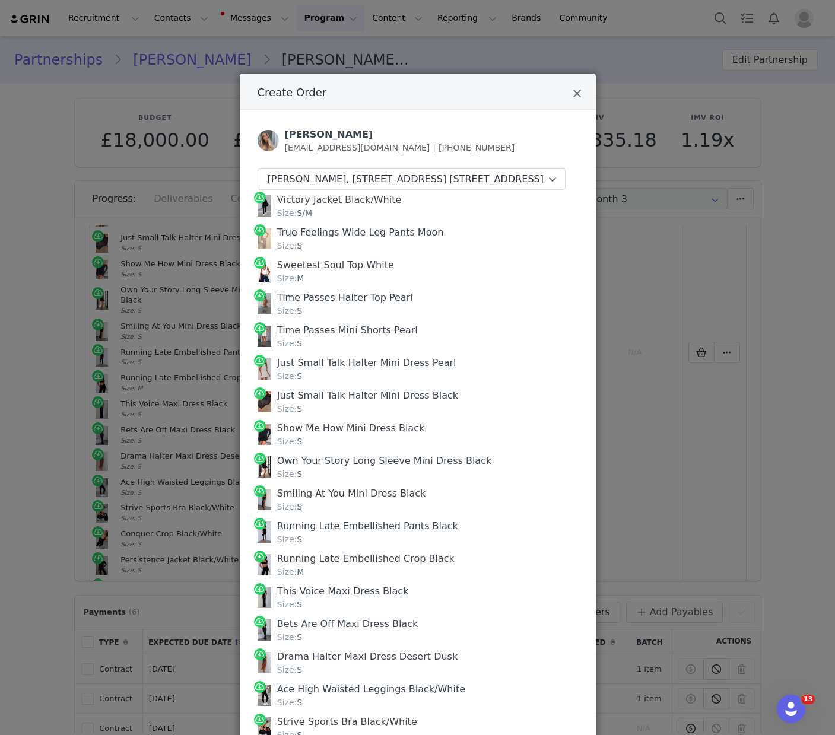
scroll to position [245, 0]
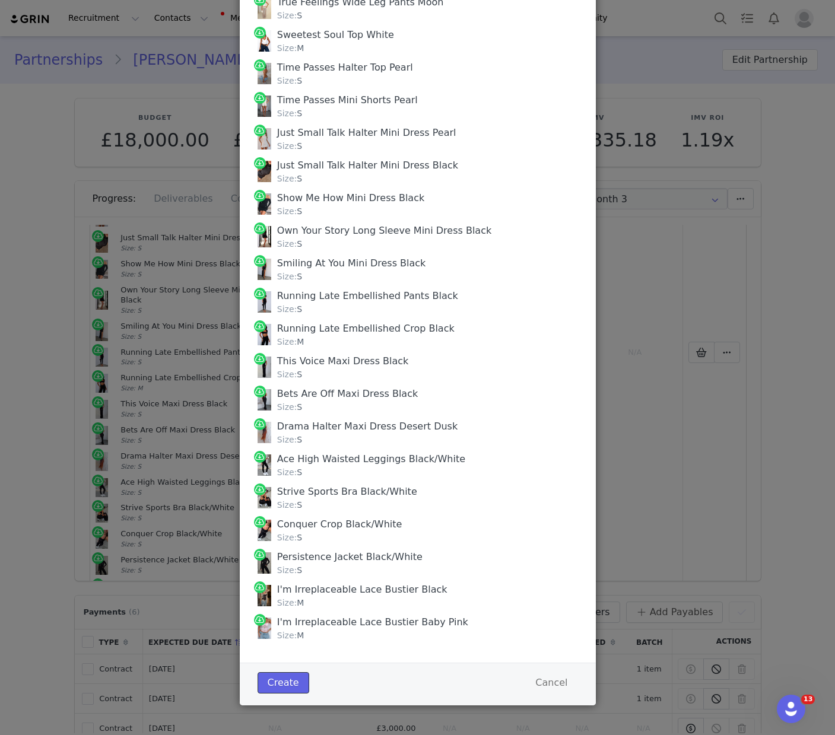
click at [293, 688] on button "Create" at bounding box center [284, 682] width 52 height 21
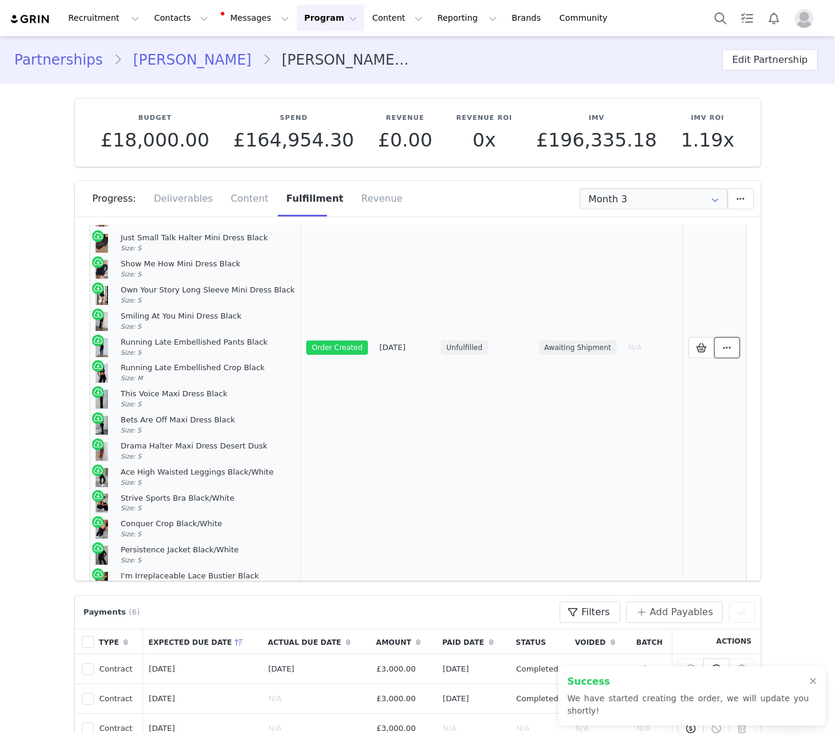
click at [726, 345] on icon at bounding box center [727, 347] width 8 height 9
click at [594, 347] on span "View Order" at bounding box center [592, 347] width 58 height 12
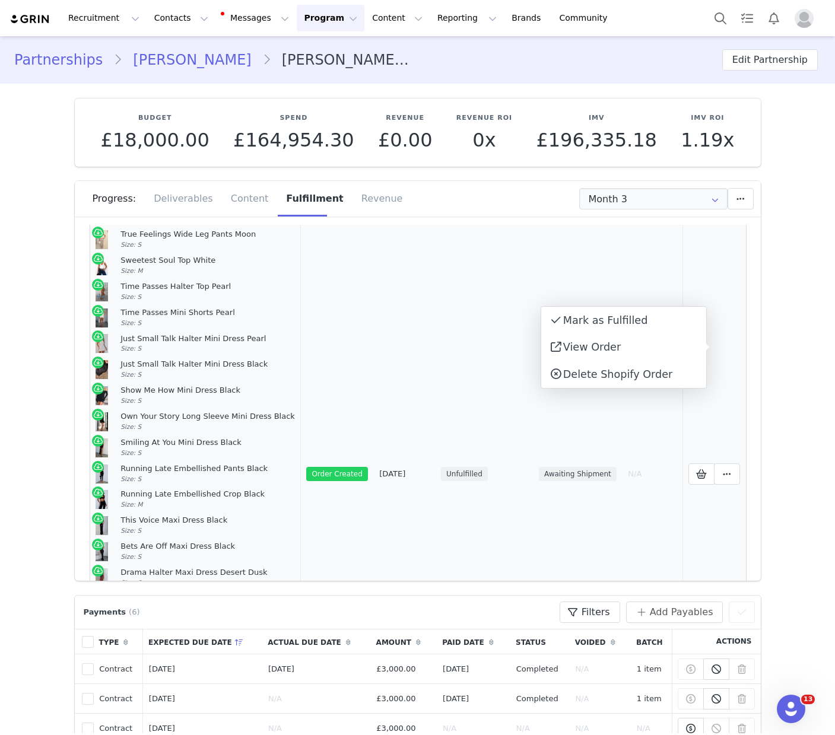
scroll to position [0, 0]
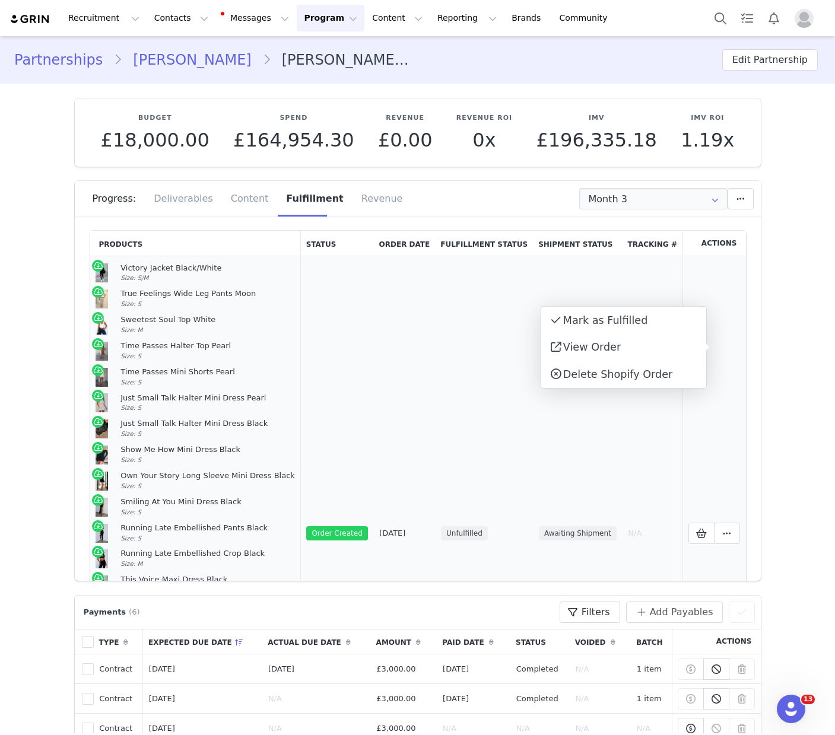
drag, startPoint x: 176, startPoint y: 505, endPoint x: 113, endPoint y: 269, distance: 243.5
click at [113, 269] on td "Victory Jacket Black/White Size: S/M True Feelings Wide Leg Pants Moon Size: S …" at bounding box center [195, 533] width 211 height 554
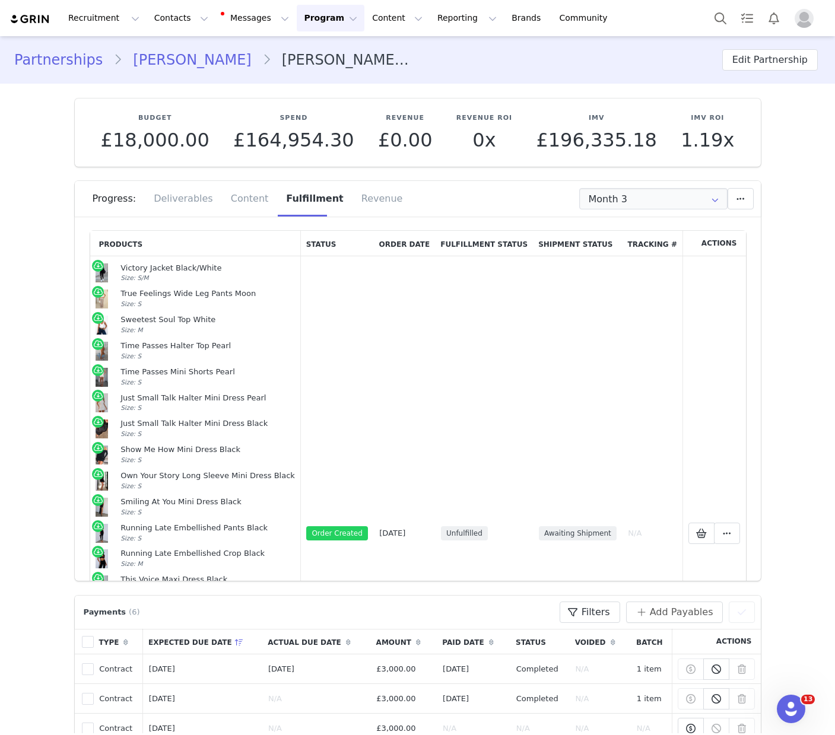
copy td "Victory Jacket Black/White Size: S/M True Feelings Wide Leg Pants Moon Size: S …"
